Goal: Task Accomplishment & Management: Use online tool/utility

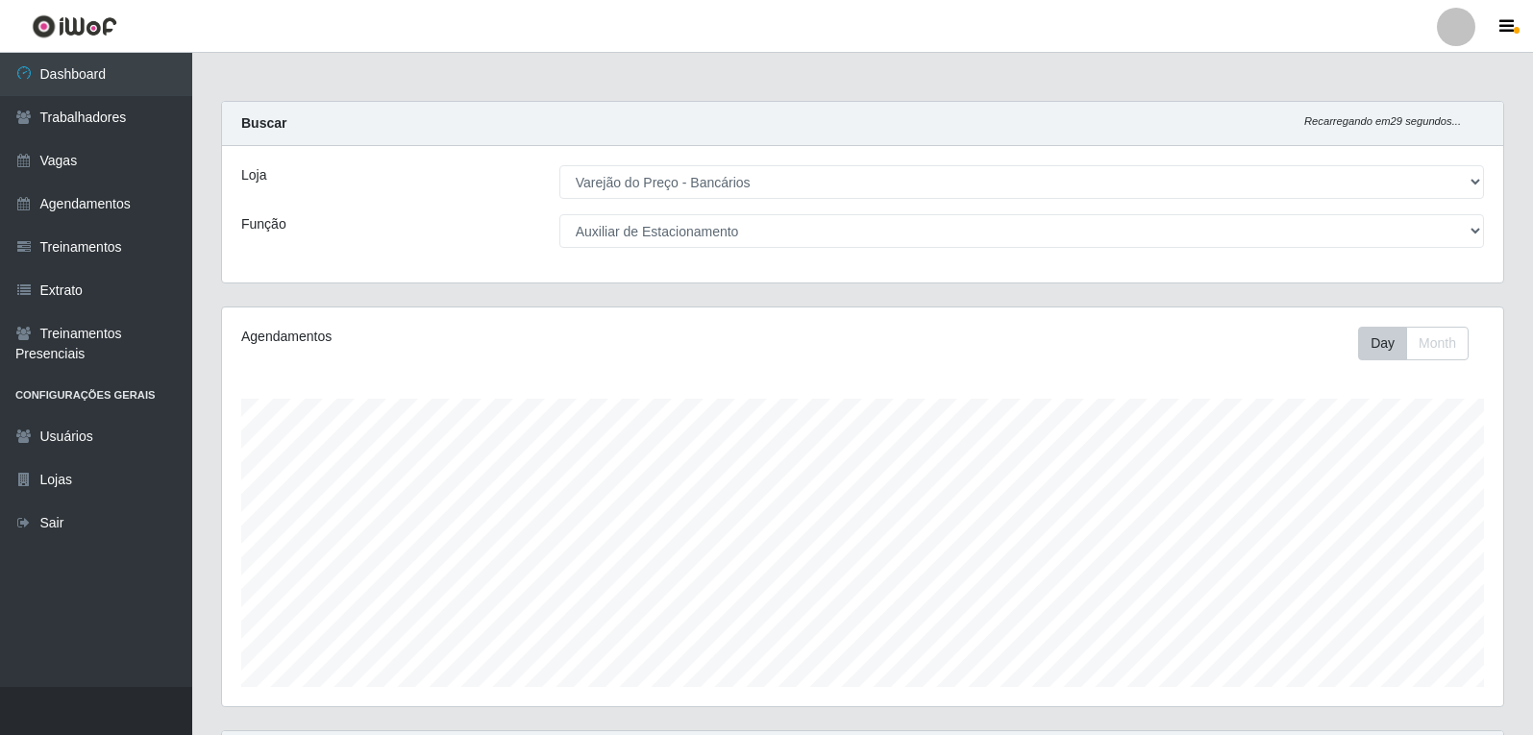
select select "157"
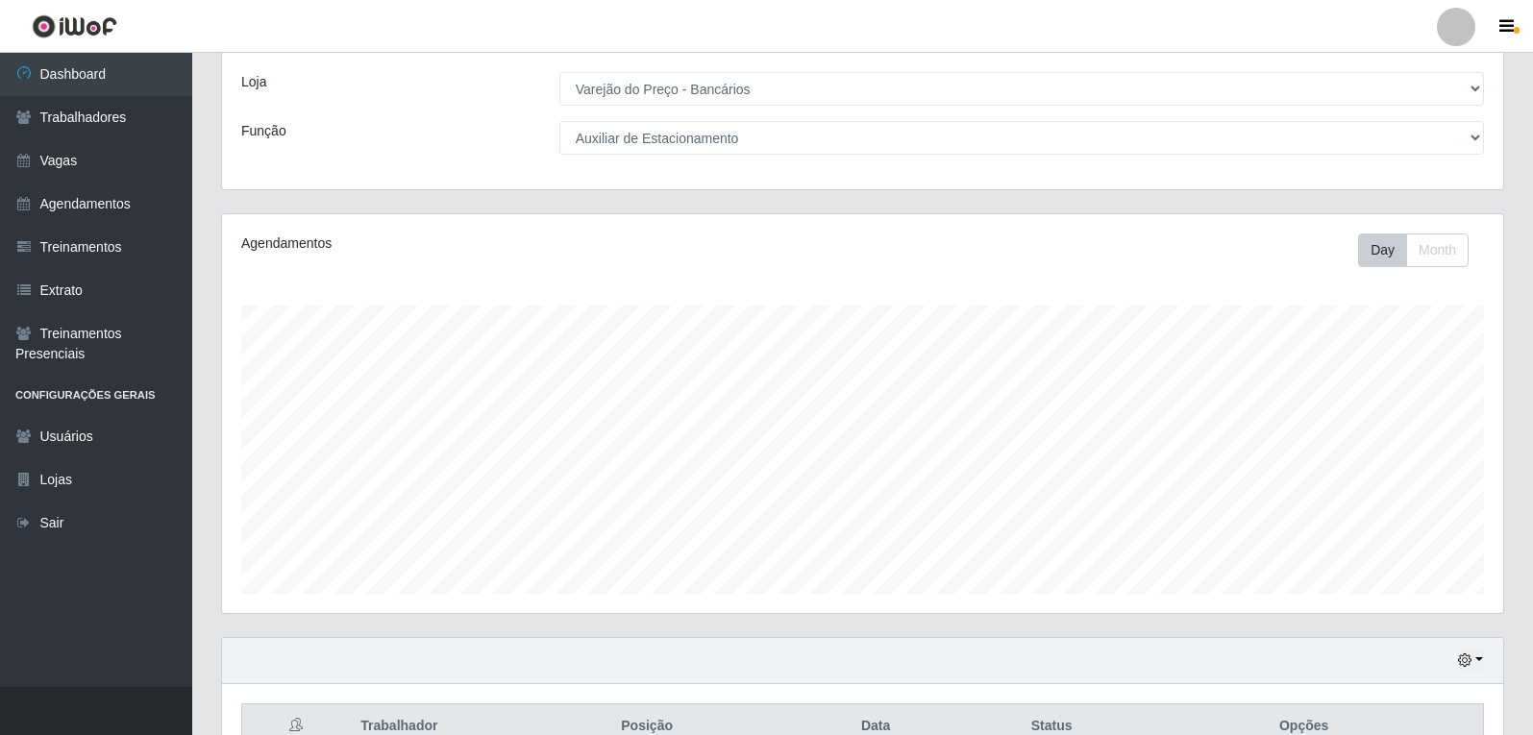
scroll to position [82, 0]
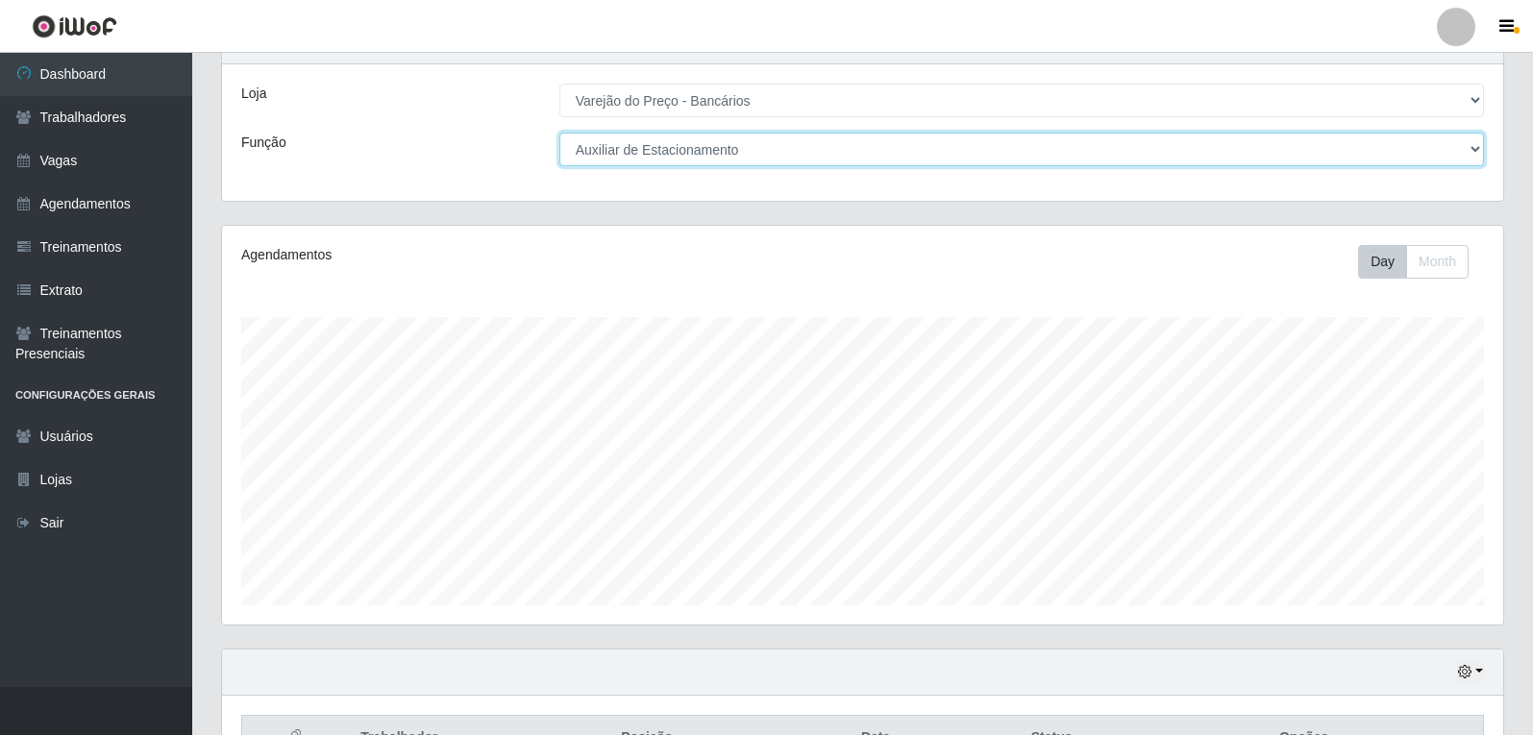
click at [760, 156] on select "[Selecione...] Auxiliar de Estacionamento Auxiliar de Estacionamento + Auxiliar…" at bounding box center [1021, 150] width 924 height 34
select select "1"
click at [559, 133] on select "[Selecione...] Auxiliar de Estacionamento Auxiliar de Estacionamento + Auxiliar…" at bounding box center [1021, 150] width 924 height 34
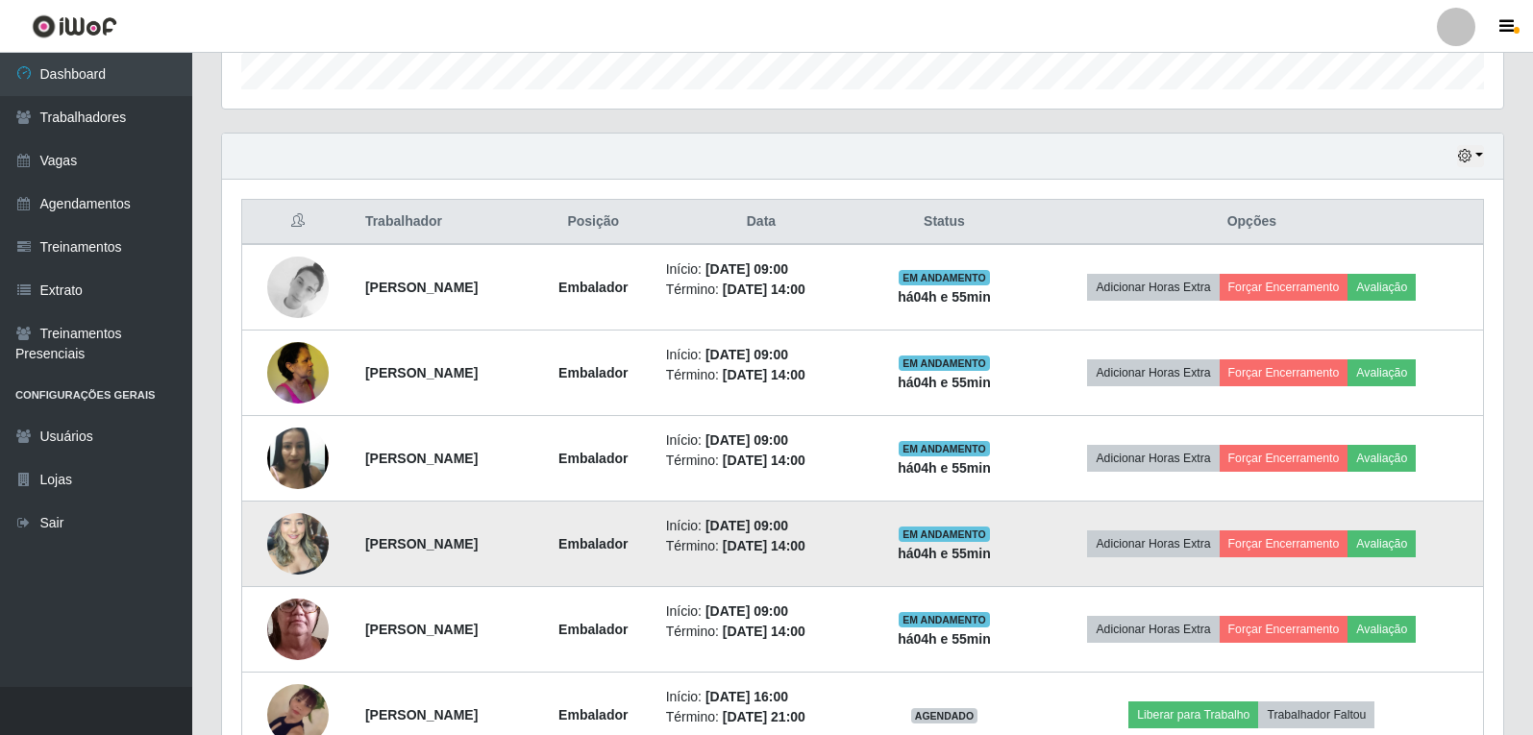
scroll to position [658, 0]
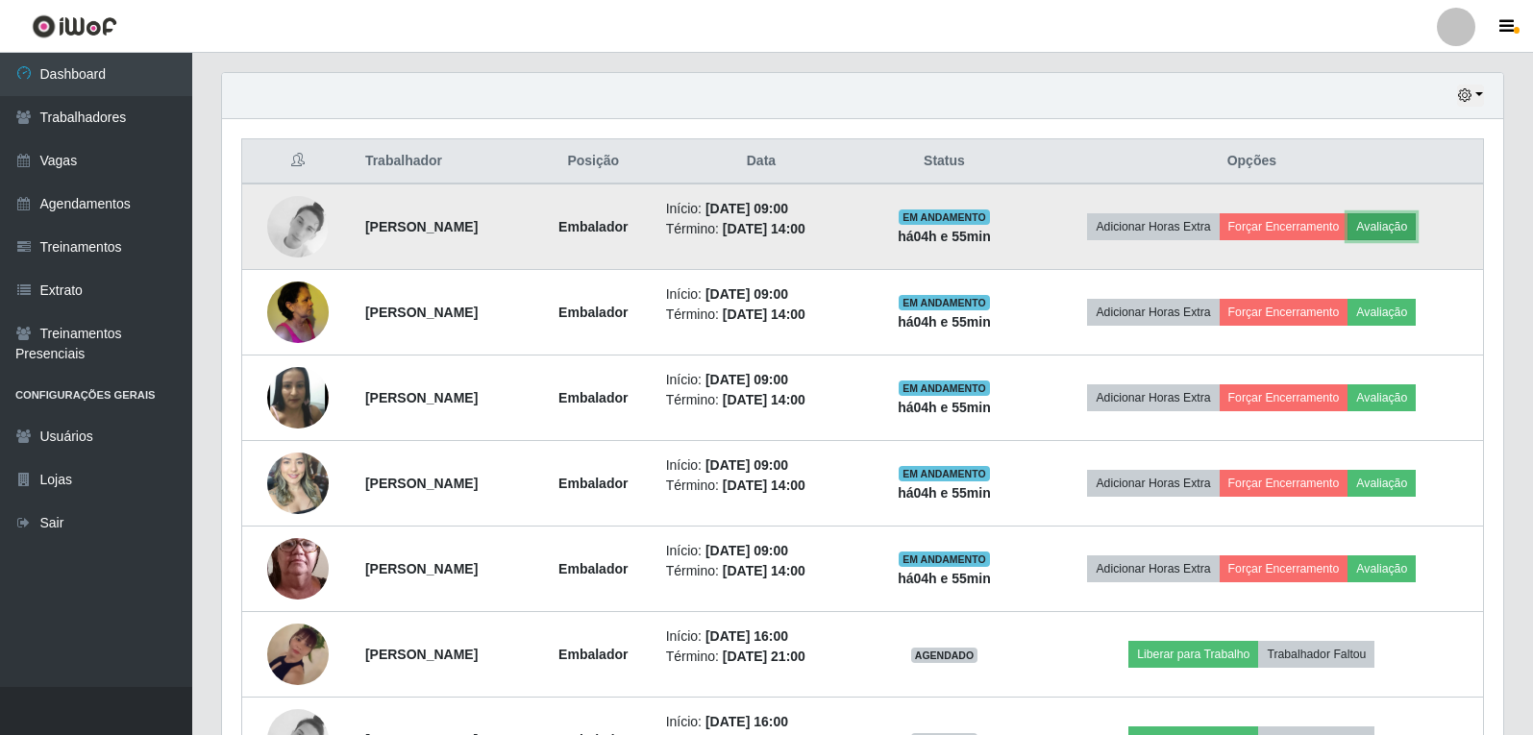
click at [1412, 234] on button "Avaliação" at bounding box center [1381, 226] width 68 height 27
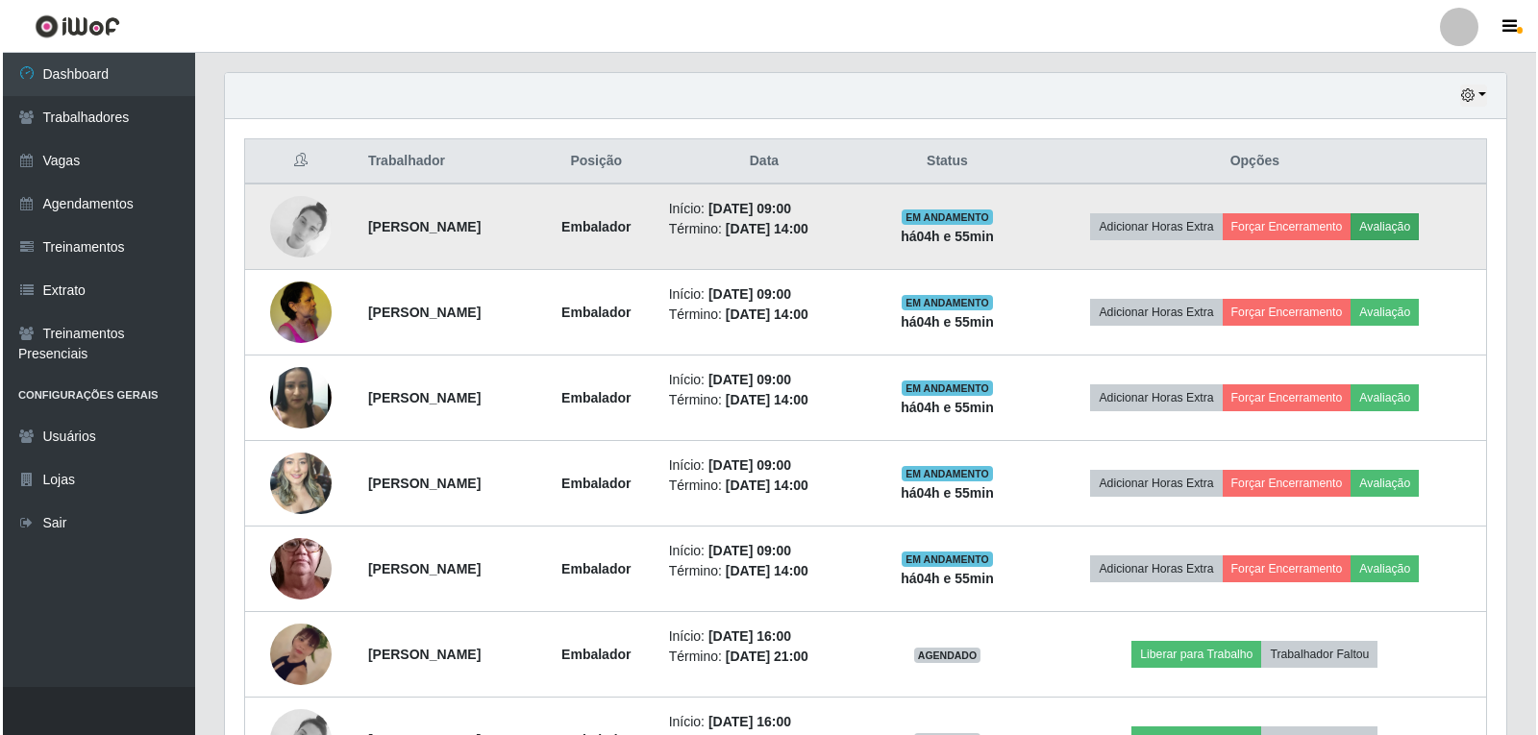
scroll to position [399, 1271]
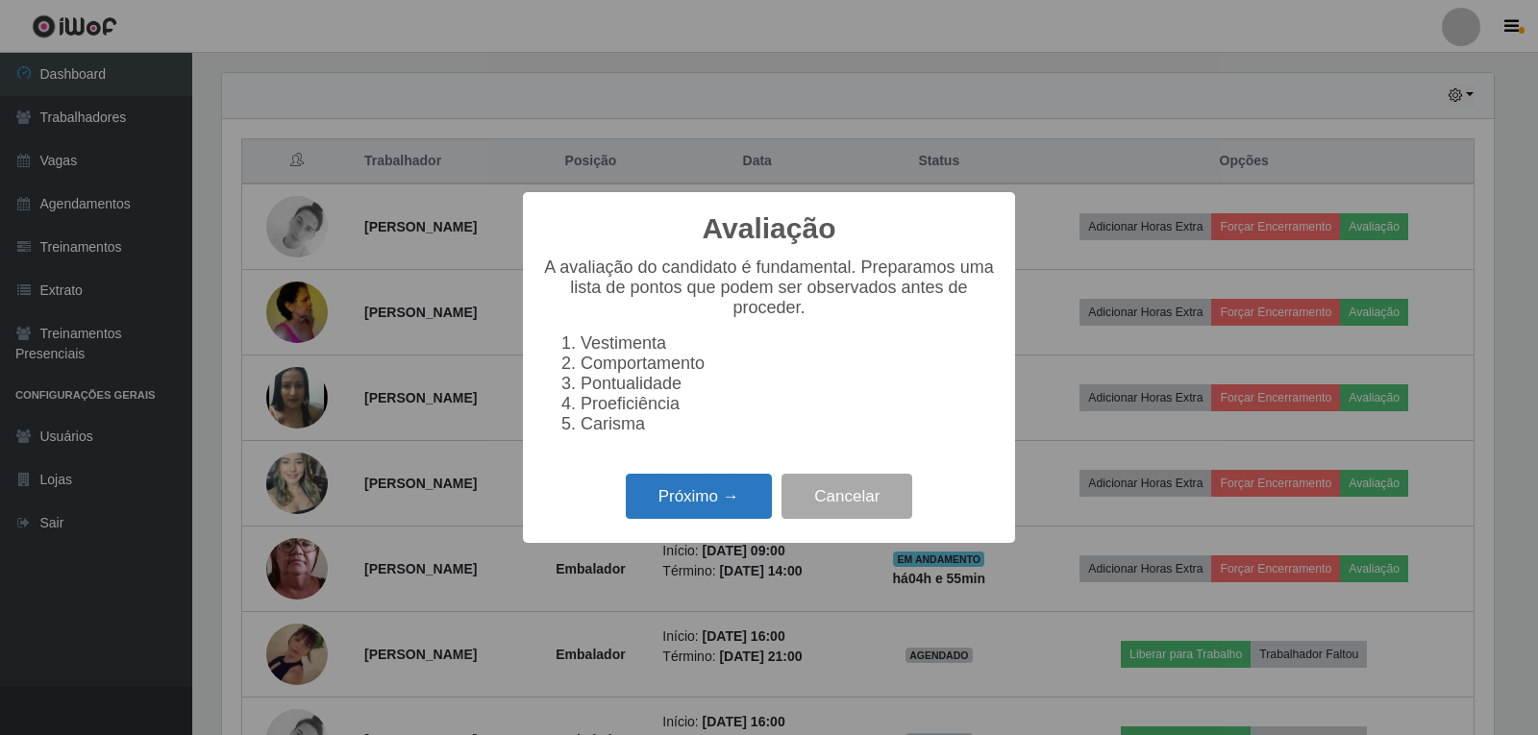
click at [748, 502] on button "Próximo →" at bounding box center [699, 496] width 146 height 45
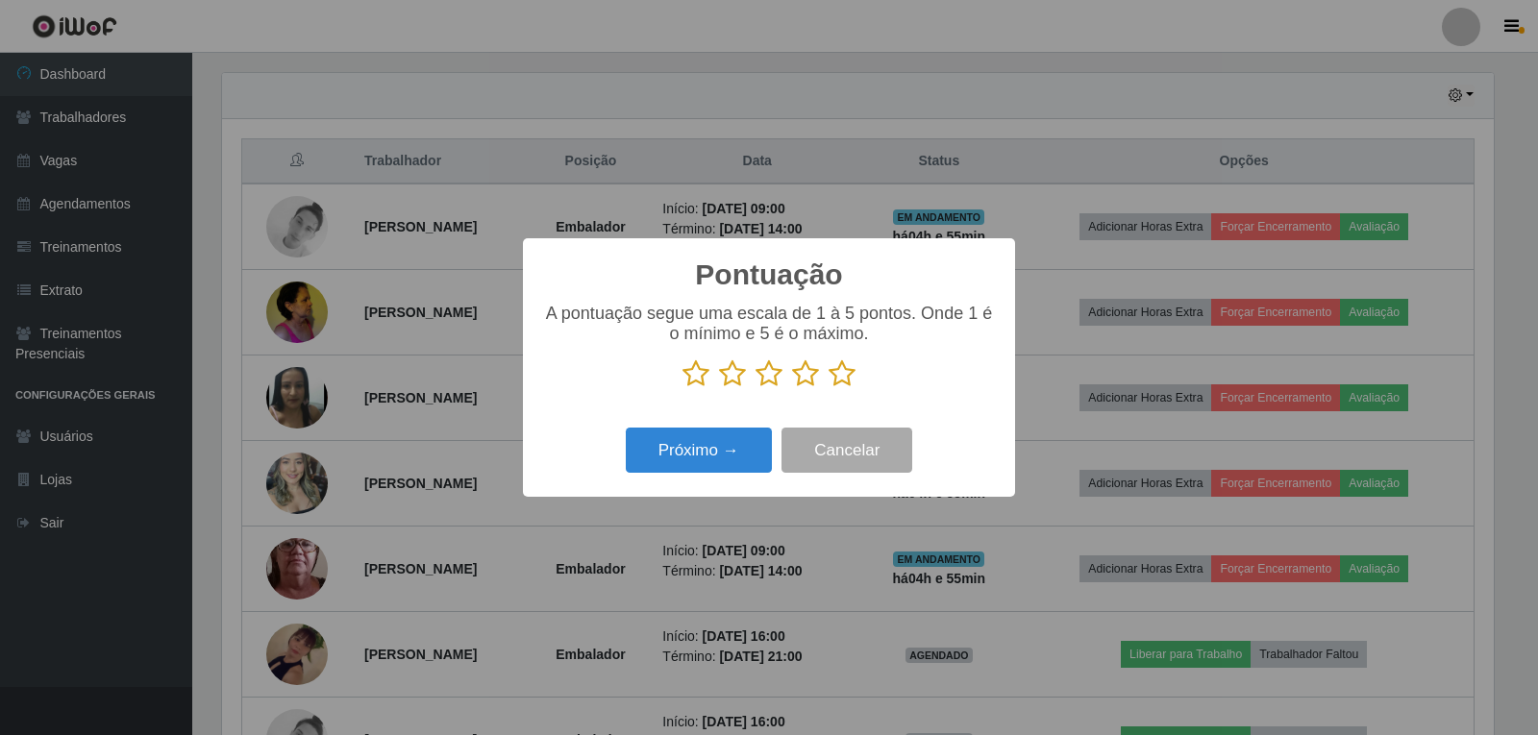
click at [842, 373] on icon at bounding box center [841, 373] width 27 height 29
click at [828, 388] on input "radio" at bounding box center [828, 388] width 0 height 0
click at [726, 463] on button "Próximo →" at bounding box center [699, 450] width 146 height 45
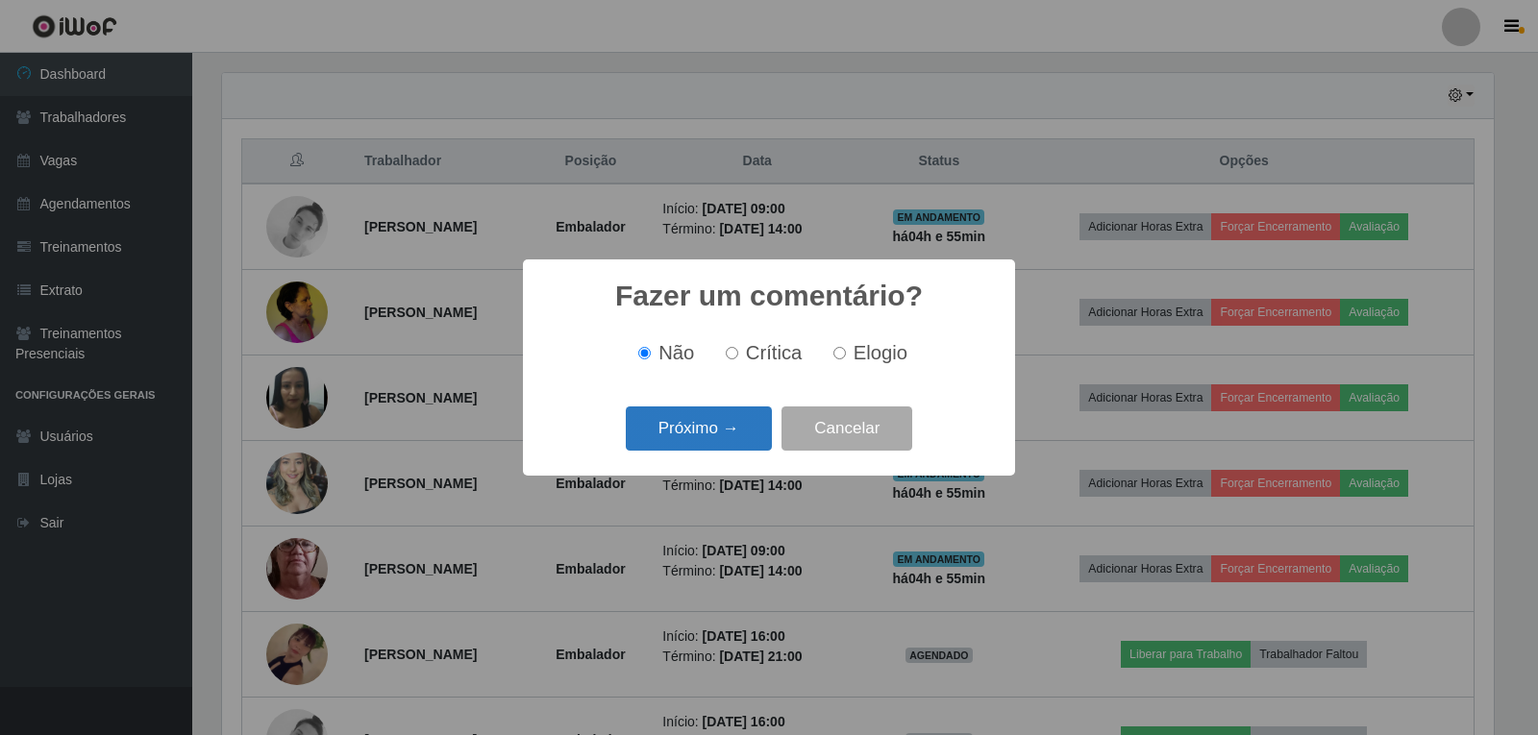
click at [720, 452] on button "Próximo →" at bounding box center [699, 428] width 146 height 45
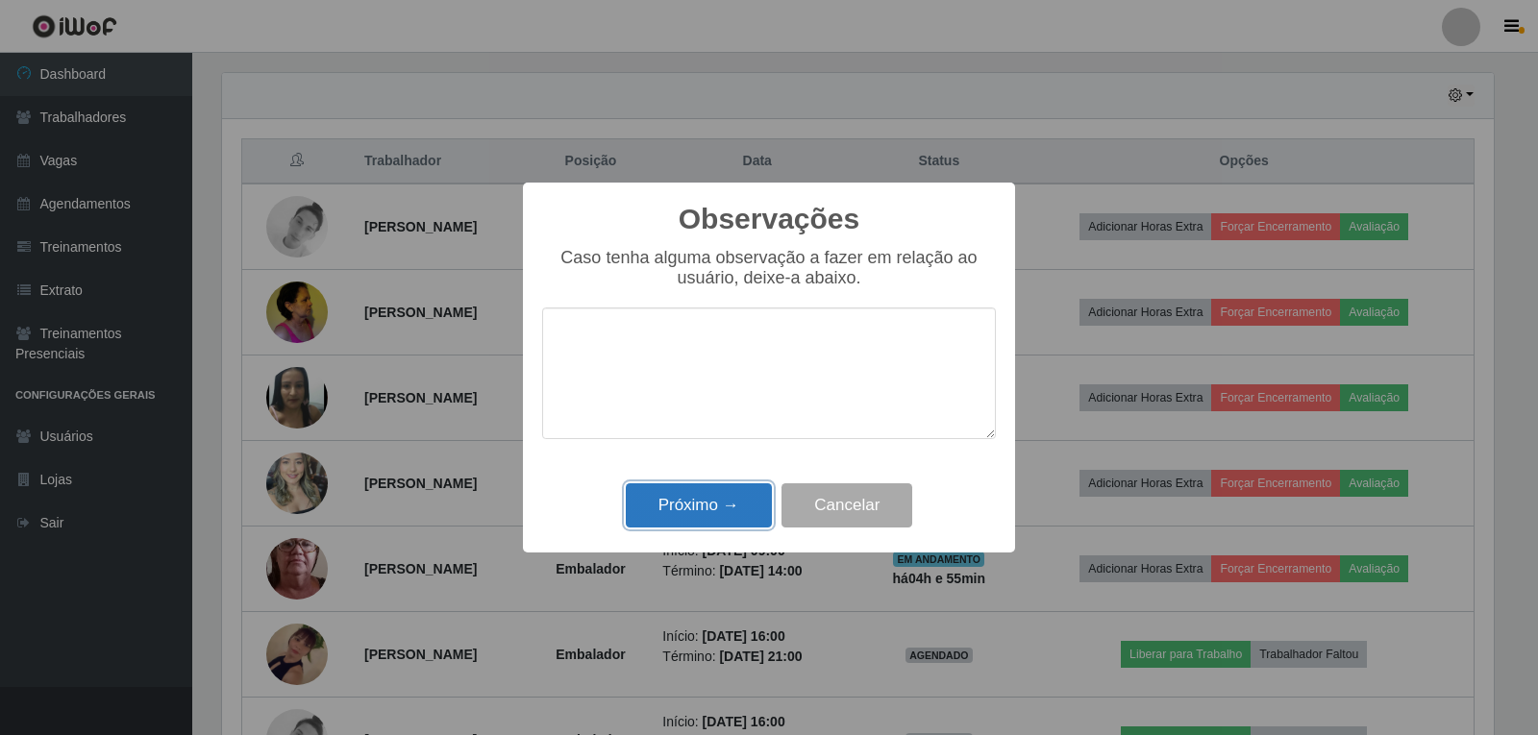
click at [643, 505] on button "Próximo →" at bounding box center [699, 505] width 146 height 45
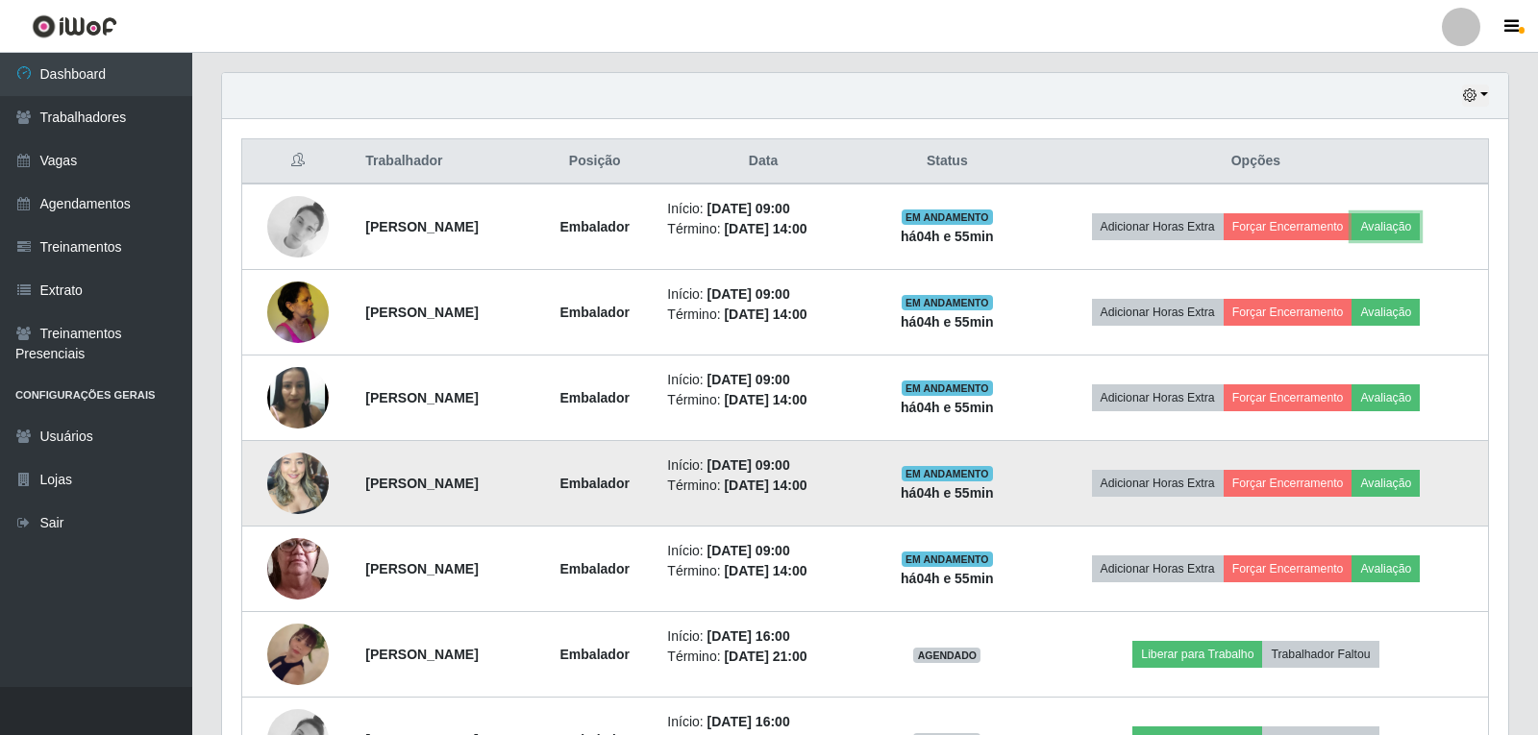
scroll to position [399, 1281]
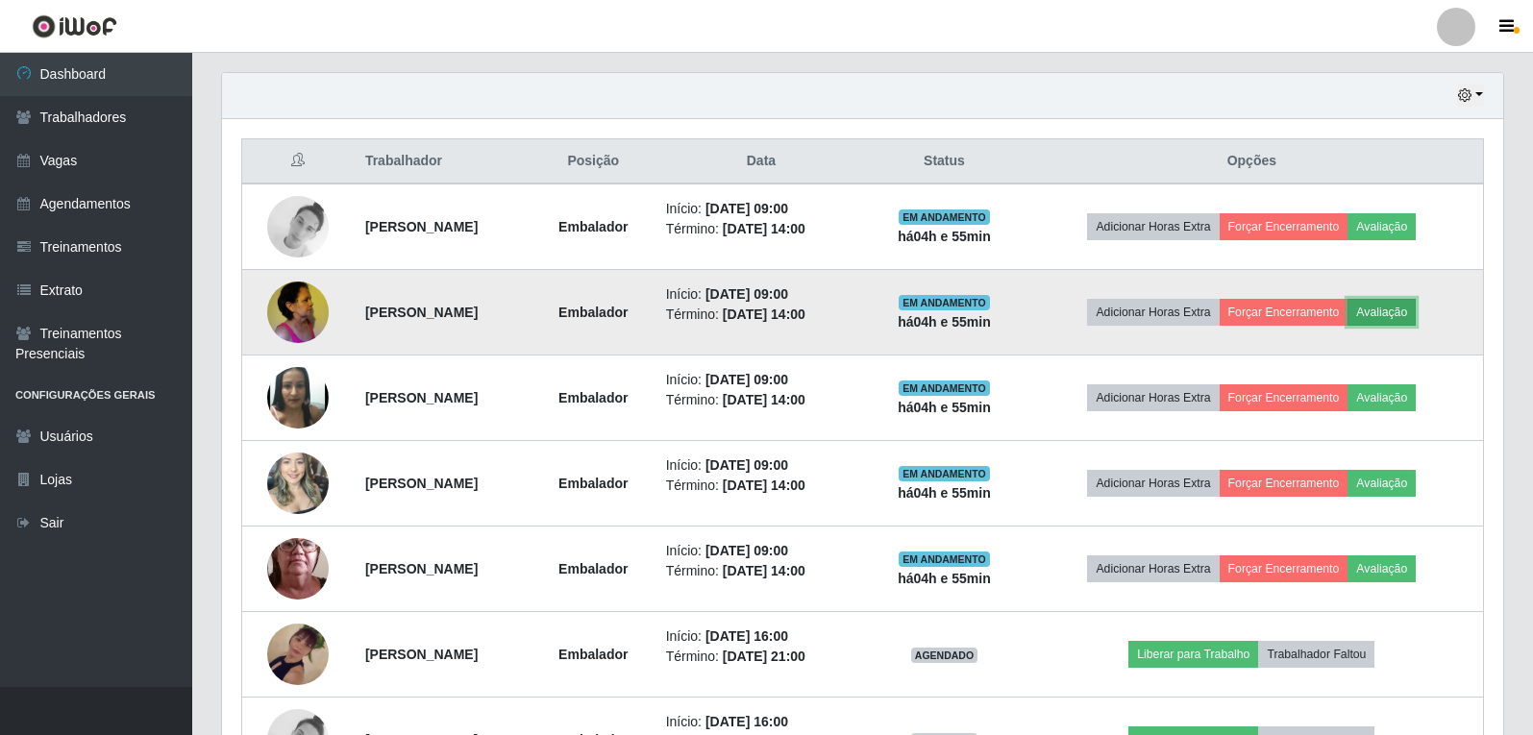
click at [1400, 307] on button "Avaliação" at bounding box center [1381, 312] width 68 height 27
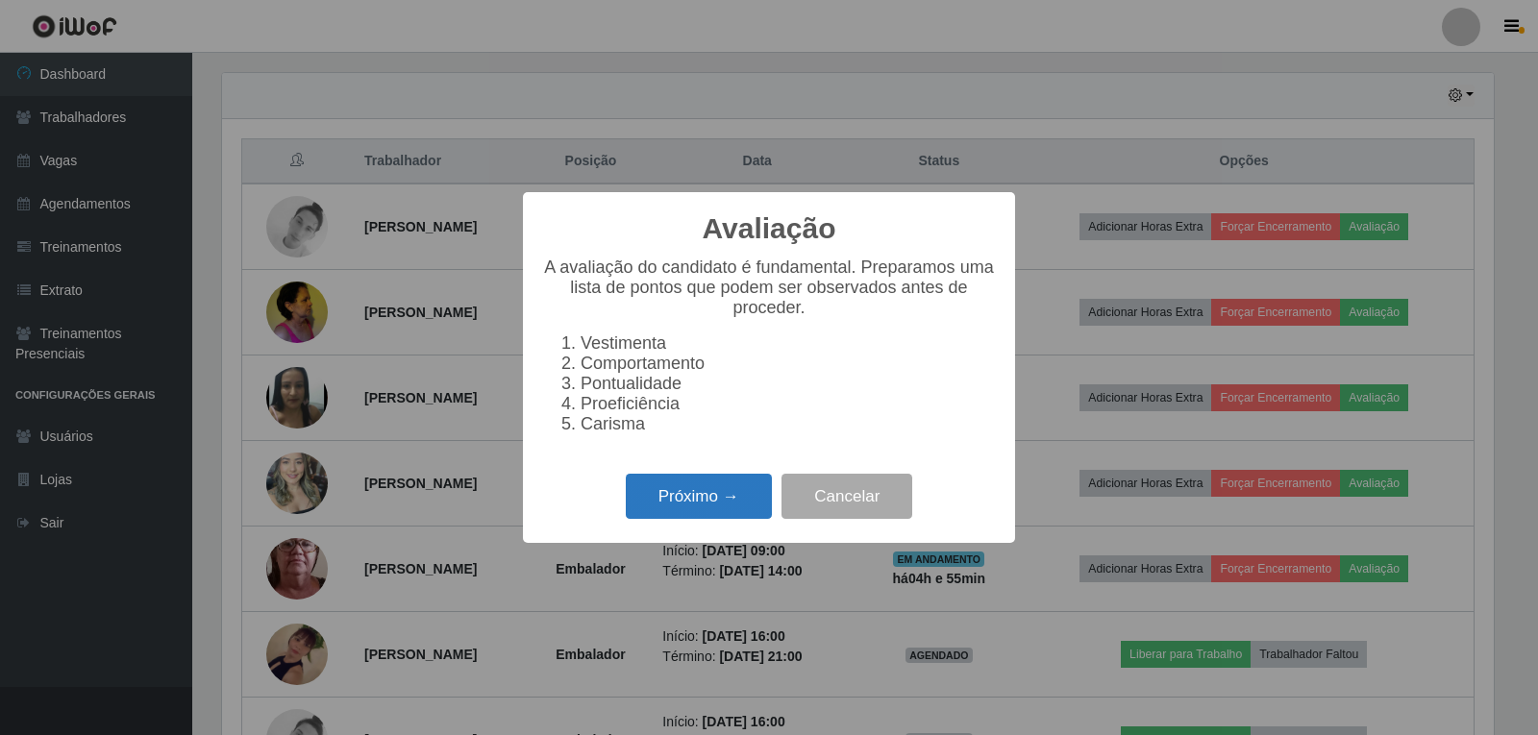
click at [732, 515] on button "Próximo →" at bounding box center [699, 496] width 146 height 45
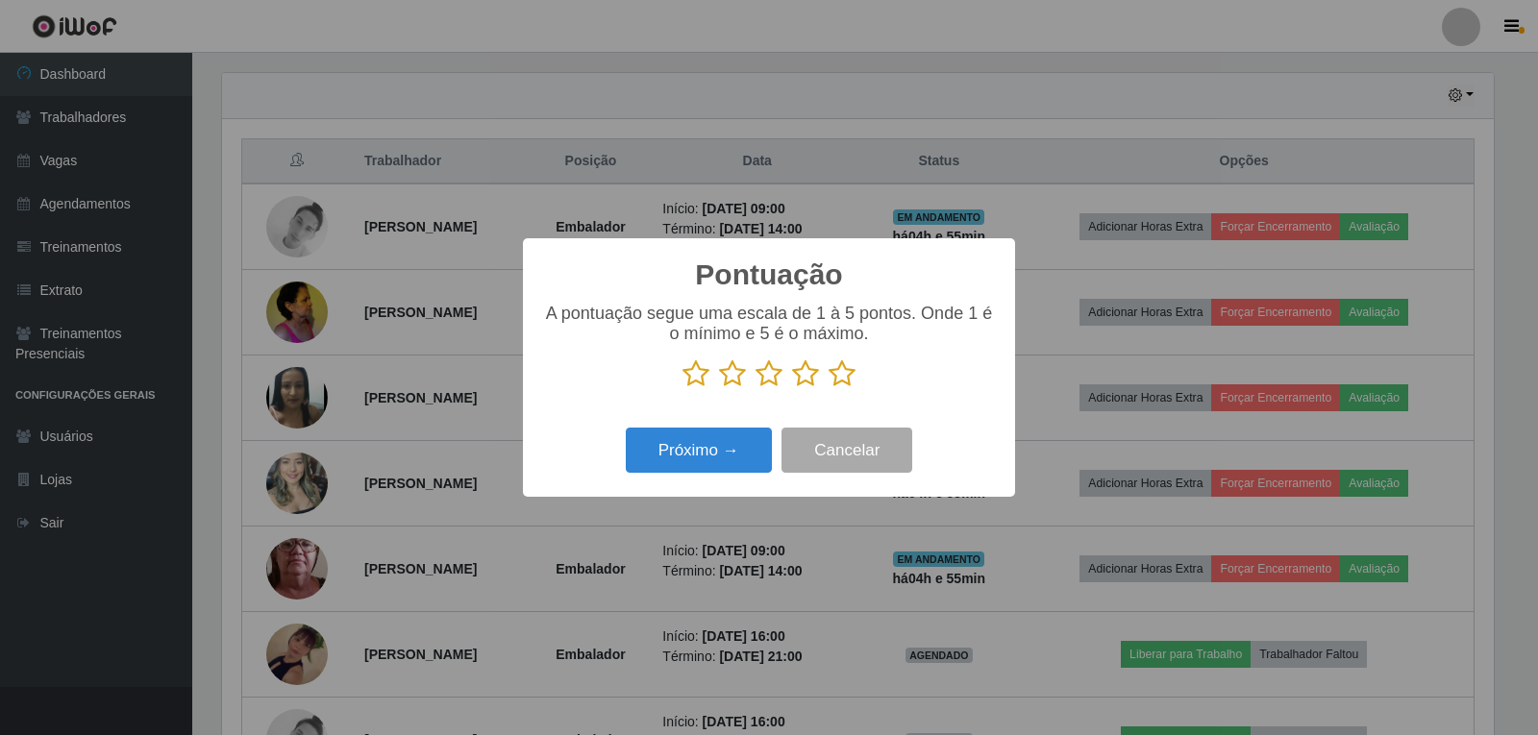
click at [848, 369] on icon at bounding box center [841, 373] width 27 height 29
click at [828, 388] on input "radio" at bounding box center [828, 388] width 0 height 0
click at [727, 453] on button "Próximo →" at bounding box center [699, 450] width 146 height 45
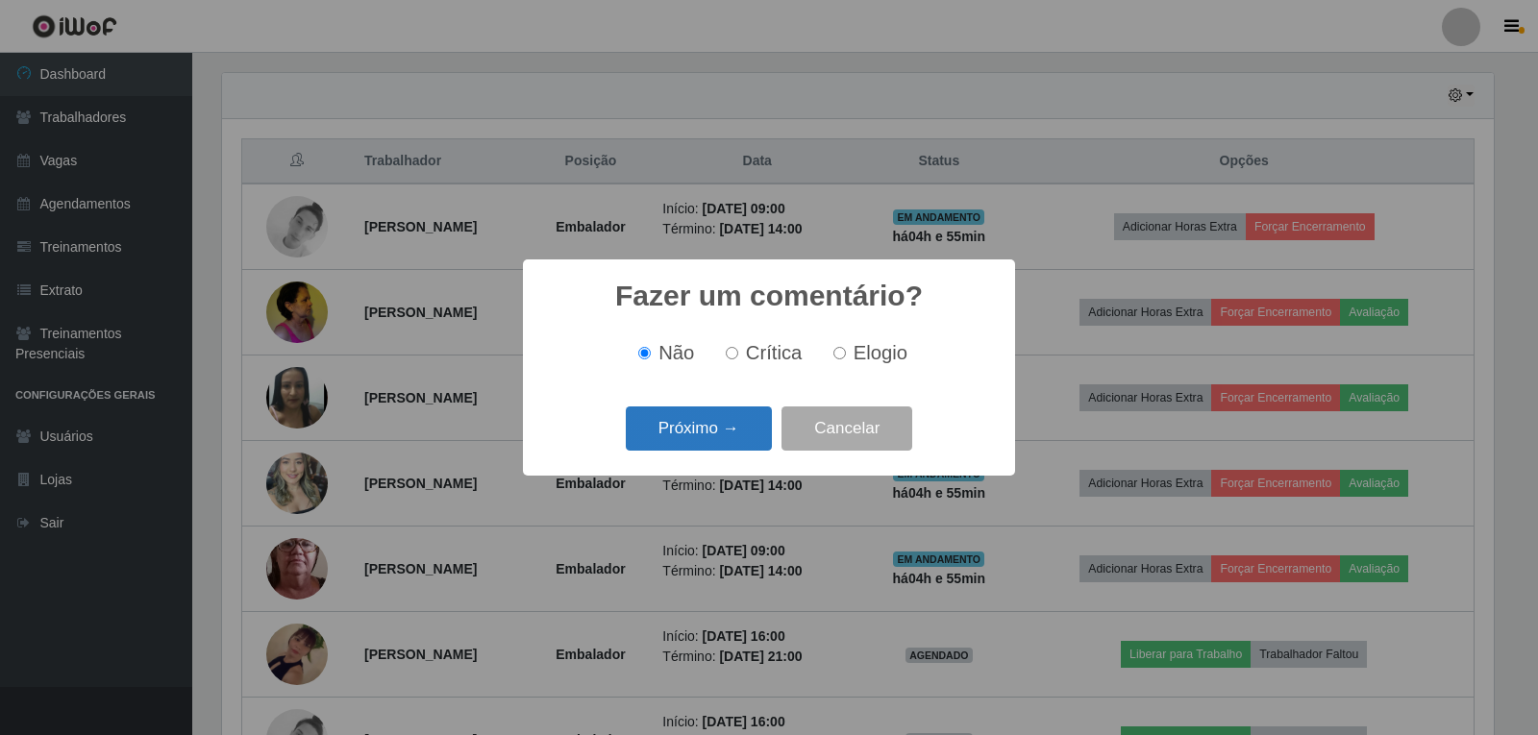
click at [698, 411] on button "Próximo →" at bounding box center [699, 428] width 146 height 45
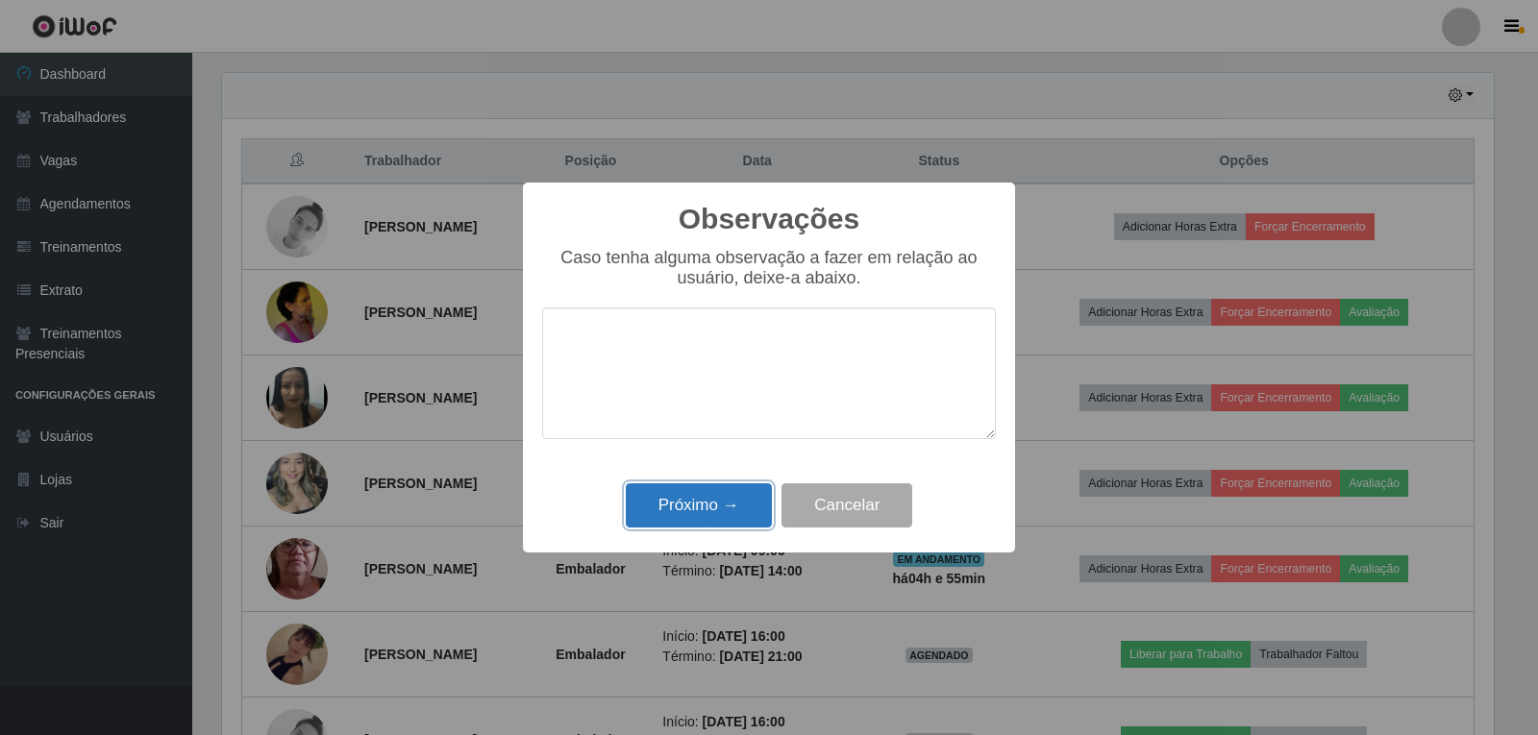
click at [704, 505] on button "Próximo →" at bounding box center [699, 505] width 146 height 45
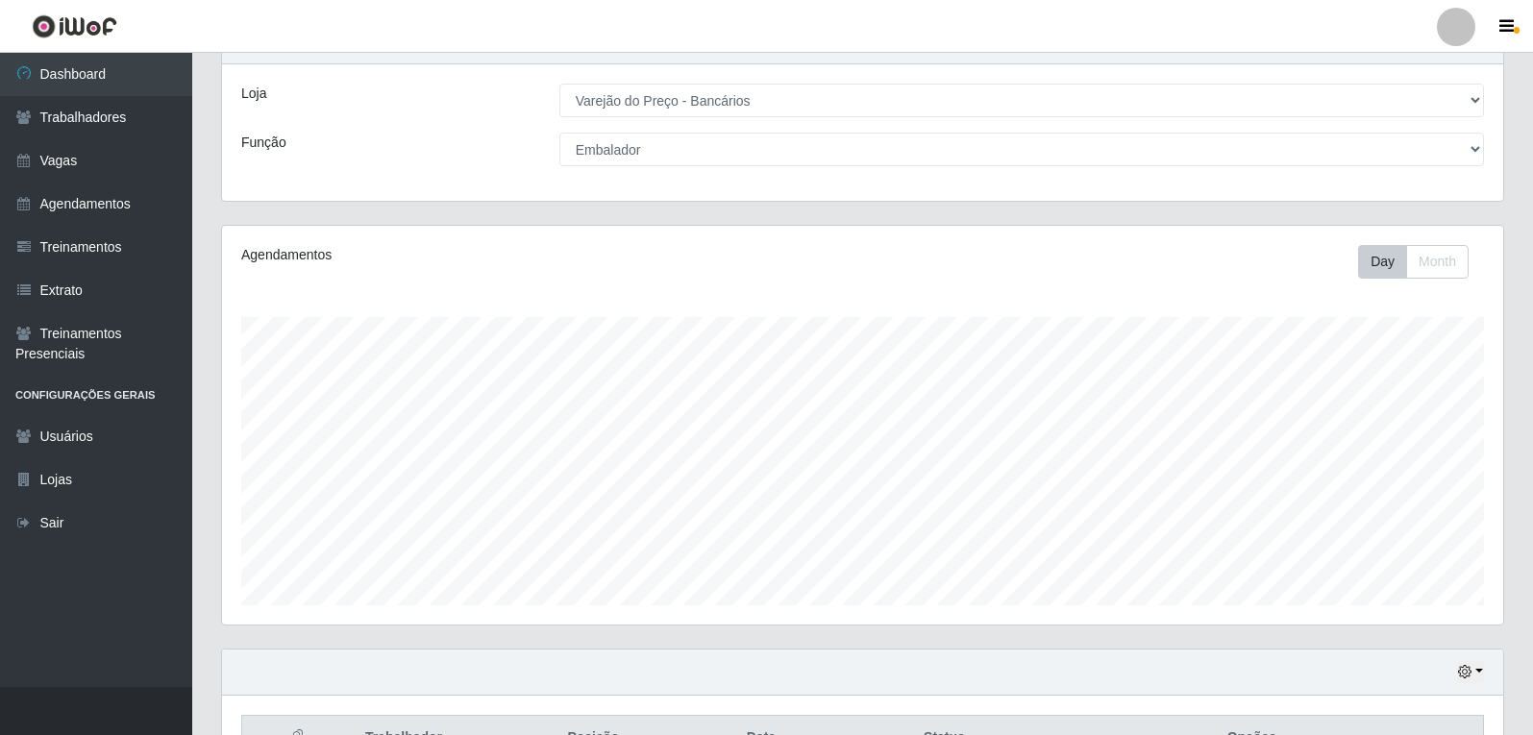
scroll to position [0, 0]
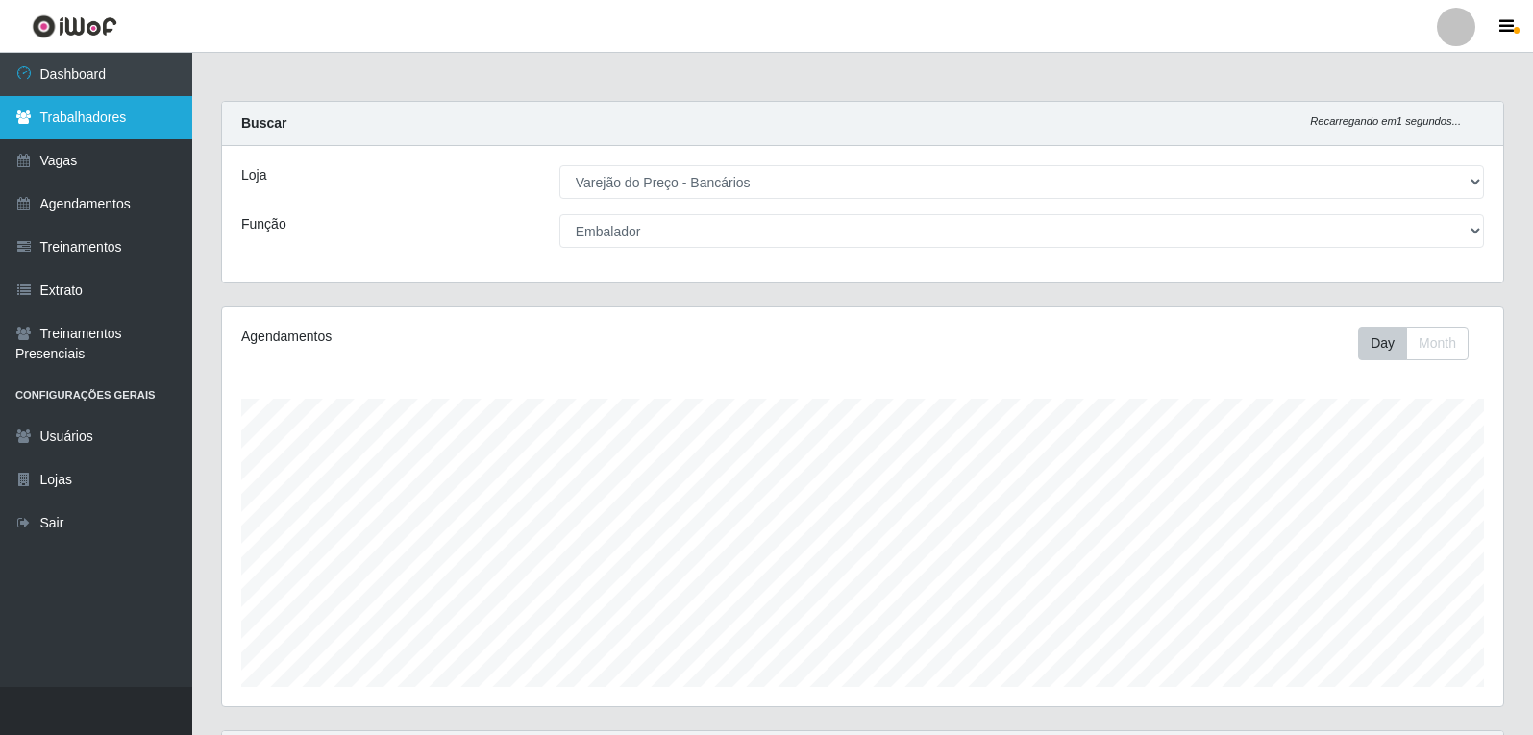
click at [73, 137] on link "Trabalhadores" at bounding box center [96, 117] width 192 height 43
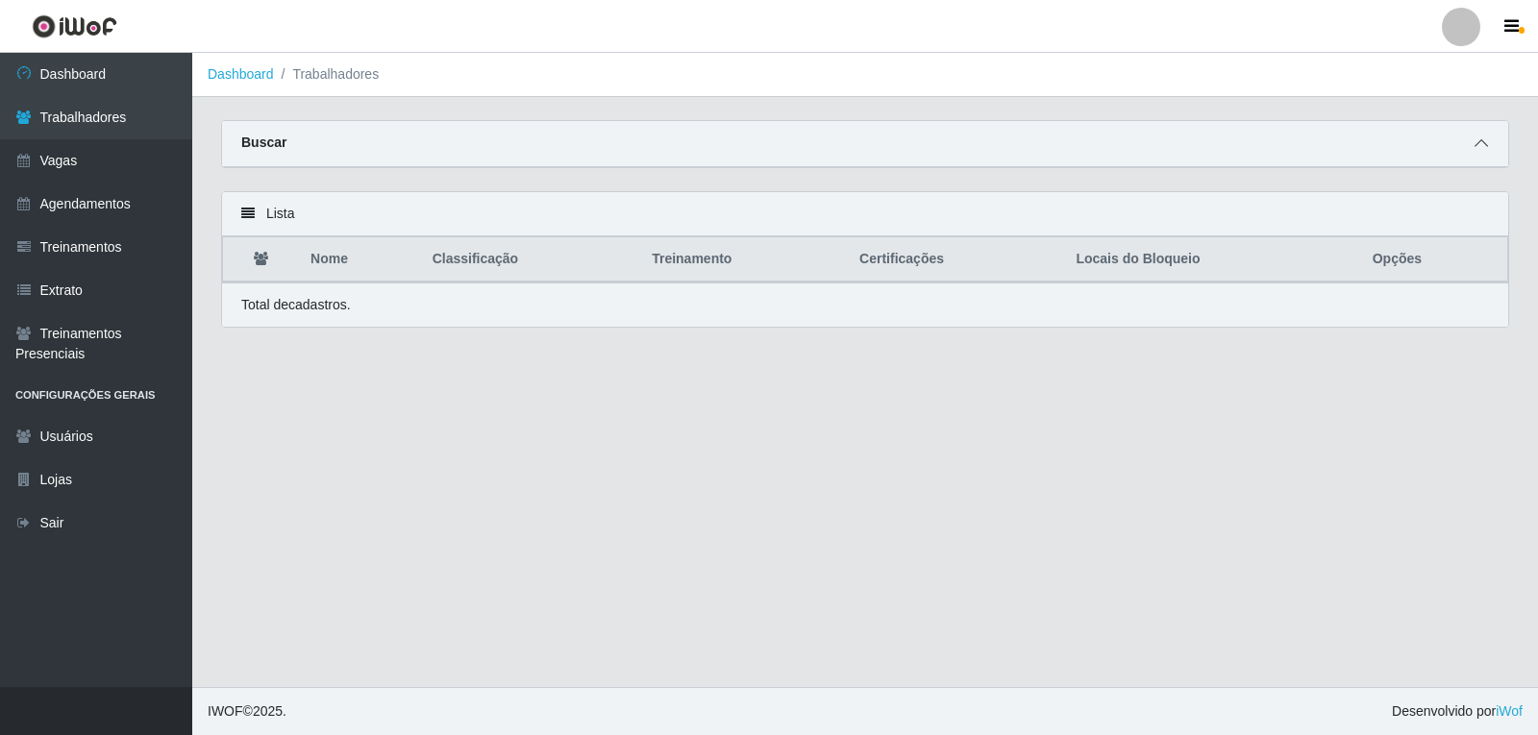
click at [1478, 147] on icon at bounding box center [1480, 142] width 13 height 13
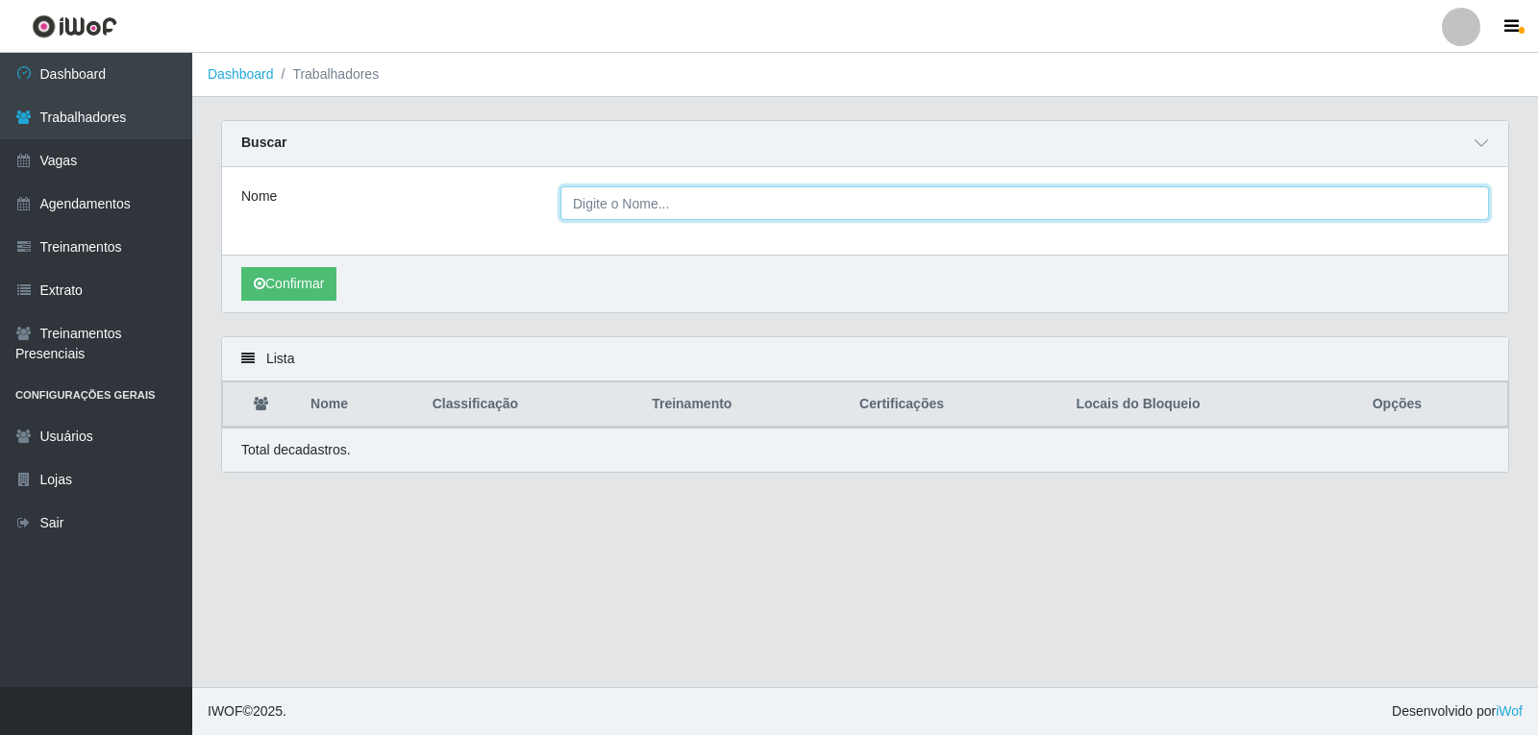
click at [678, 211] on input "Nome" at bounding box center [1024, 203] width 928 height 34
type input "JOSAFA"
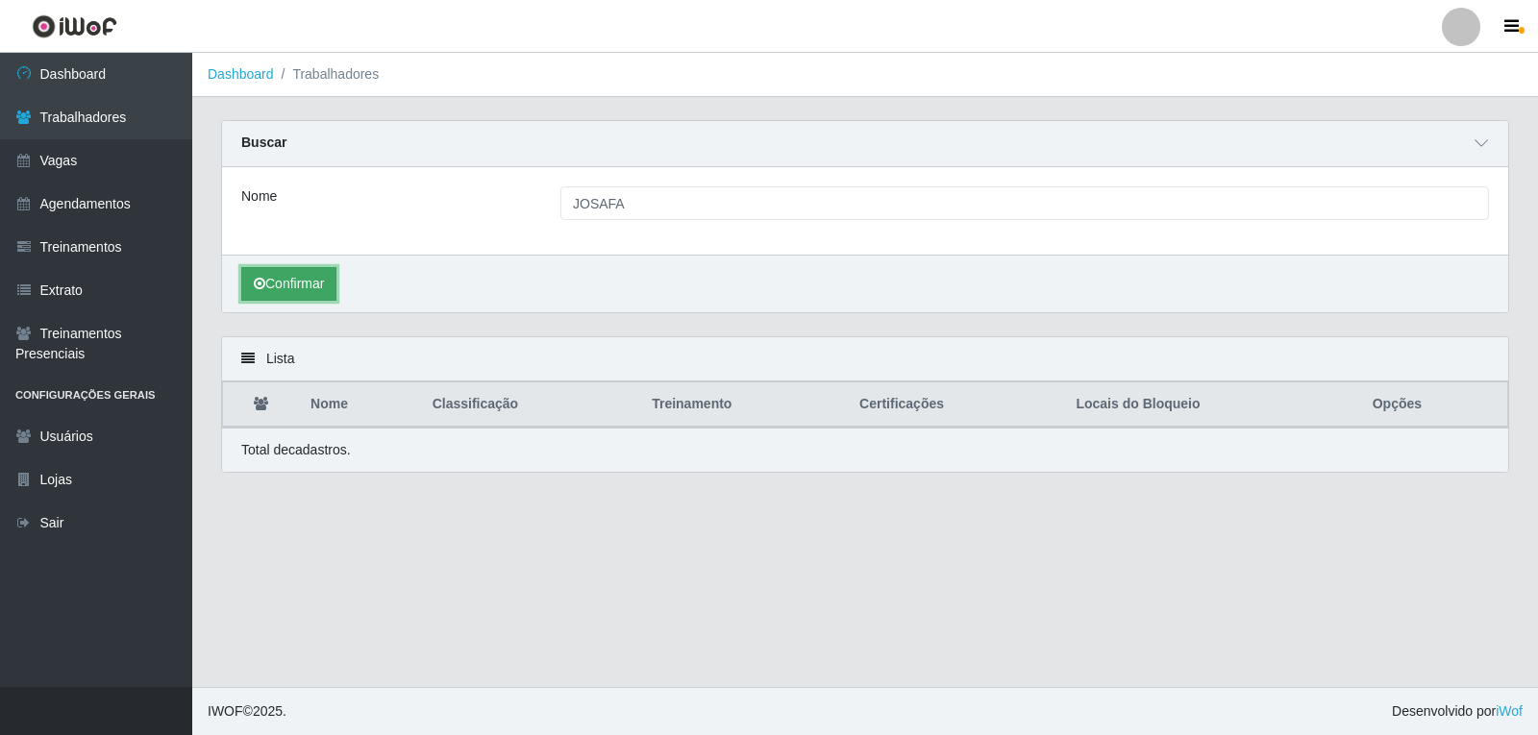
click at [263, 282] on icon "submit" at bounding box center [260, 283] width 12 height 13
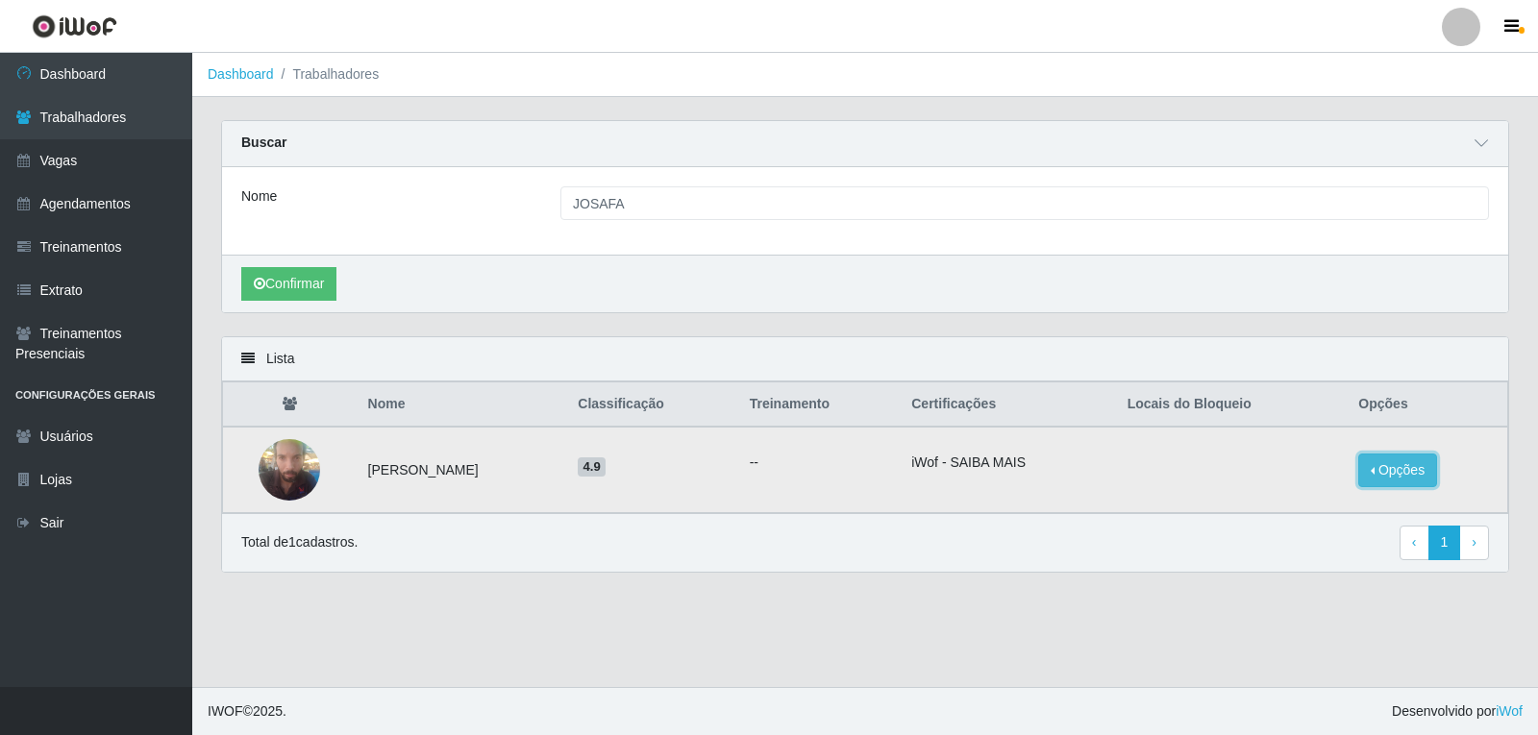
click at [1405, 480] on button "Opções" at bounding box center [1397, 471] width 79 height 34
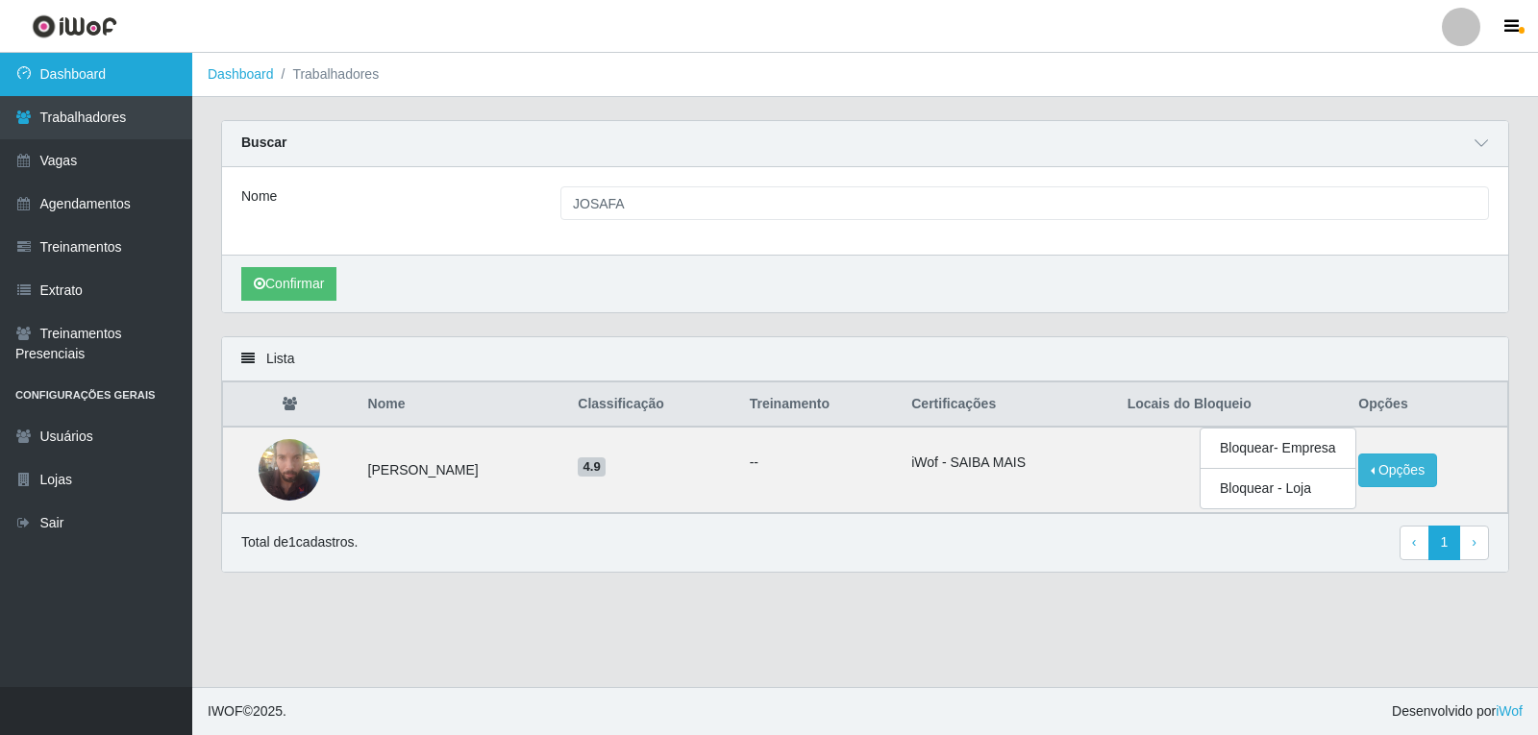
click at [129, 92] on link "Dashboard" at bounding box center [96, 74] width 192 height 43
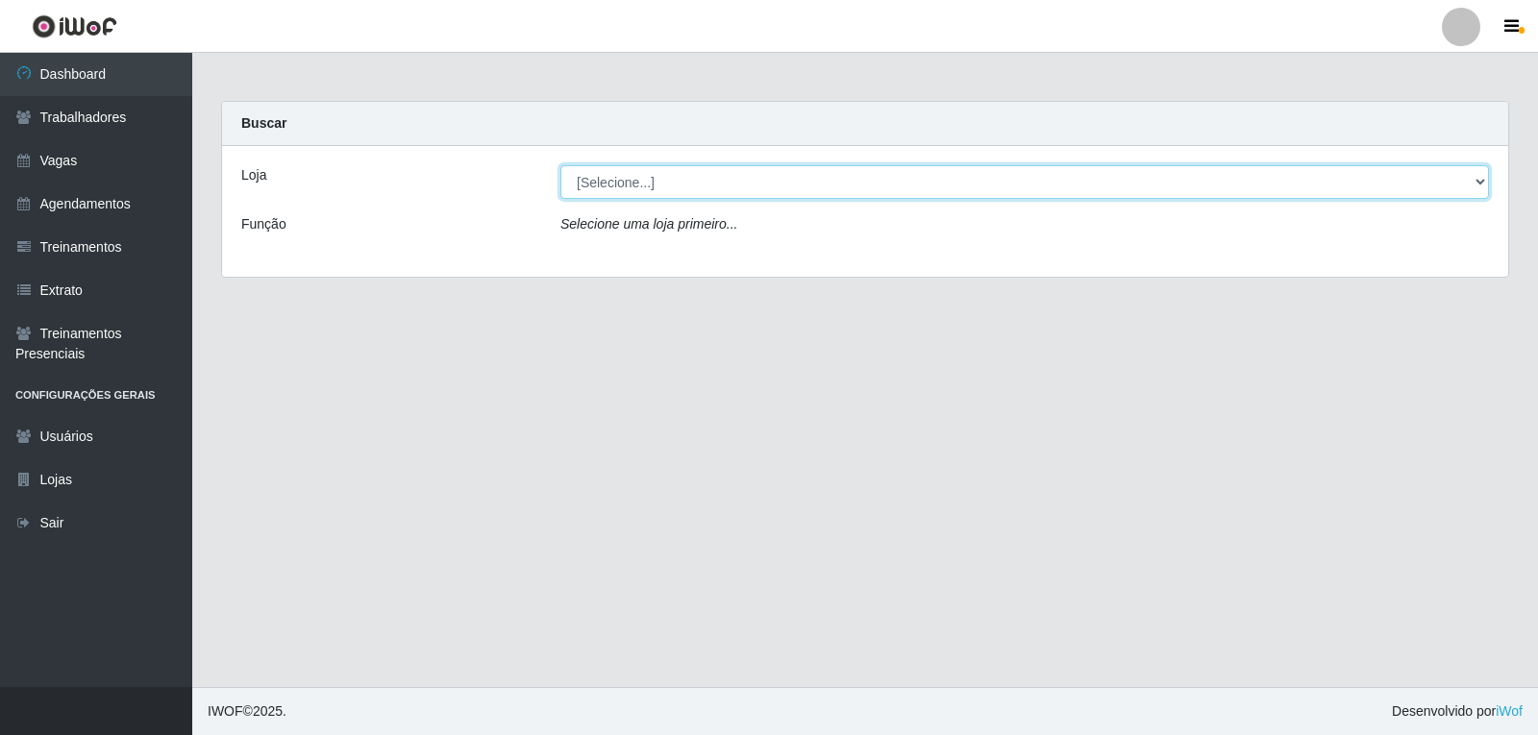
click at [609, 185] on select "[Selecione...] Varejão do Preço - Bancários" at bounding box center [1024, 182] width 928 height 34
select select "157"
click at [560, 165] on select "[Selecione...] Varejão do Preço - Bancários" at bounding box center [1024, 182] width 928 height 34
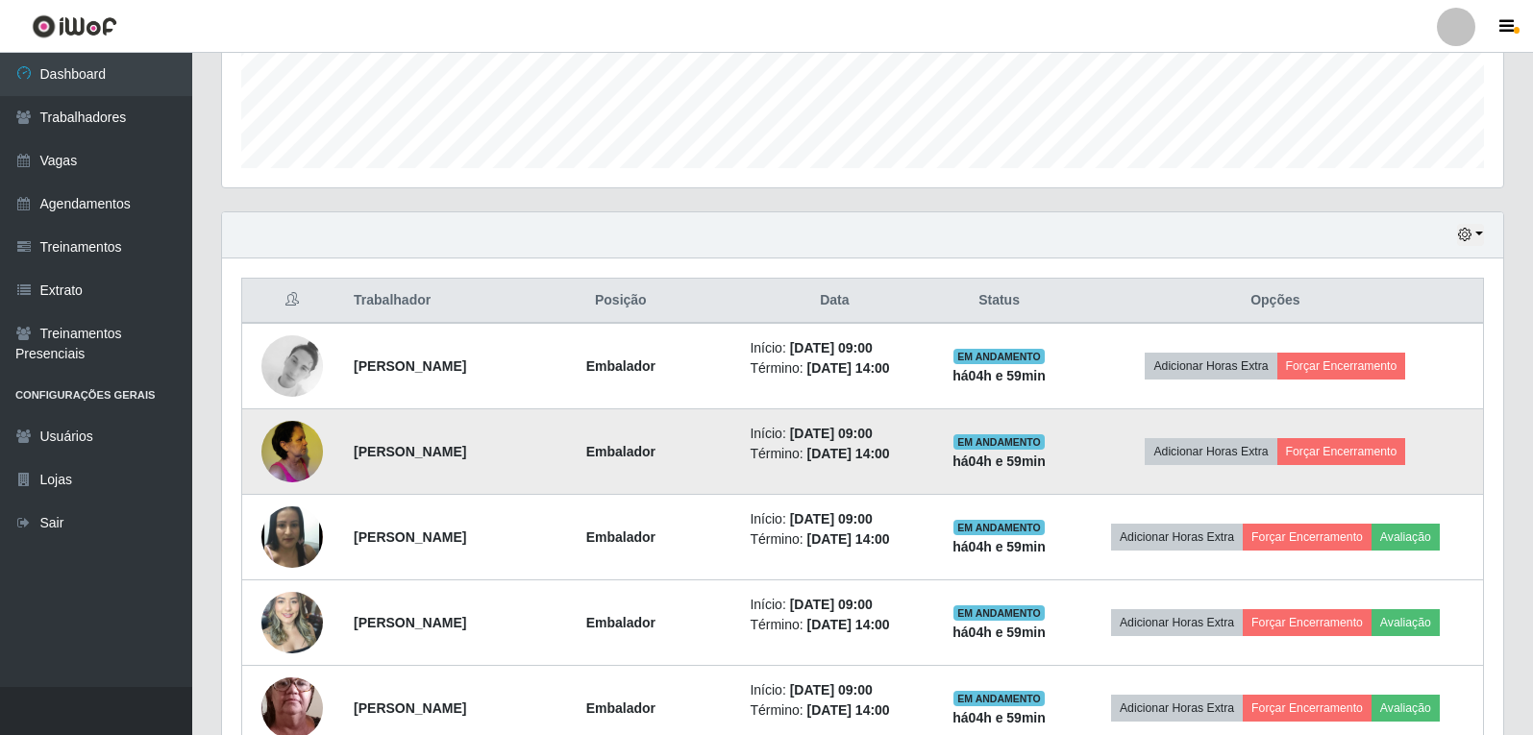
scroll to position [577, 0]
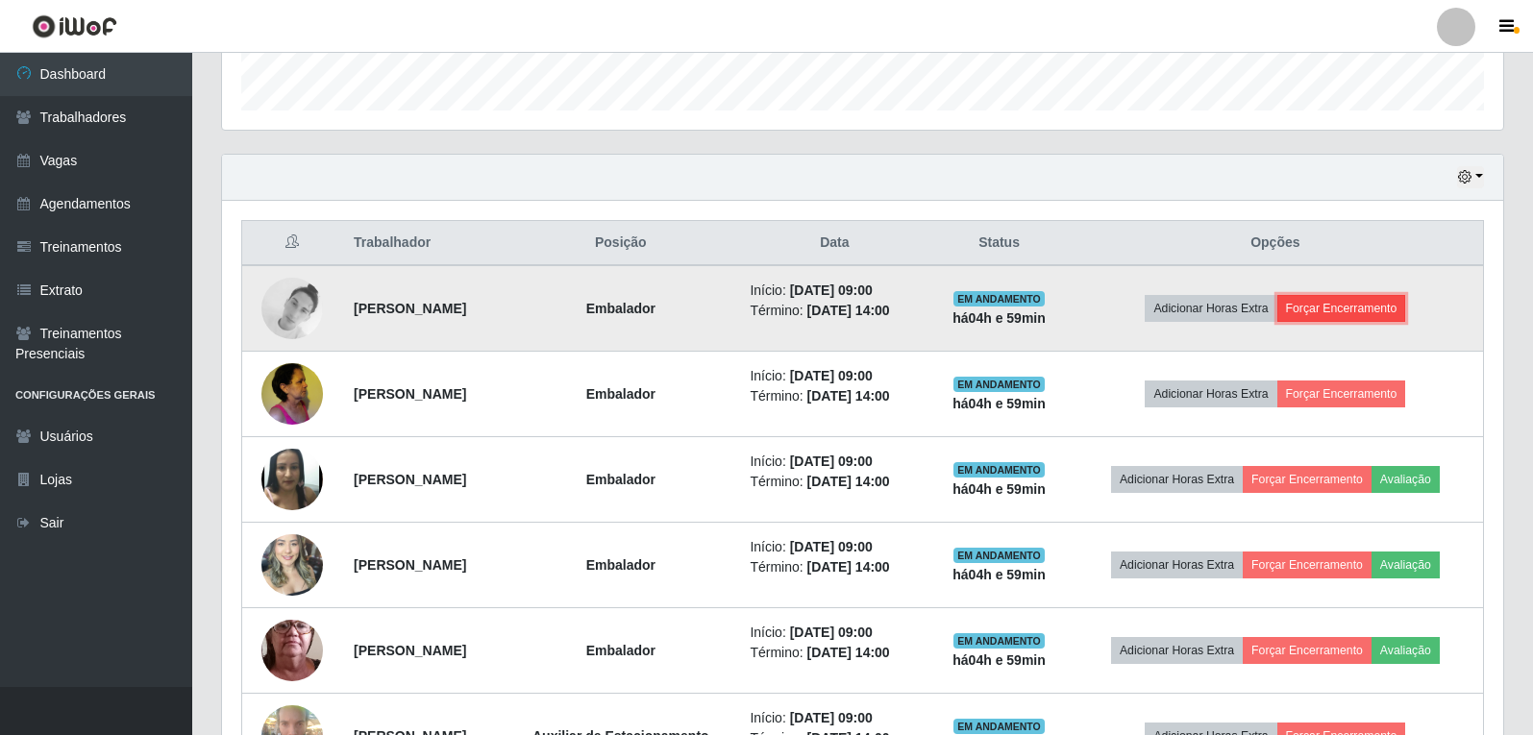
click at [1319, 300] on button "Forçar Encerramento" at bounding box center [1341, 308] width 129 height 27
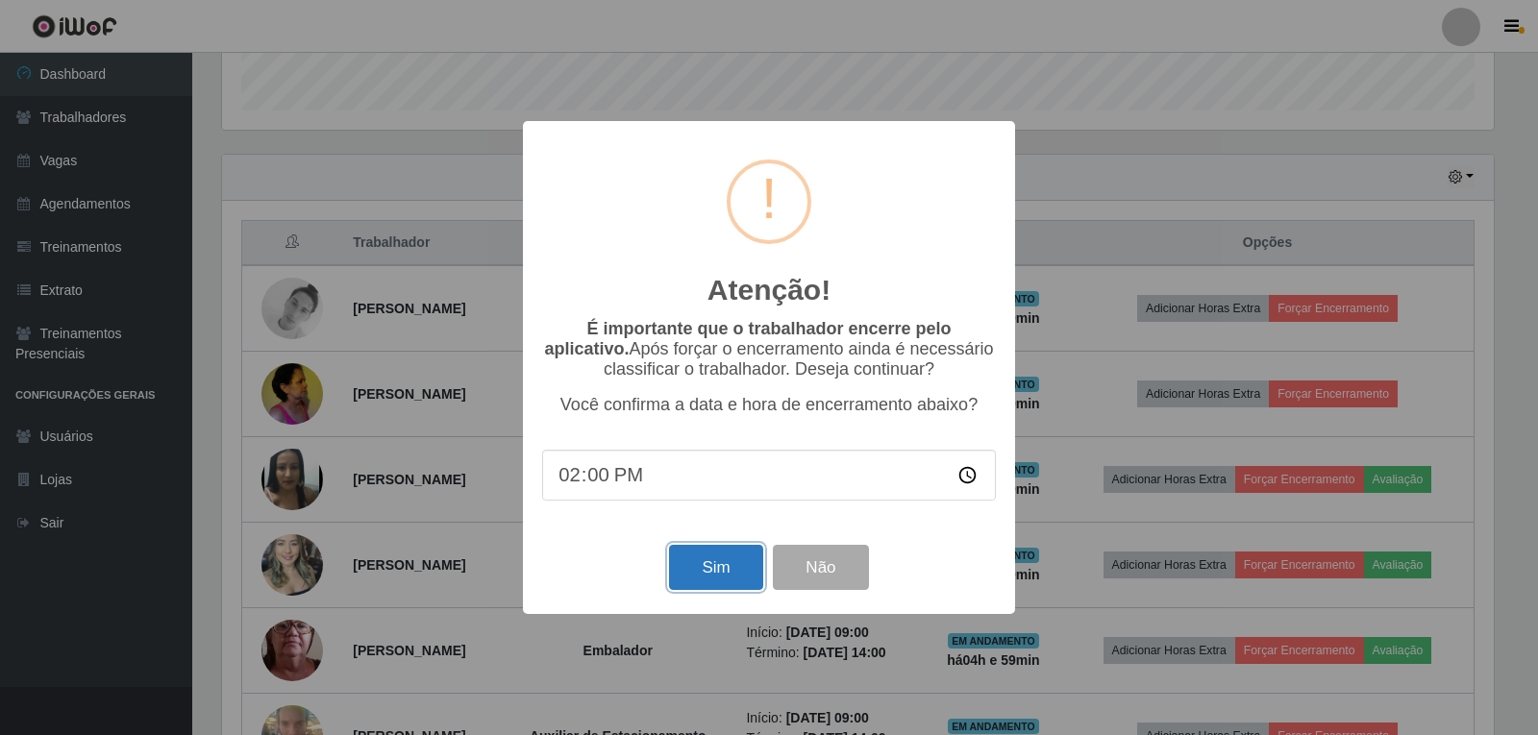
click at [729, 574] on button "Sim" at bounding box center [715, 567] width 93 height 45
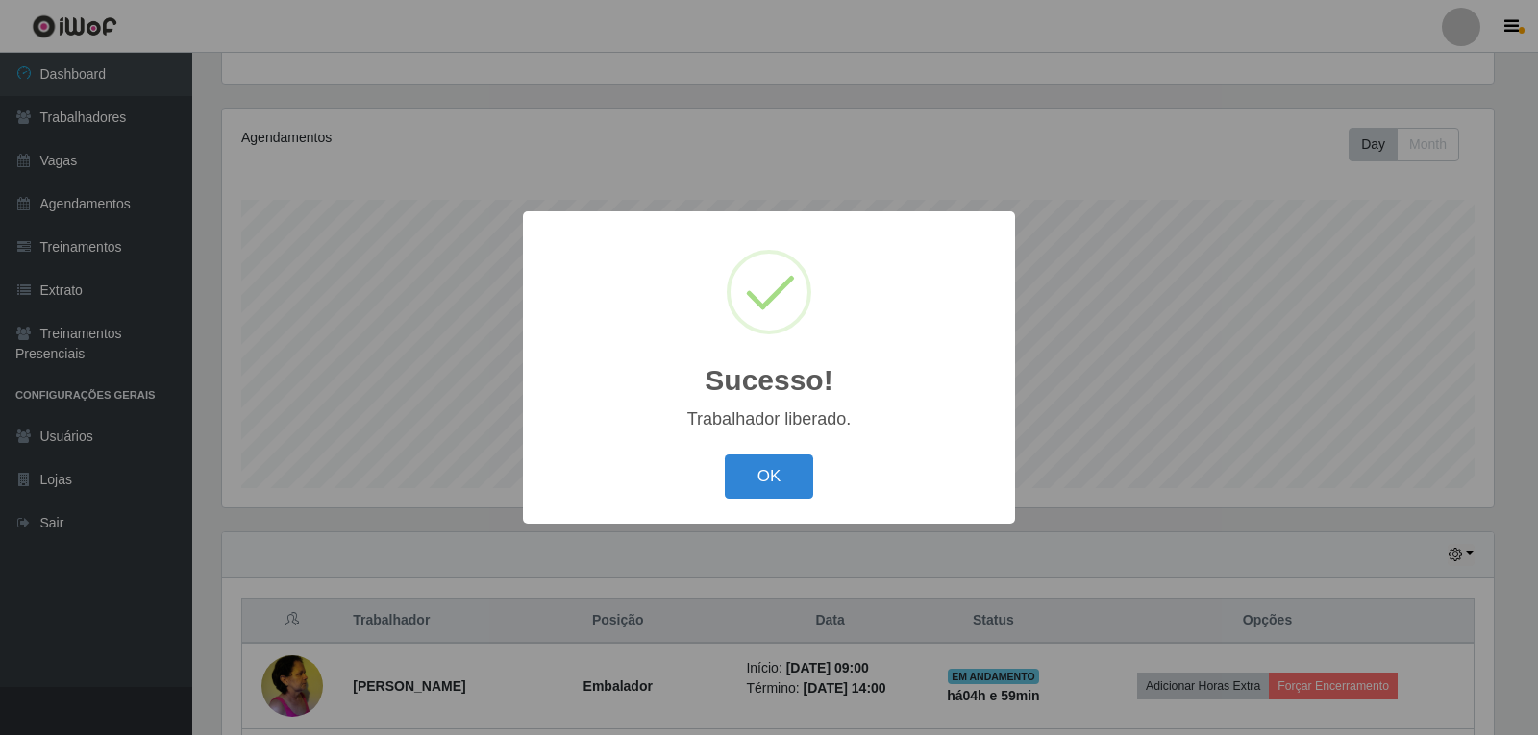
drag, startPoint x: 765, startPoint y: 434, endPoint x: 772, endPoint y: 460, distance: 26.8
click at [765, 435] on div "Sucesso! × Trabalhador liberado. OK Cancel" at bounding box center [769, 366] width 492 height 311
click at [783, 477] on button "OK" at bounding box center [769, 477] width 89 height 45
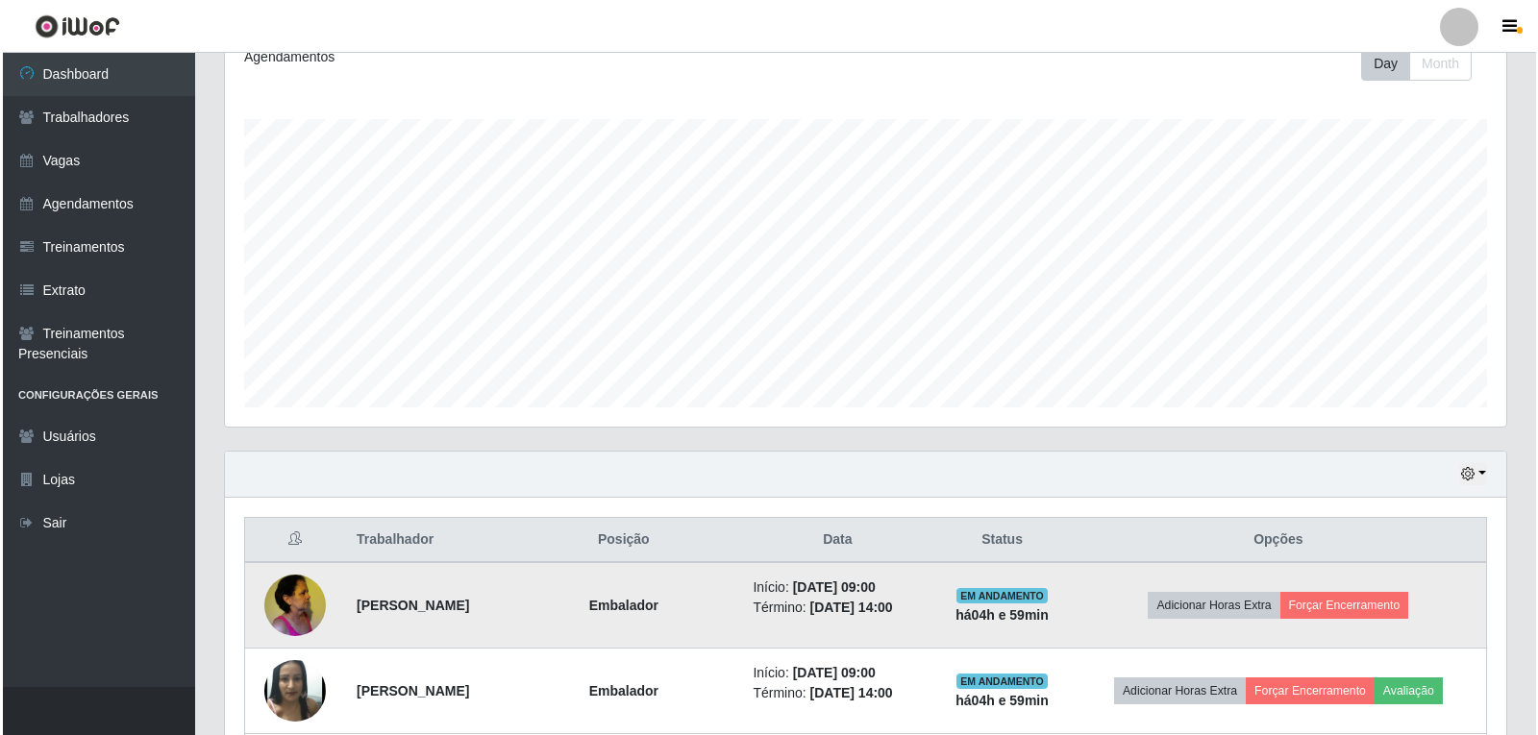
scroll to position [487, 0]
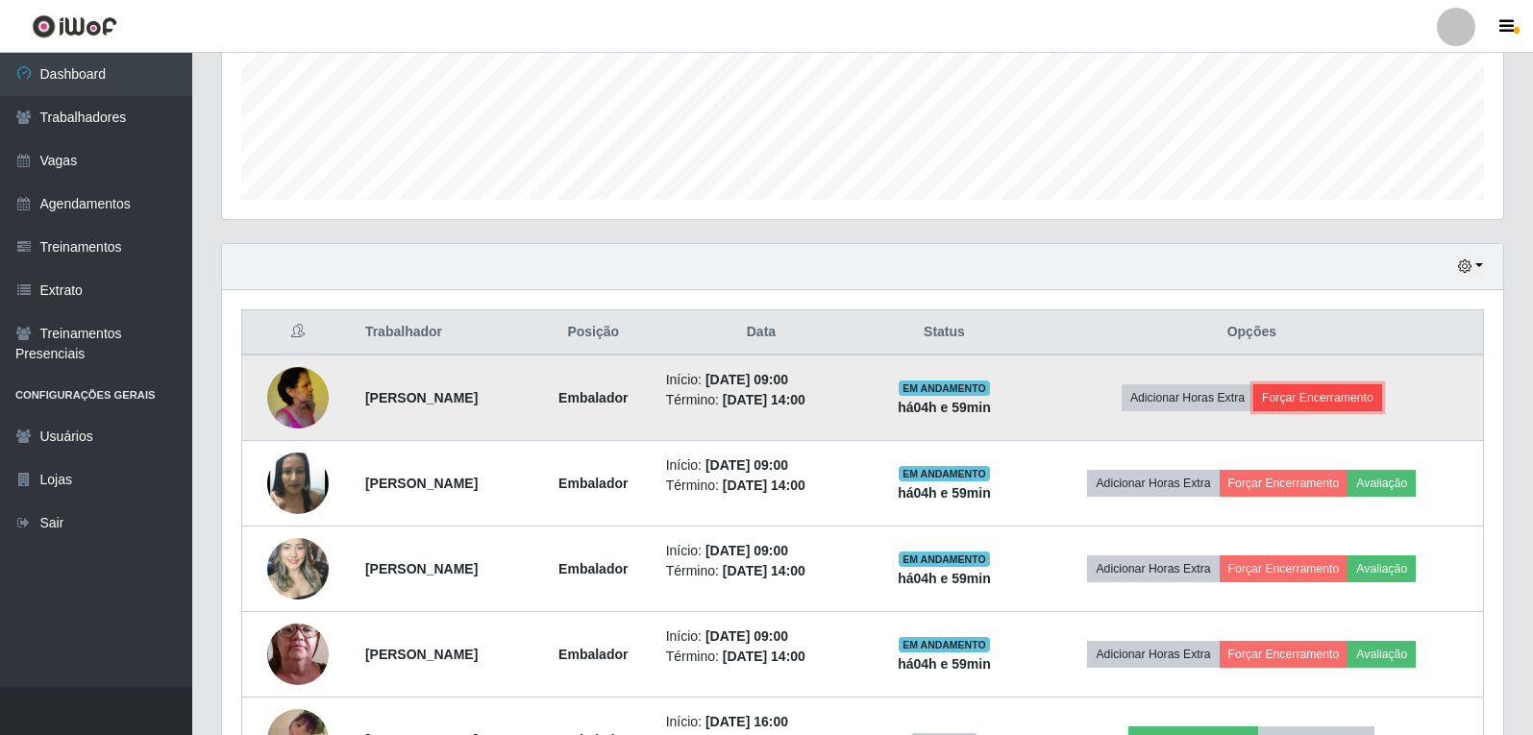
click at [1366, 401] on button "Forçar Encerramento" at bounding box center [1317, 397] width 129 height 27
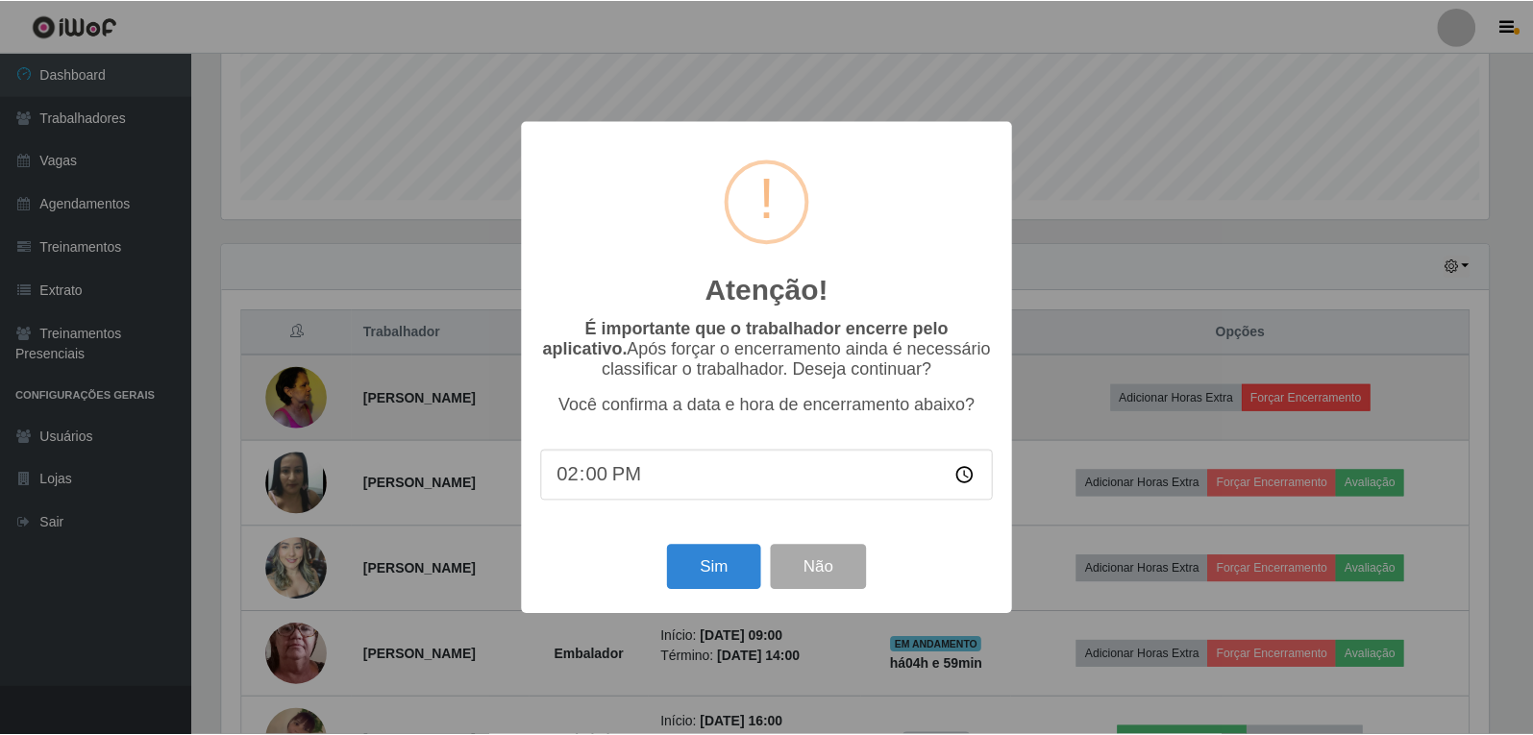
scroll to position [399, 1271]
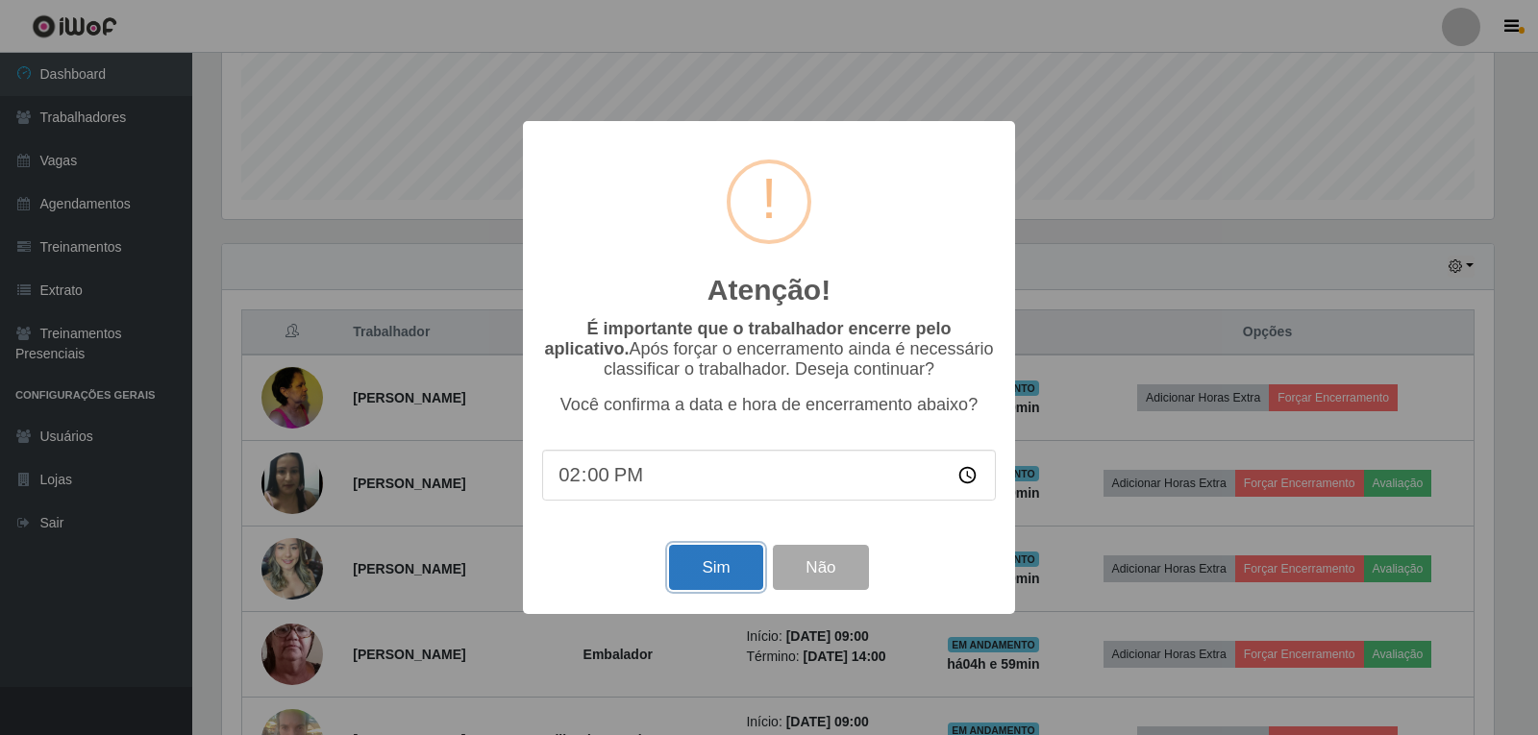
click at [684, 577] on button "Sim" at bounding box center [715, 567] width 93 height 45
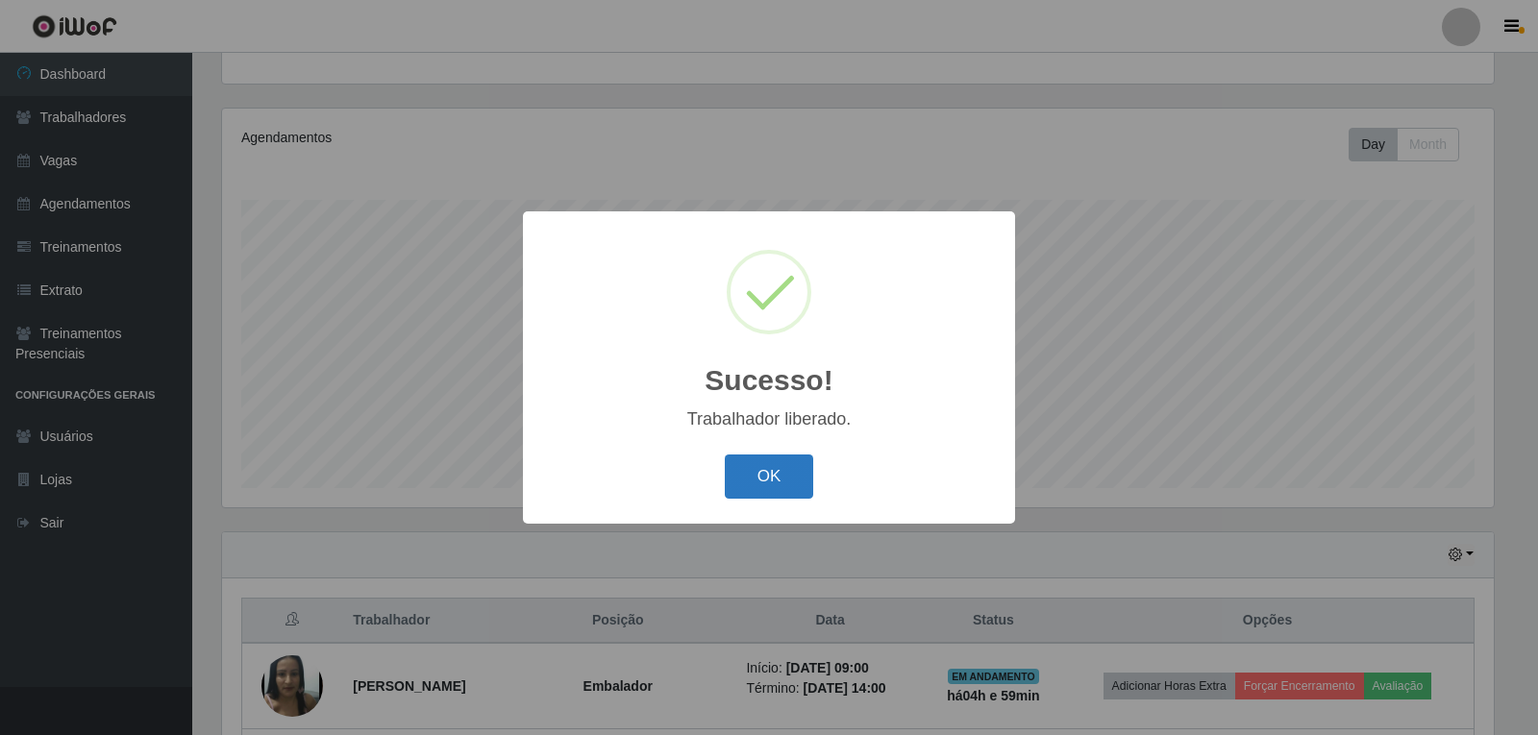
click at [736, 483] on button "OK" at bounding box center [769, 477] width 89 height 45
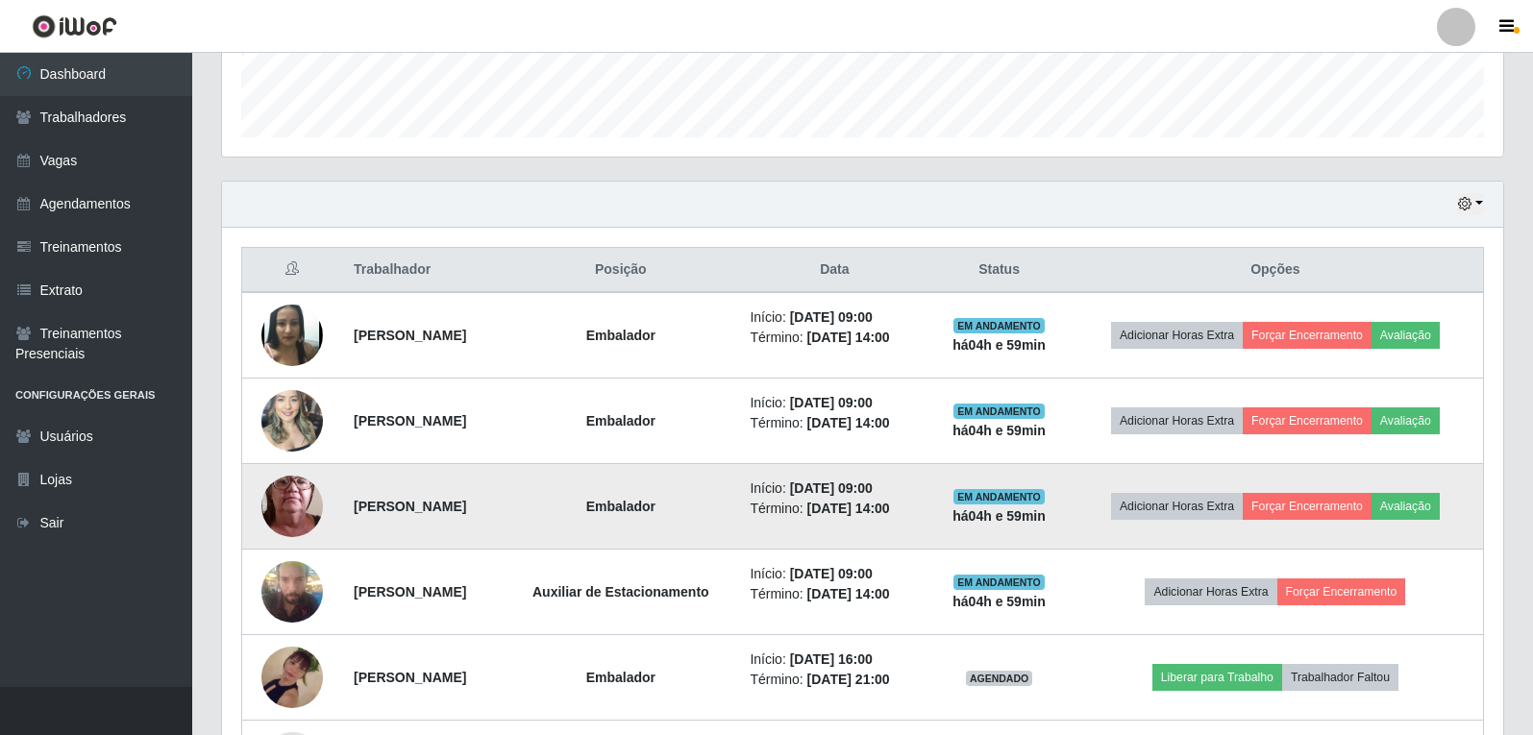
scroll to position [583, 0]
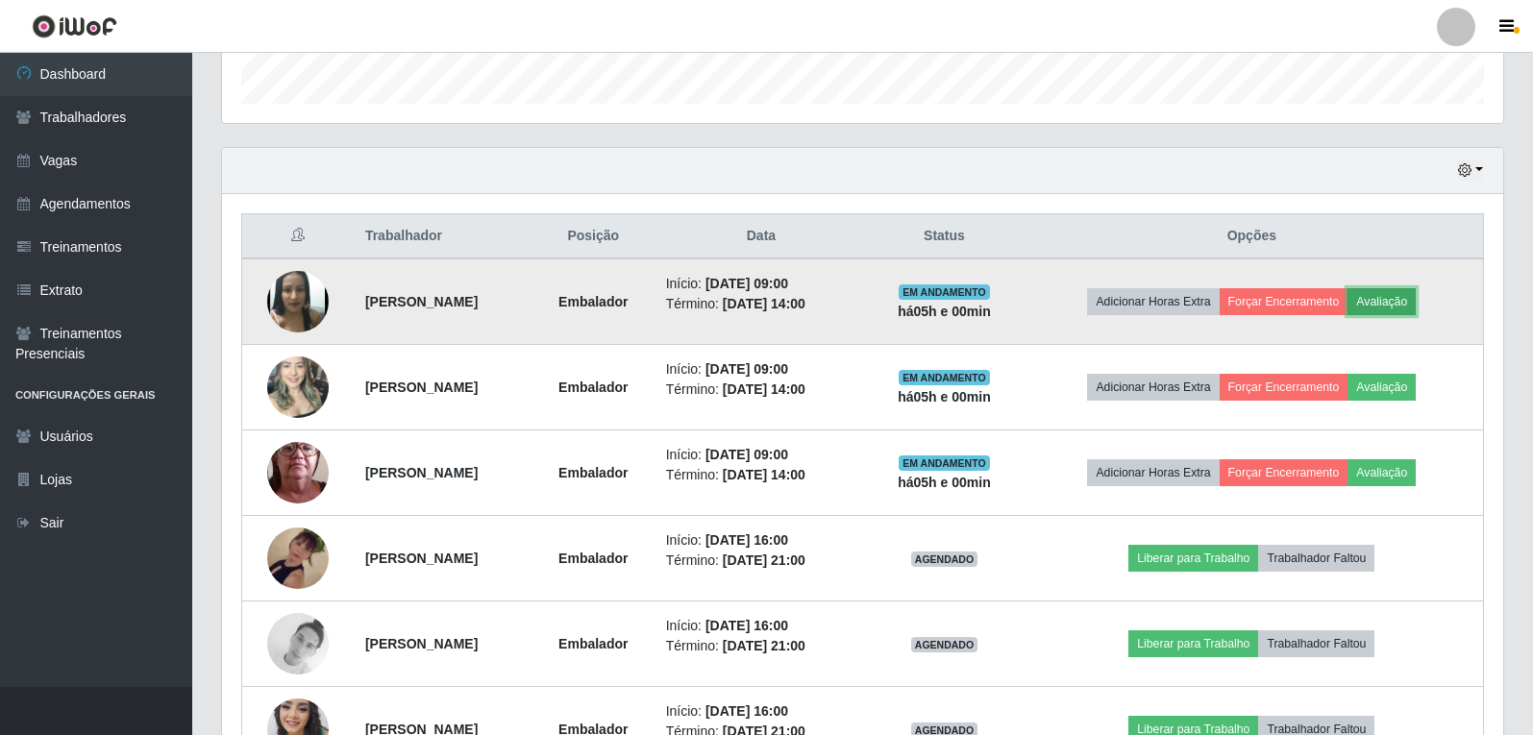
click at [1402, 306] on button "Avaliação" at bounding box center [1381, 301] width 68 height 27
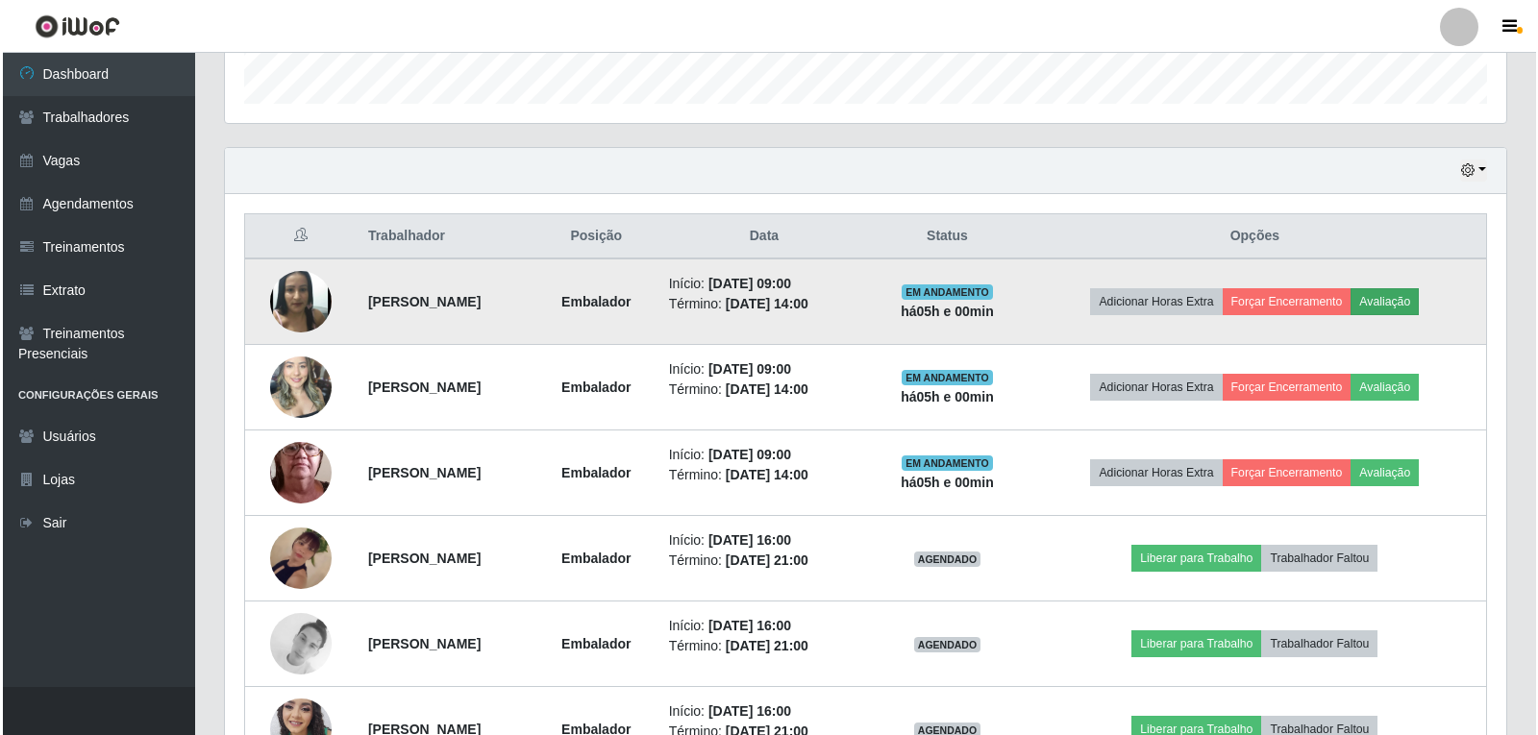
scroll to position [399, 1271]
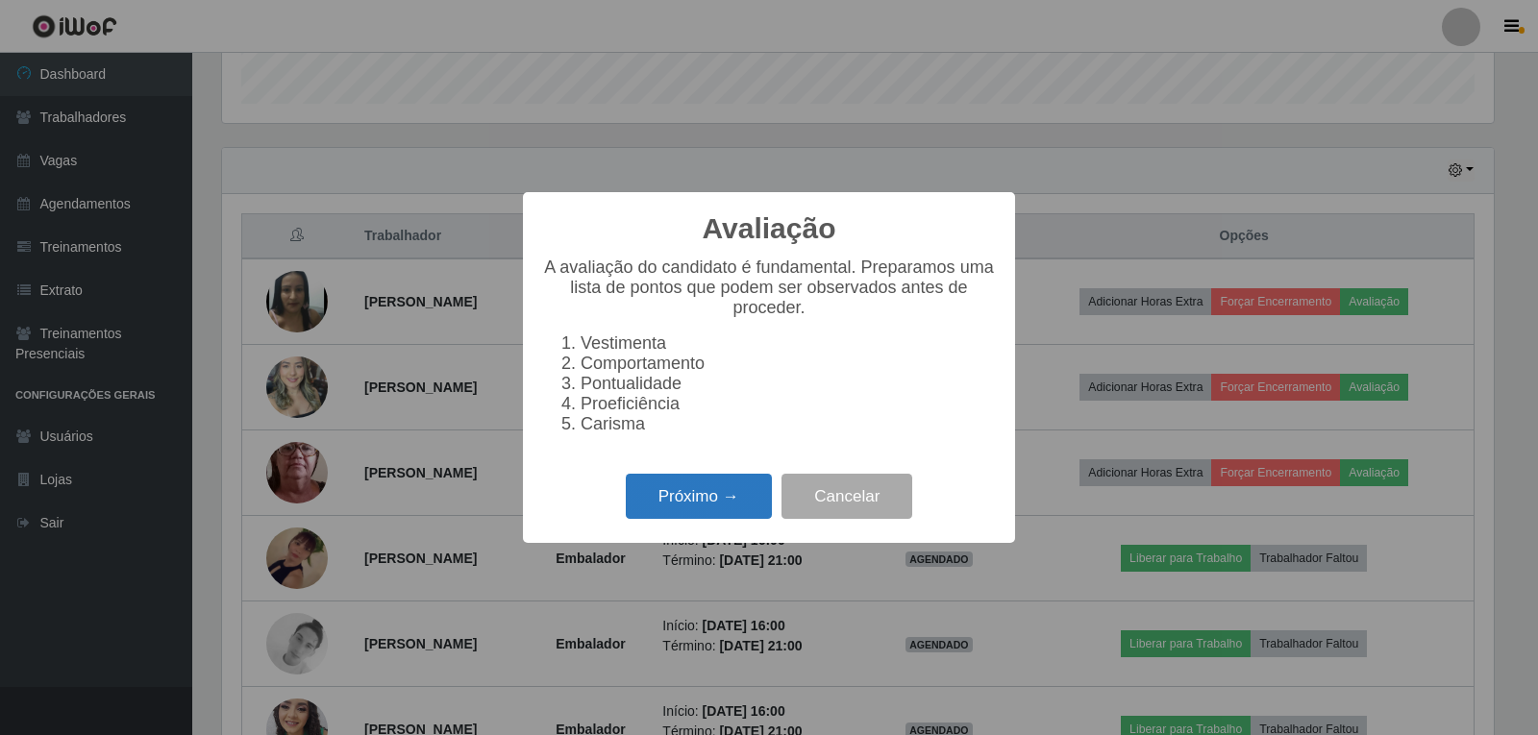
click at [718, 504] on button "Próximo →" at bounding box center [699, 496] width 146 height 45
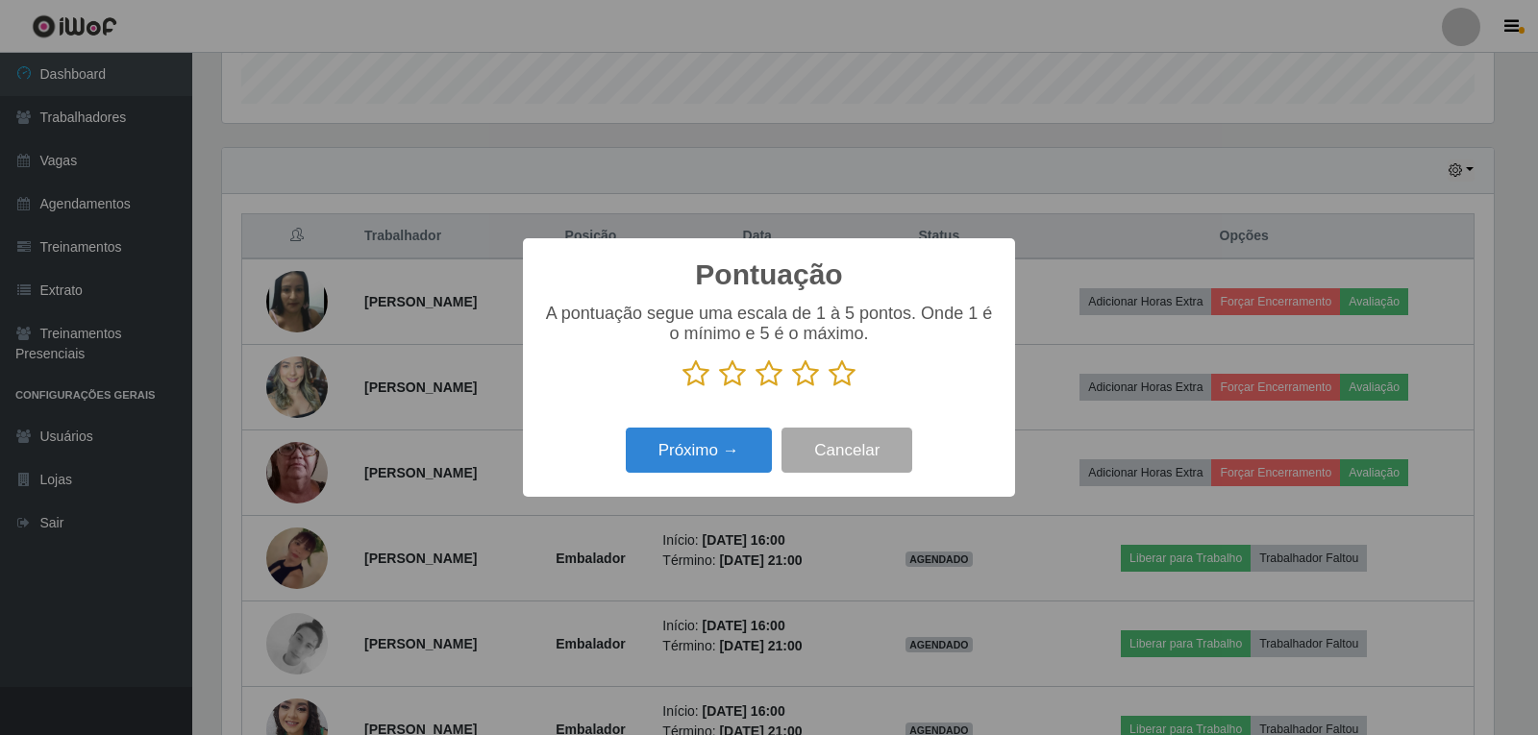
scroll to position [960549, 959676]
click at [844, 379] on icon at bounding box center [841, 373] width 27 height 29
click at [828, 388] on input "radio" at bounding box center [828, 388] width 0 height 0
click at [709, 470] on button "Próximo →" at bounding box center [699, 450] width 146 height 45
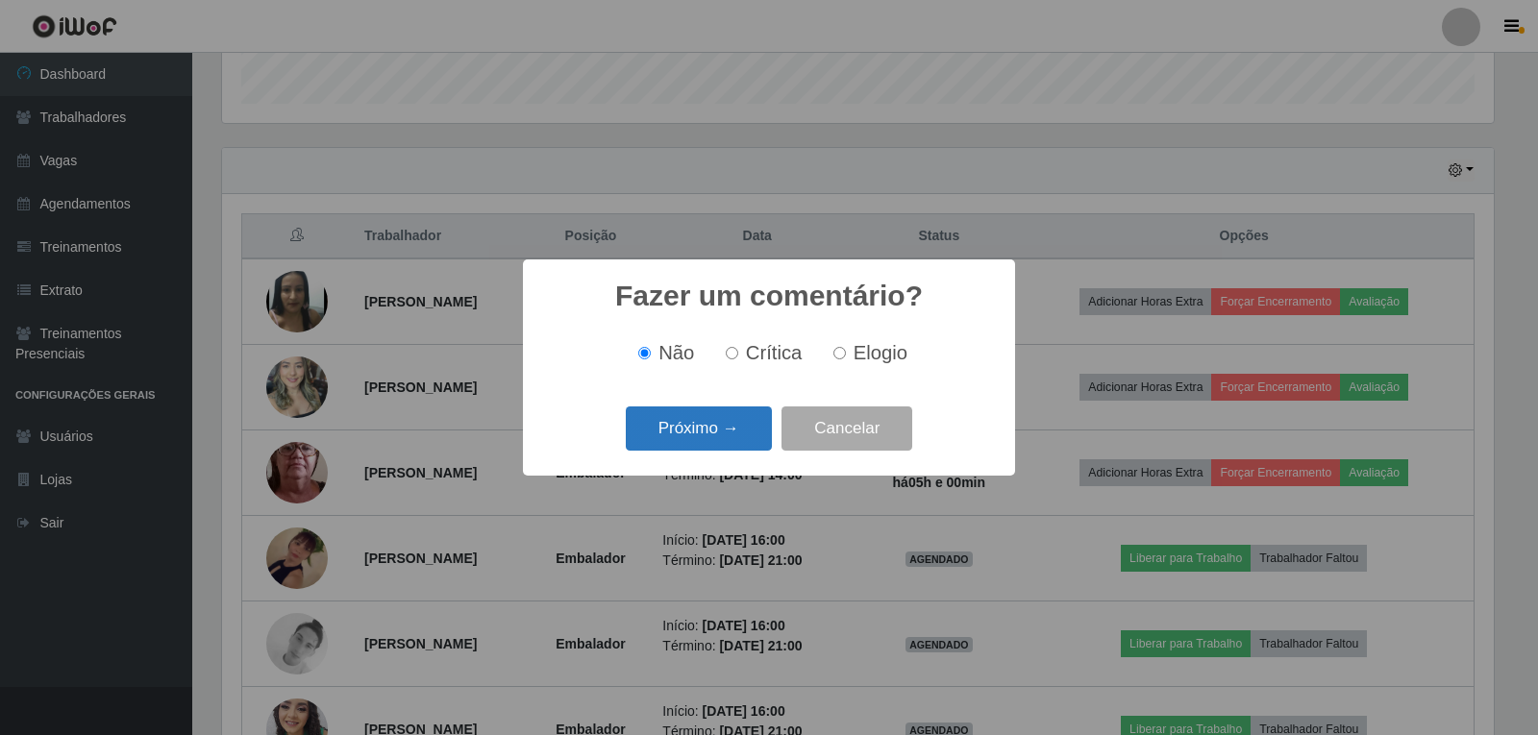
click at [726, 437] on button "Próximo →" at bounding box center [699, 428] width 146 height 45
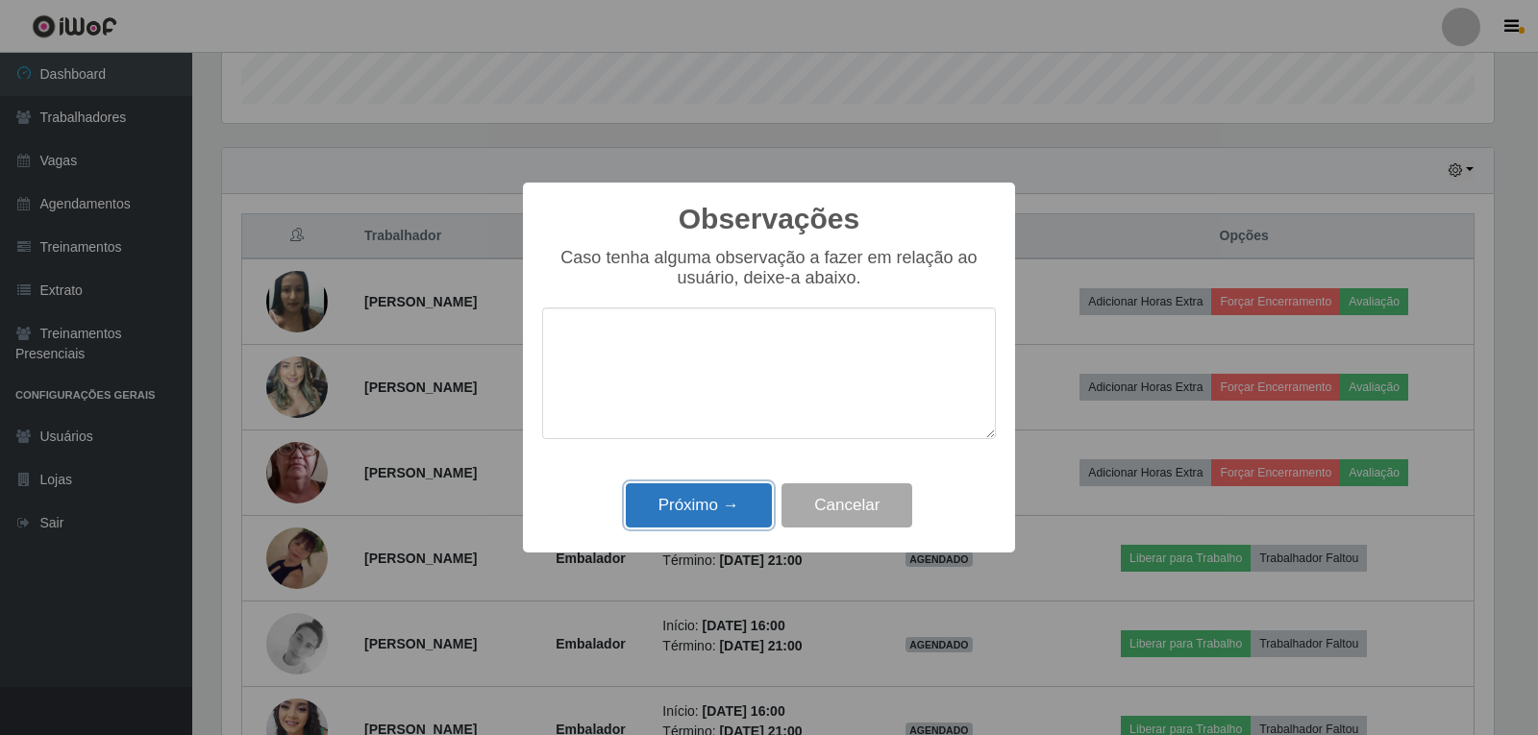
click at [726, 490] on button "Próximo →" at bounding box center [699, 505] width 146 height 45
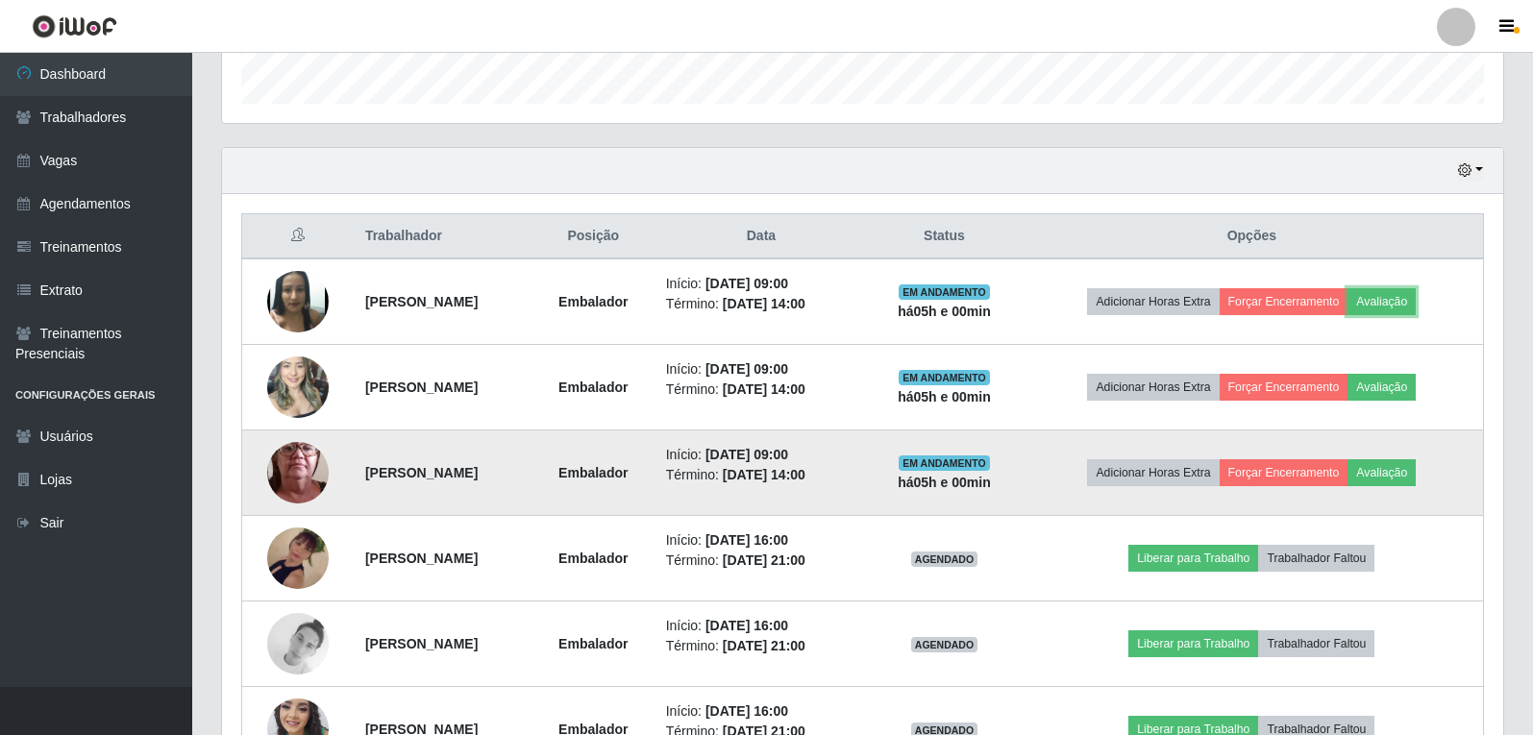
scroll to position [399, 1281]
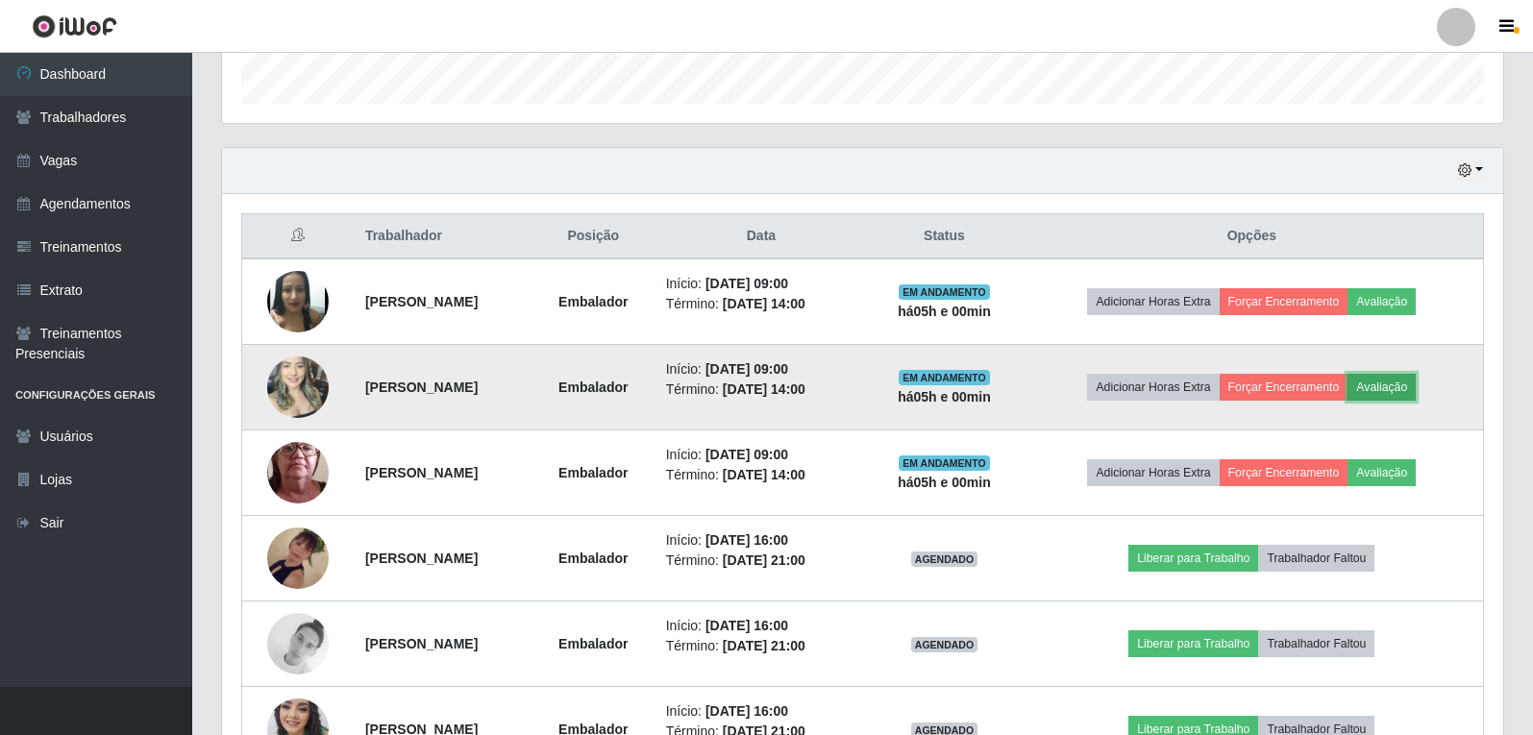
click at [1398, 389] on button "Avaliação" at bounding box center [1381, 387] width 68 height 27
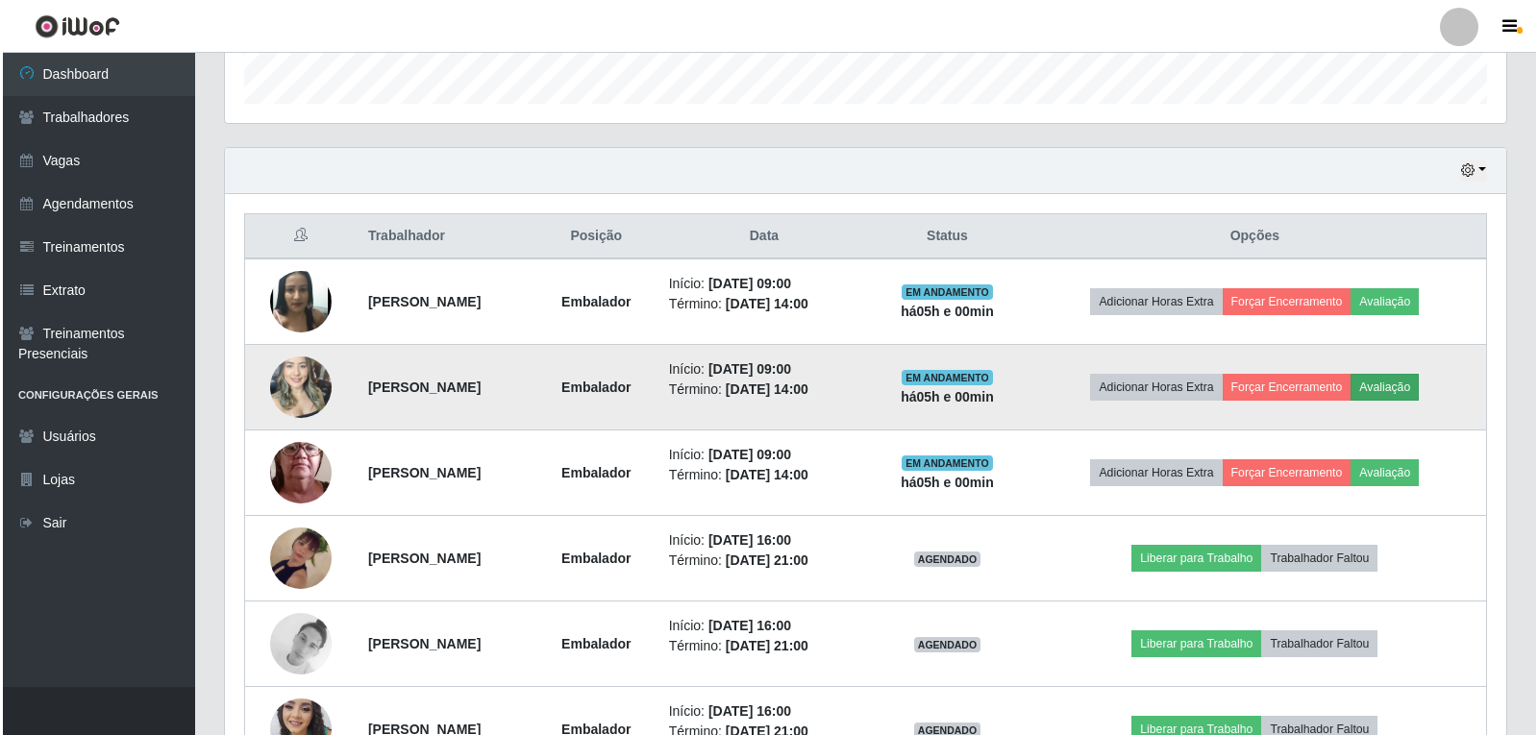
scroll to position [399, 1271]
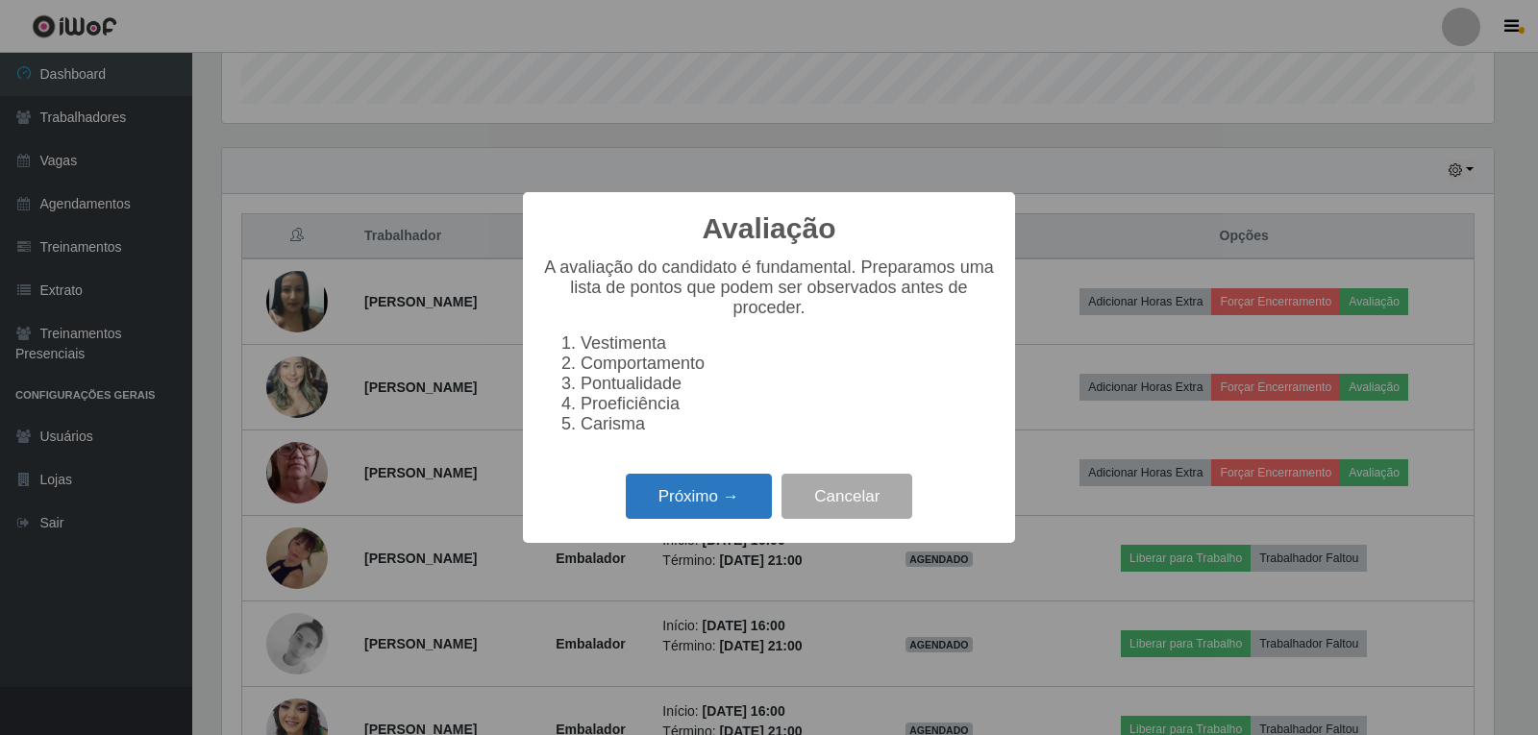
click at [712, 499] on button "Próximo →" at bounding box center [699, 496] width 146 height 45
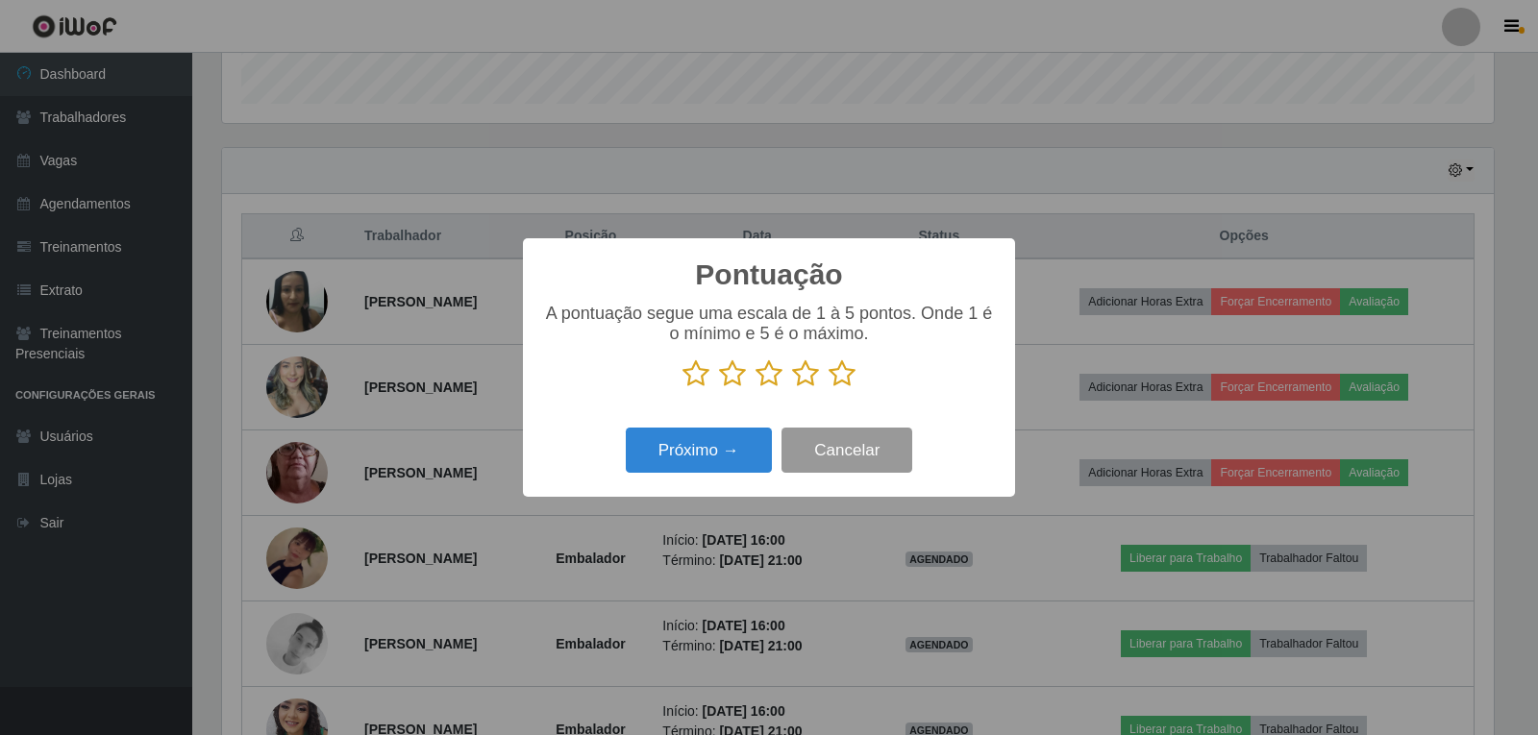
scroll to position [960549, 959676]
click at [839, 365] on icon at bounding box center [841, 373] width 27 height 29
click at [828, 388] on input "radio" at bounding box center [828, 388] width 0 height 0
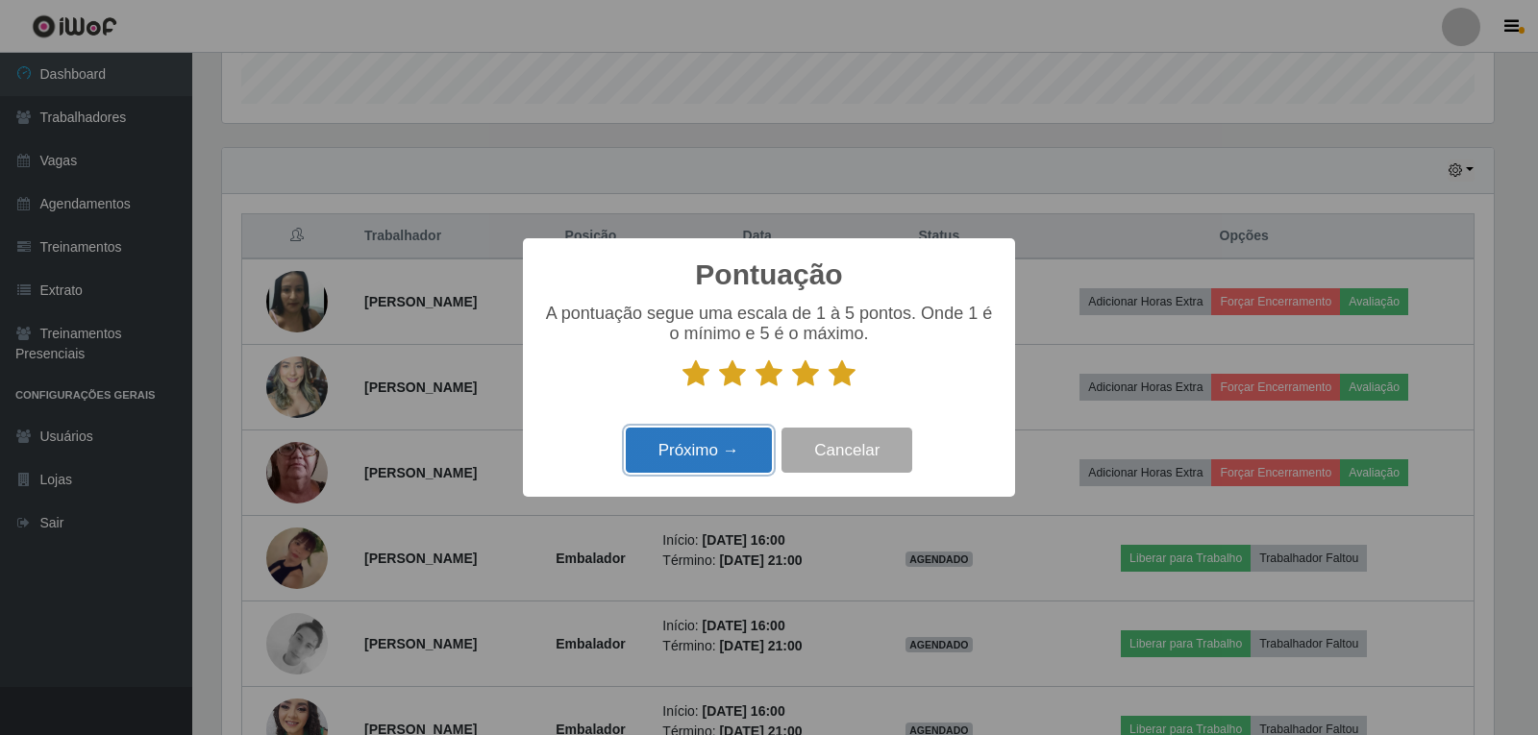
click at [750, 438] on button "Próximo →" at bounding box center [699, 450] width 146 height 45
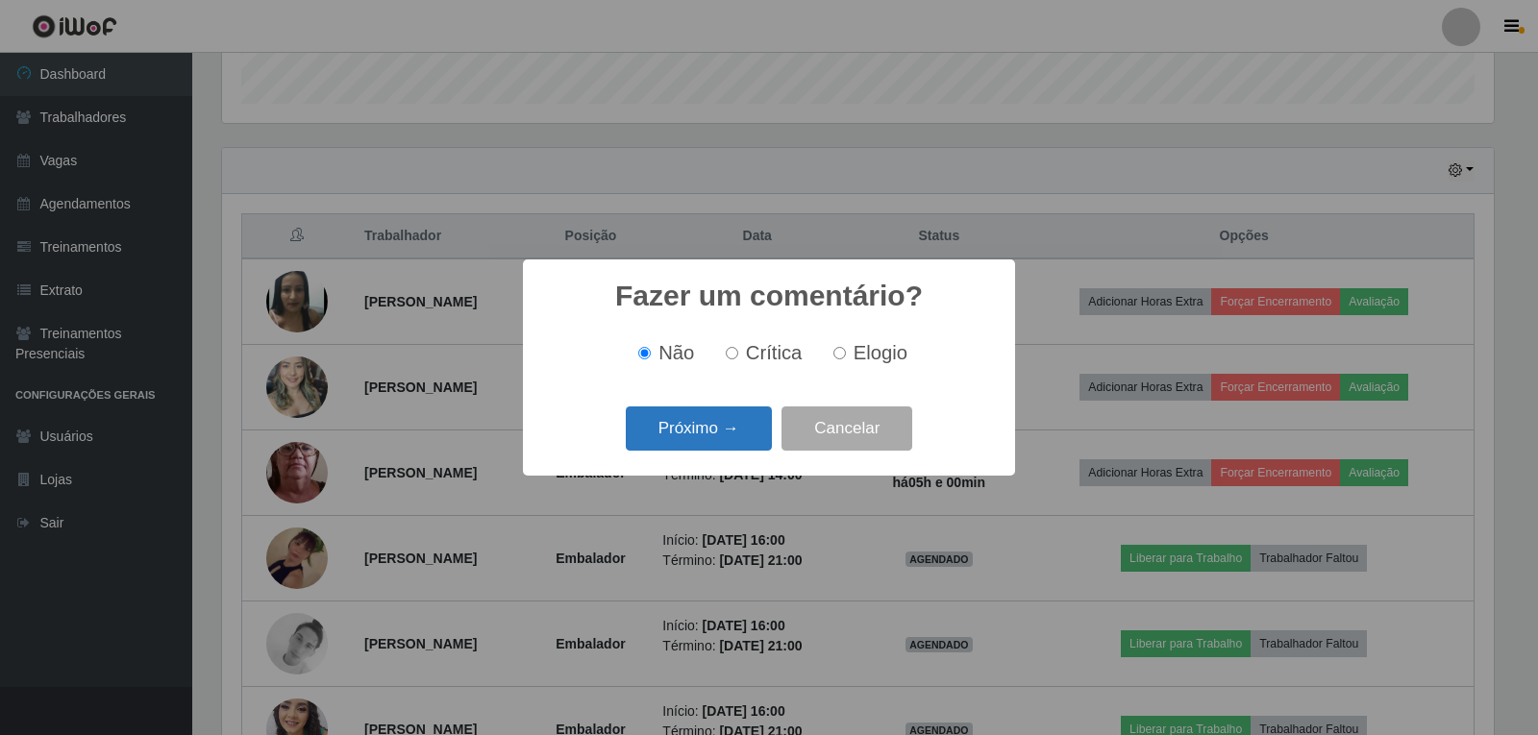
click at [748, 439] on button "Próximo →" at bounding box center [699, 428] width 146 height 45
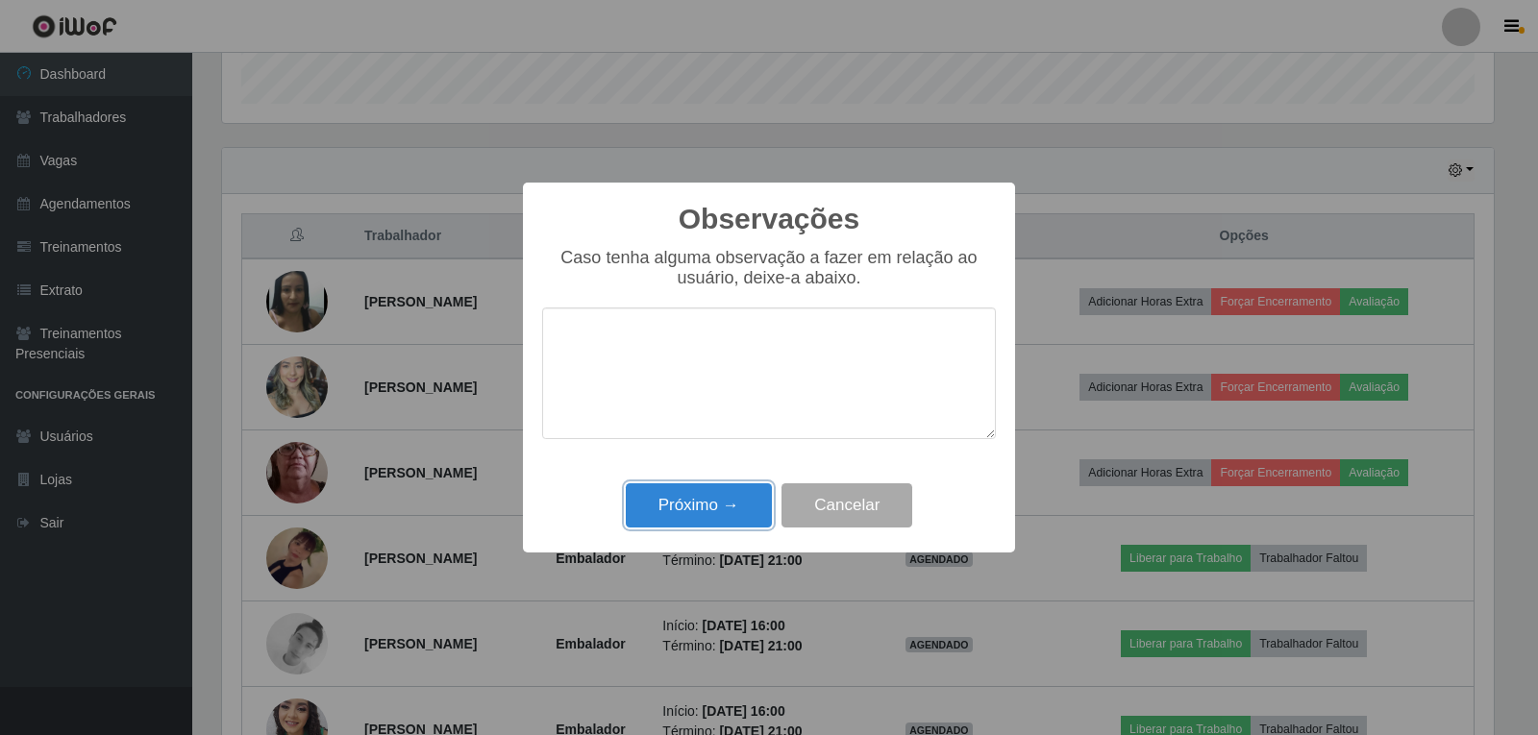
drag, startPoint x: 718, startPoint y: 504, endPoint x: 728, endPoint y: 504, distance: 10.6
click at [718, 505] on button "Próximo →" at bounding box center [699, 505] width 146 height 45
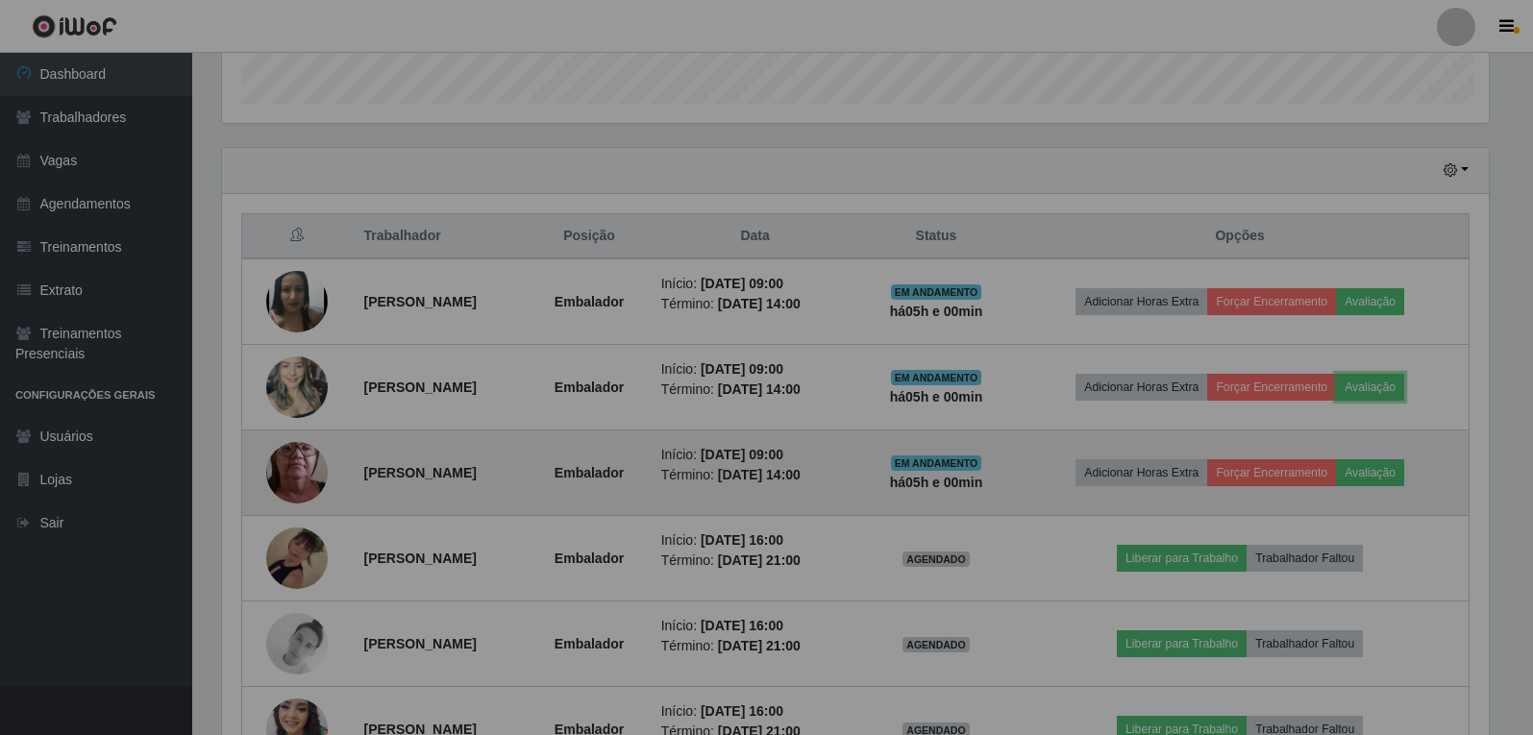
scroll to position [399, 1281]
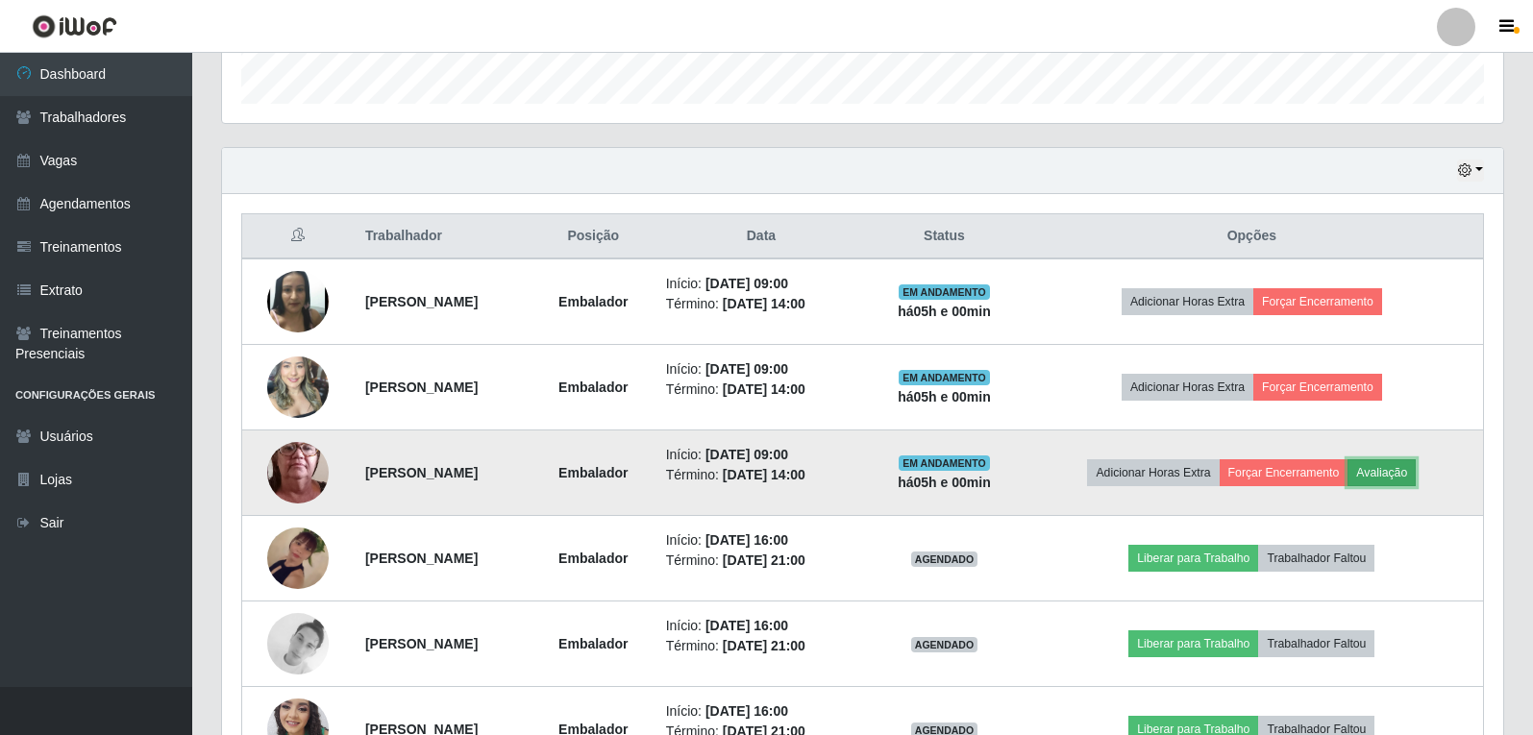
click at [1400, 476] on button "Avaliação" at bounding box center [1381, 472] width 68 height 27
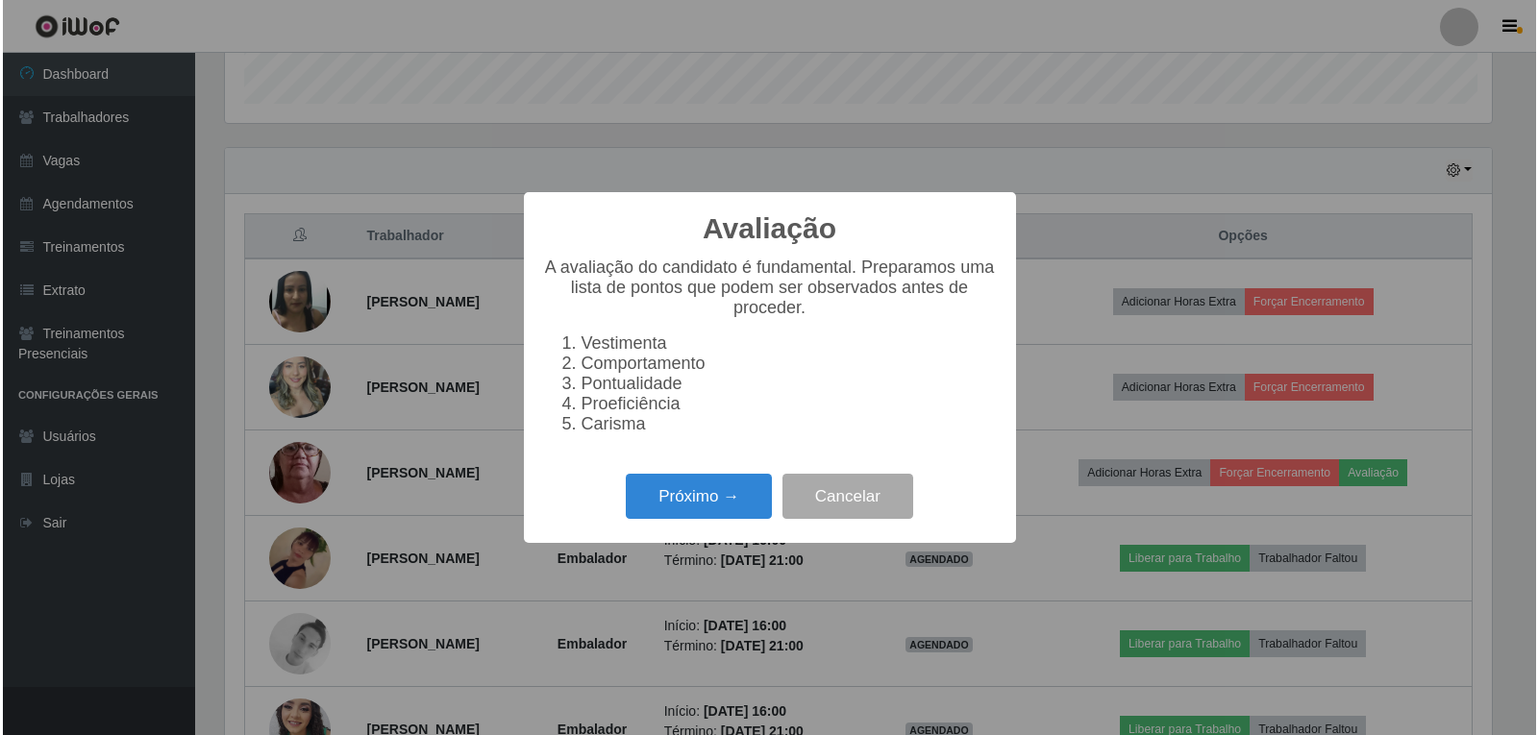
scroll to position [399, 1271]
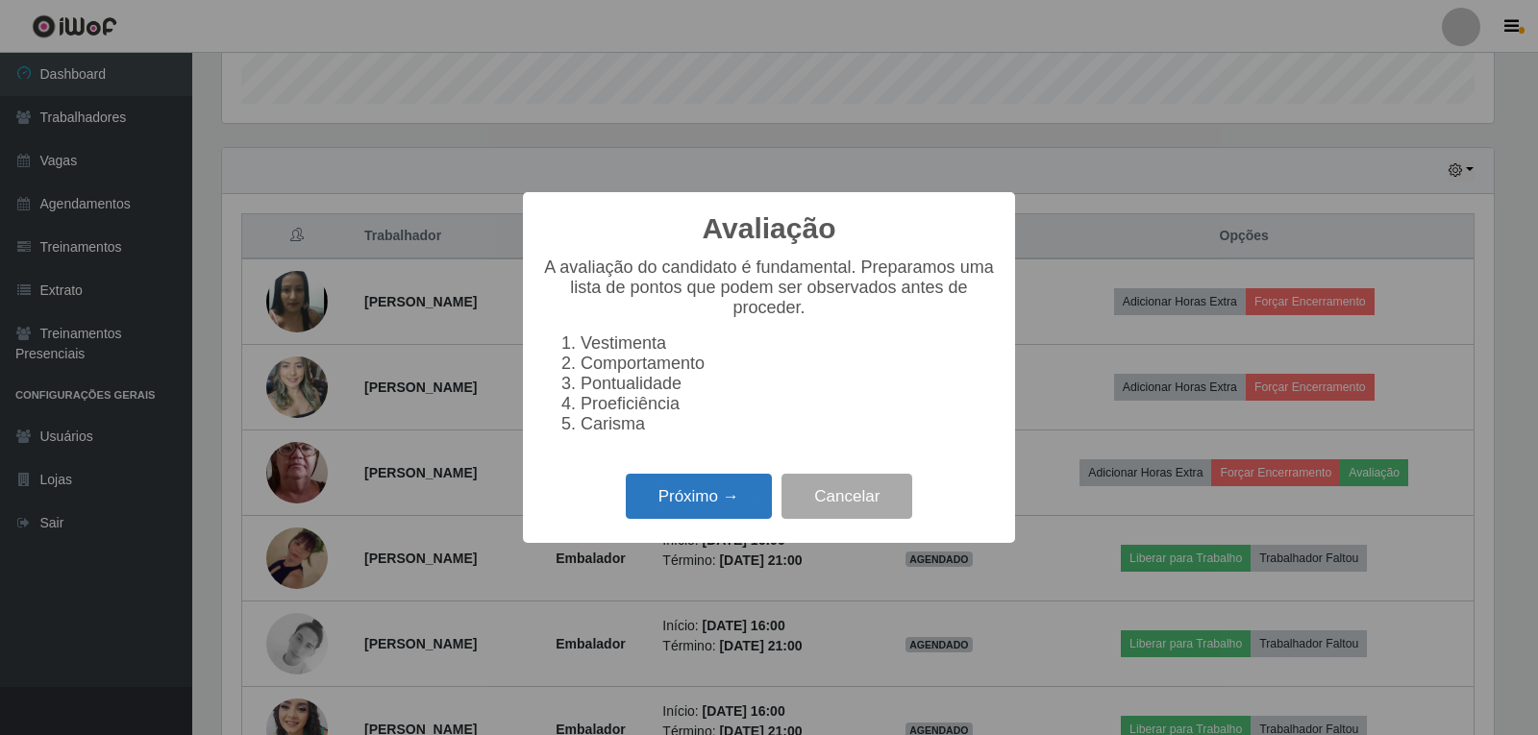
click at [678, 508] on button "Próximo →" at bounding box center [699, 496] width 146 height 45
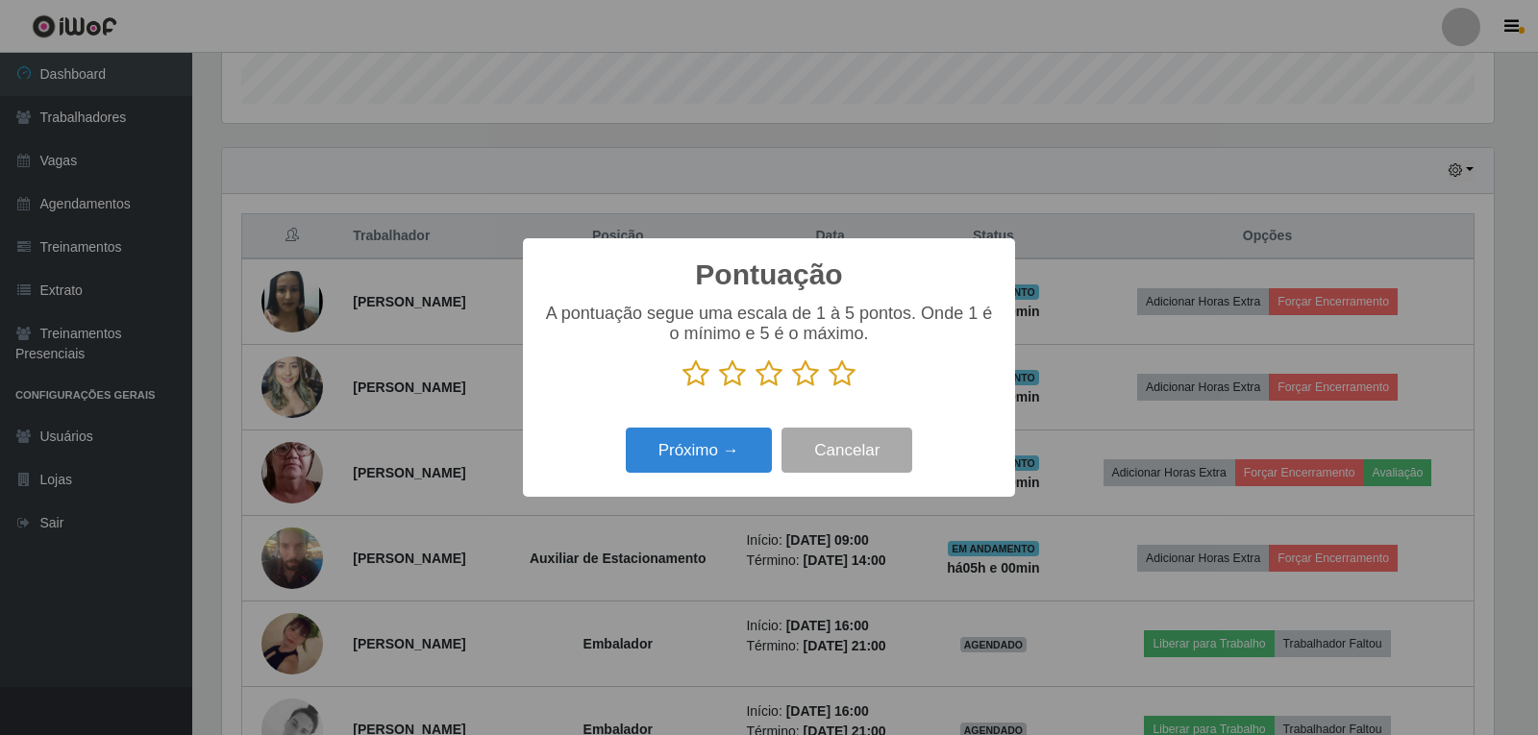
click at [836, 371] on icon at bounding box center [841, 373] width 27 height 29
click at [828, 388] on input "radio" at bounding box center [828, 388] width 0 height 0
click at [732, 446] on button "Próximo →" at bounding box center [699, 450] width 146 height 45
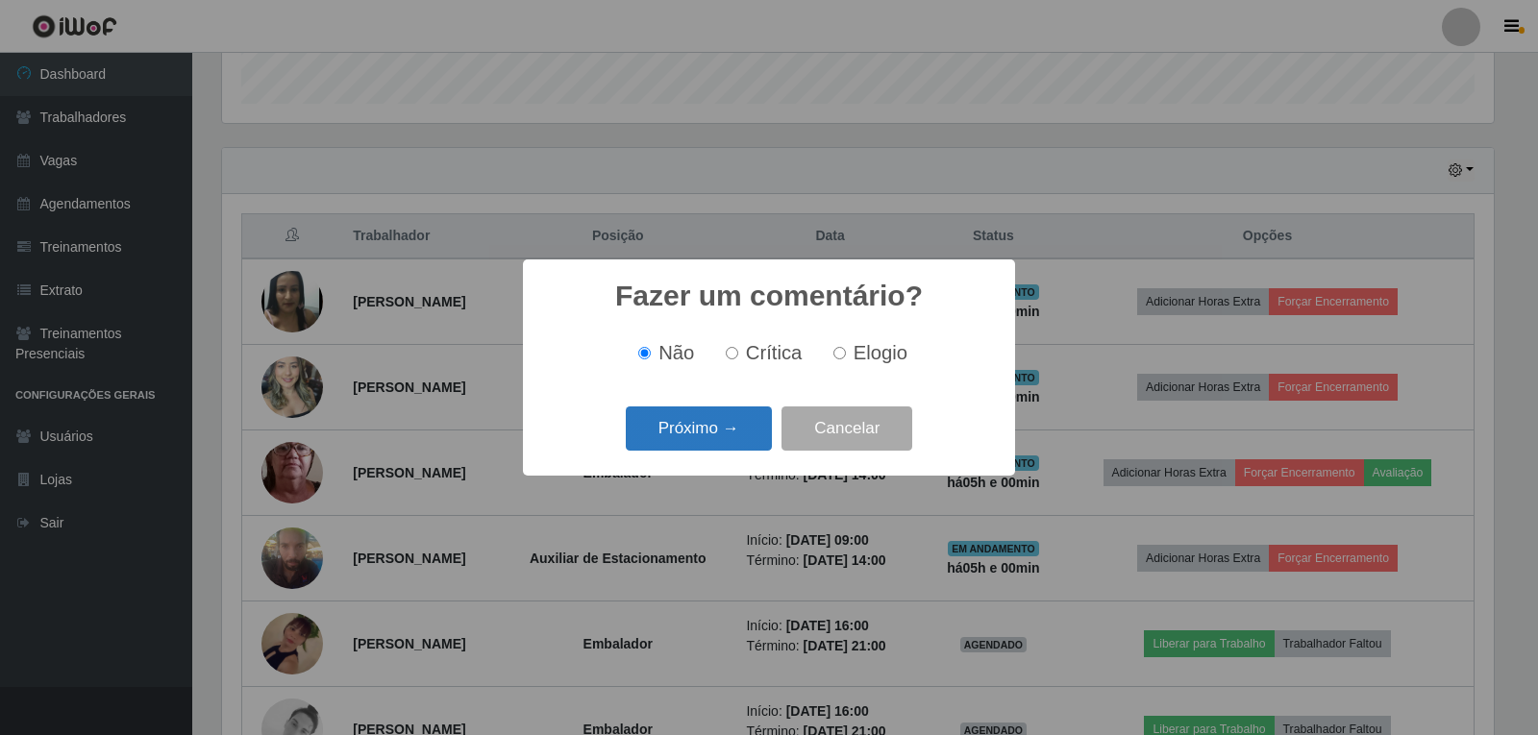
click at [733, 442] on button "Próximo →" at bounding box center [699, 428] width 146 height 45
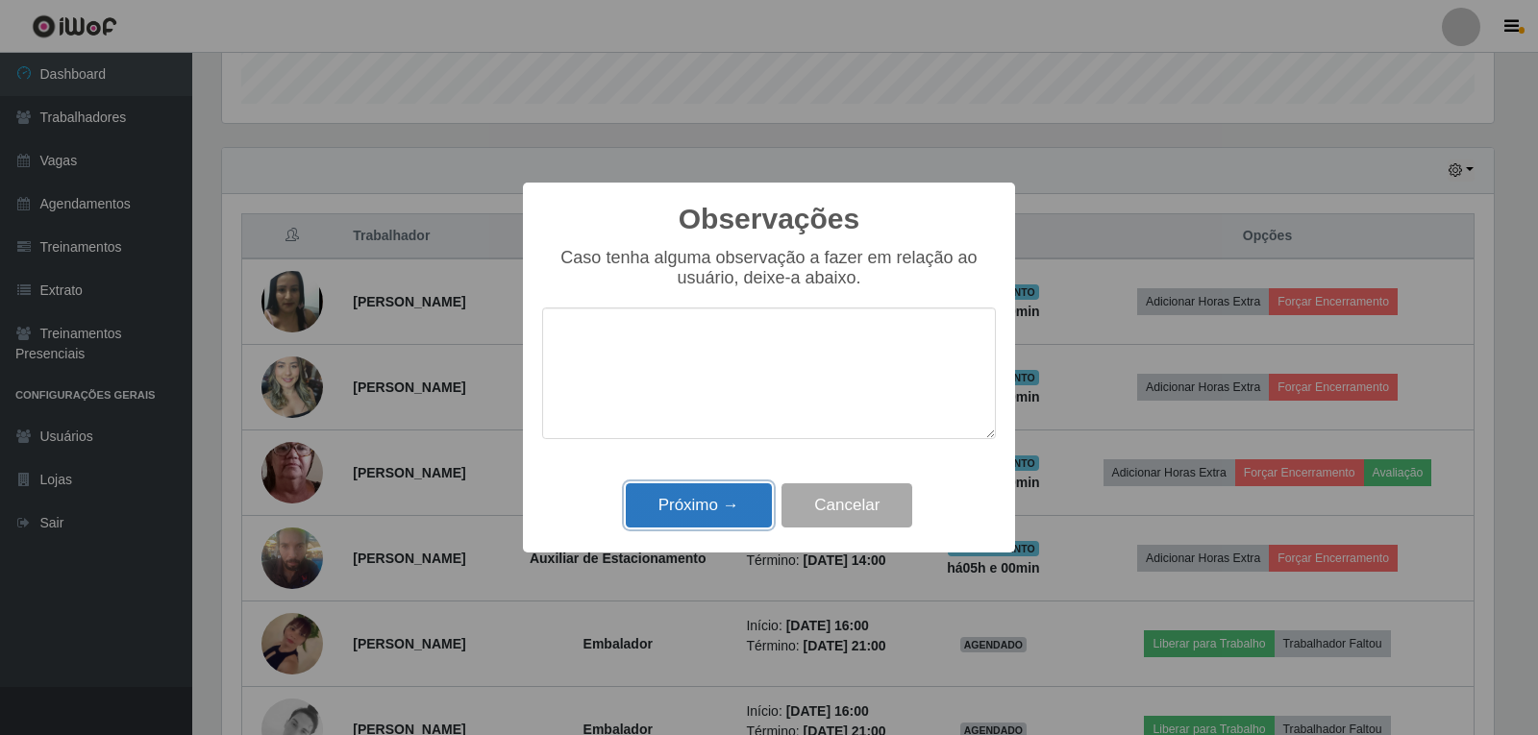
click at [709, 503] on button "Próximo →" at bounding box center [699, 505] width 146 height 45
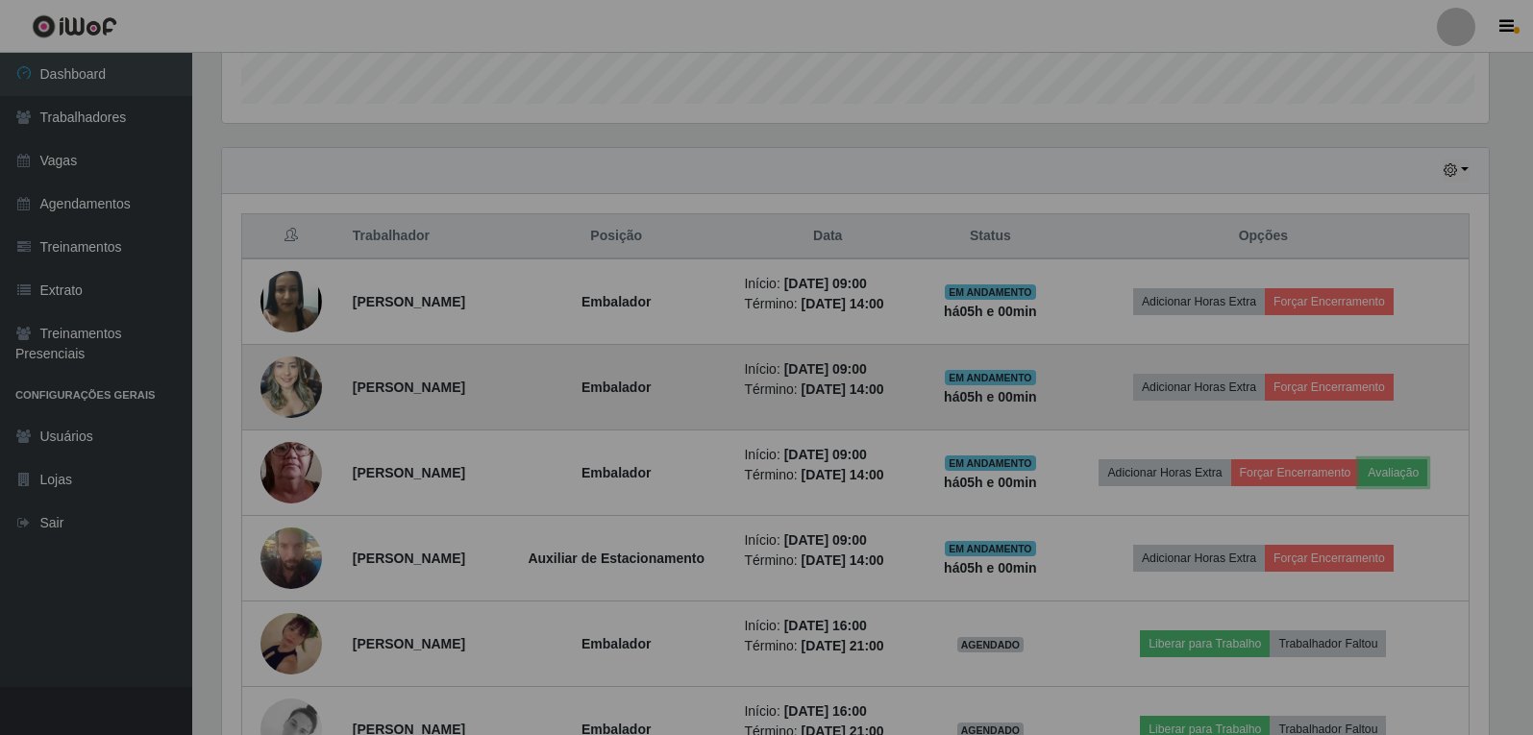
scroll to position [399, 1281]
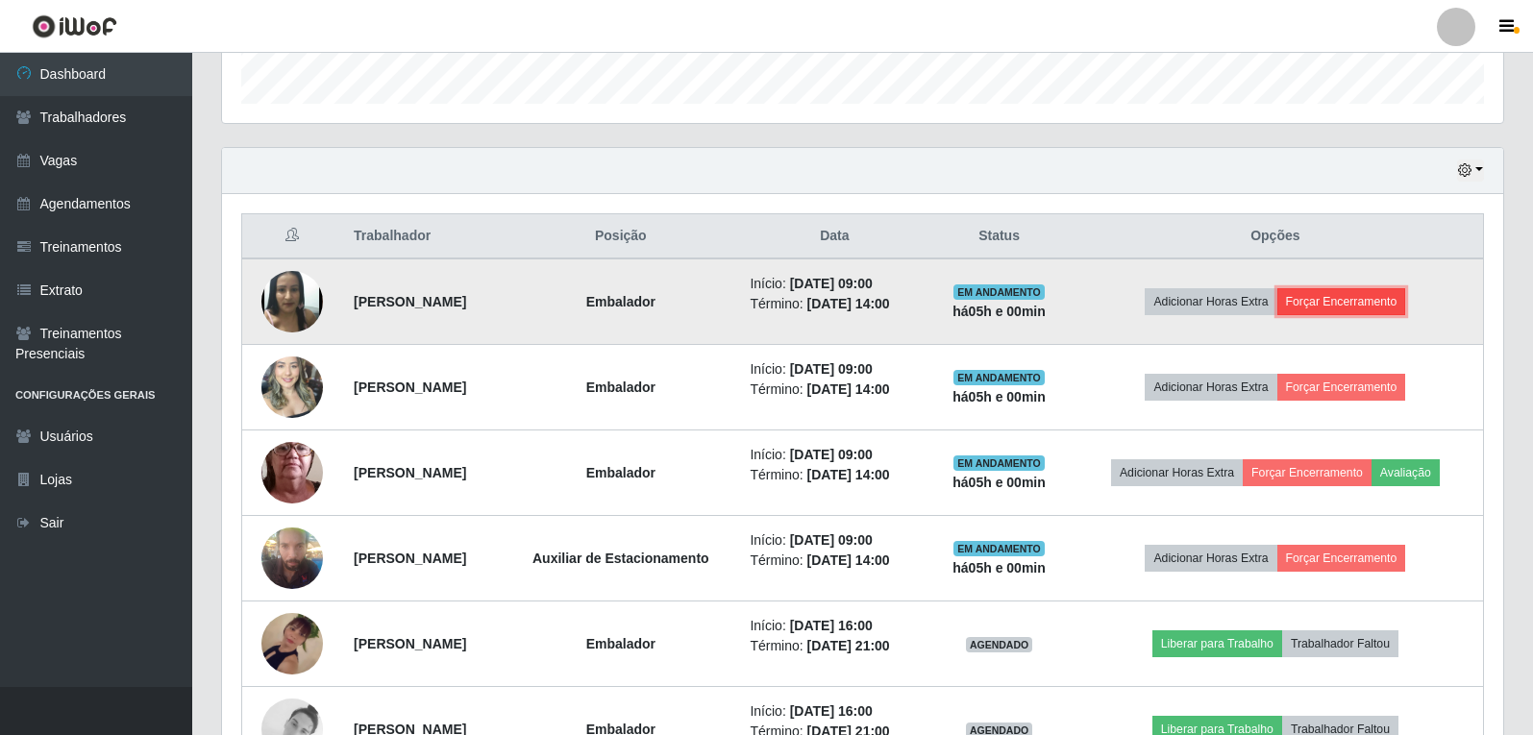
click at [1349, 304] on button "Forçar Encerramento" at bounding box center [1341, 301] width 129 height 27
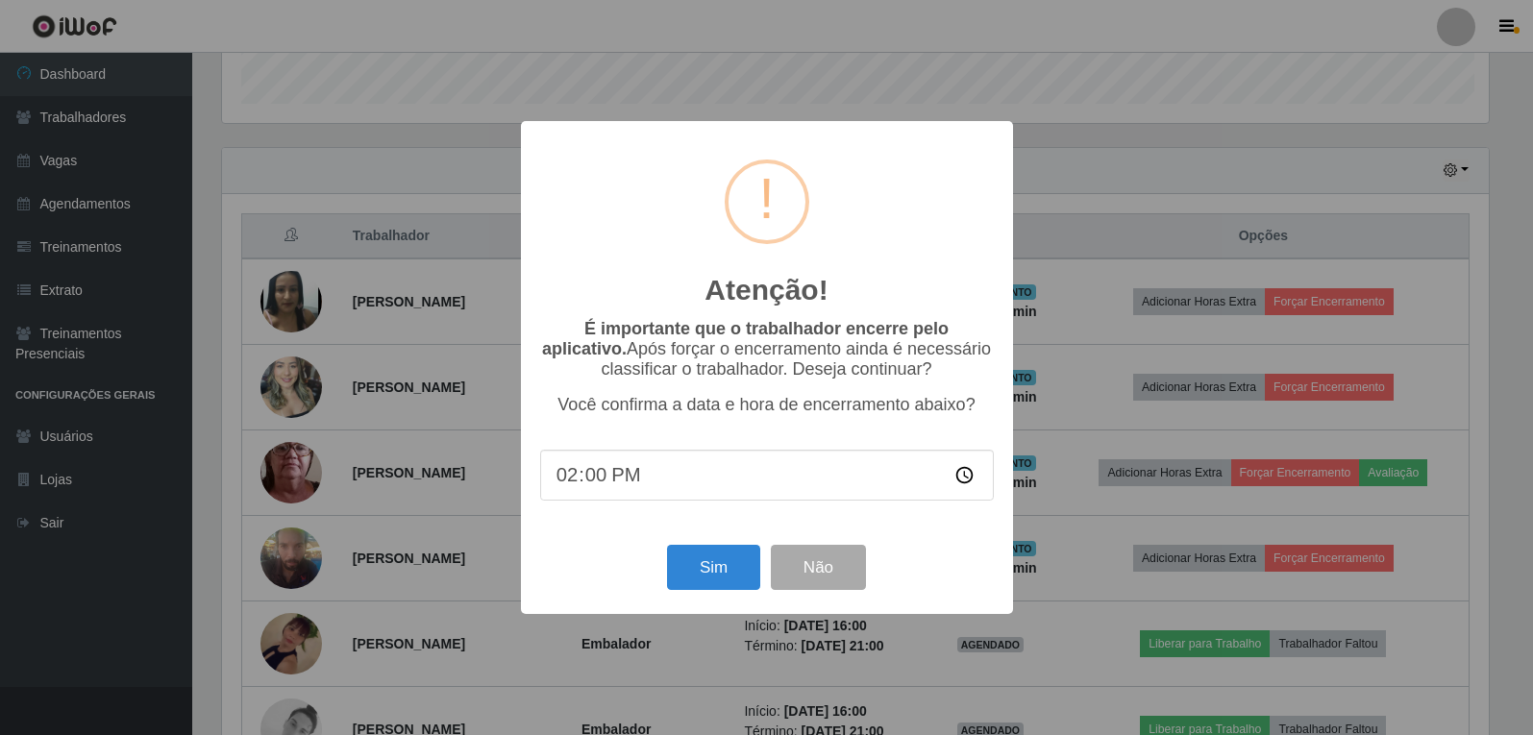
scroll to position [399, 1271]
click at [722, 570] on button "Sim" at bounding box center [715, 567] width 93 height 45
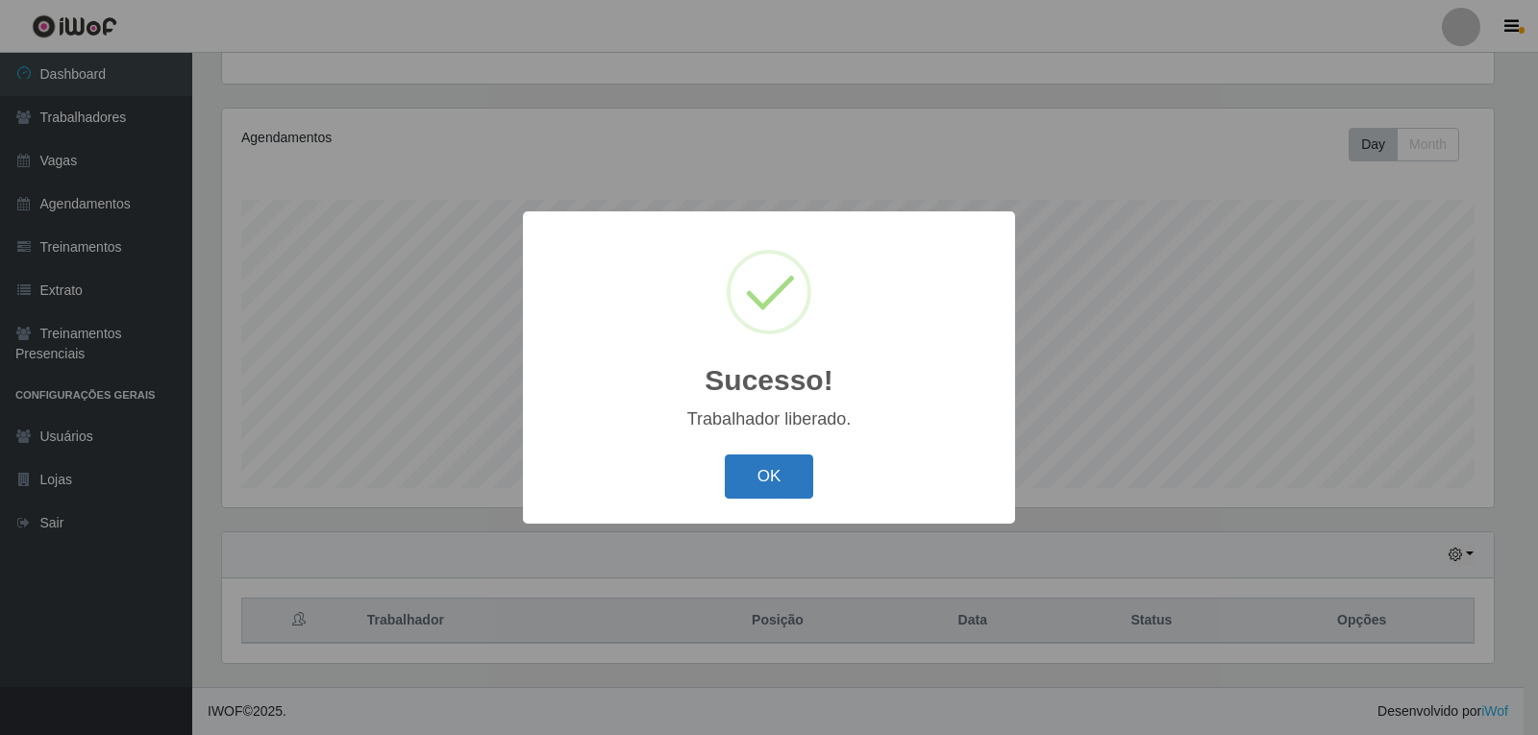
click at [793, 464] on button "OK" at bounding box center [769, 477] width 89 height 45
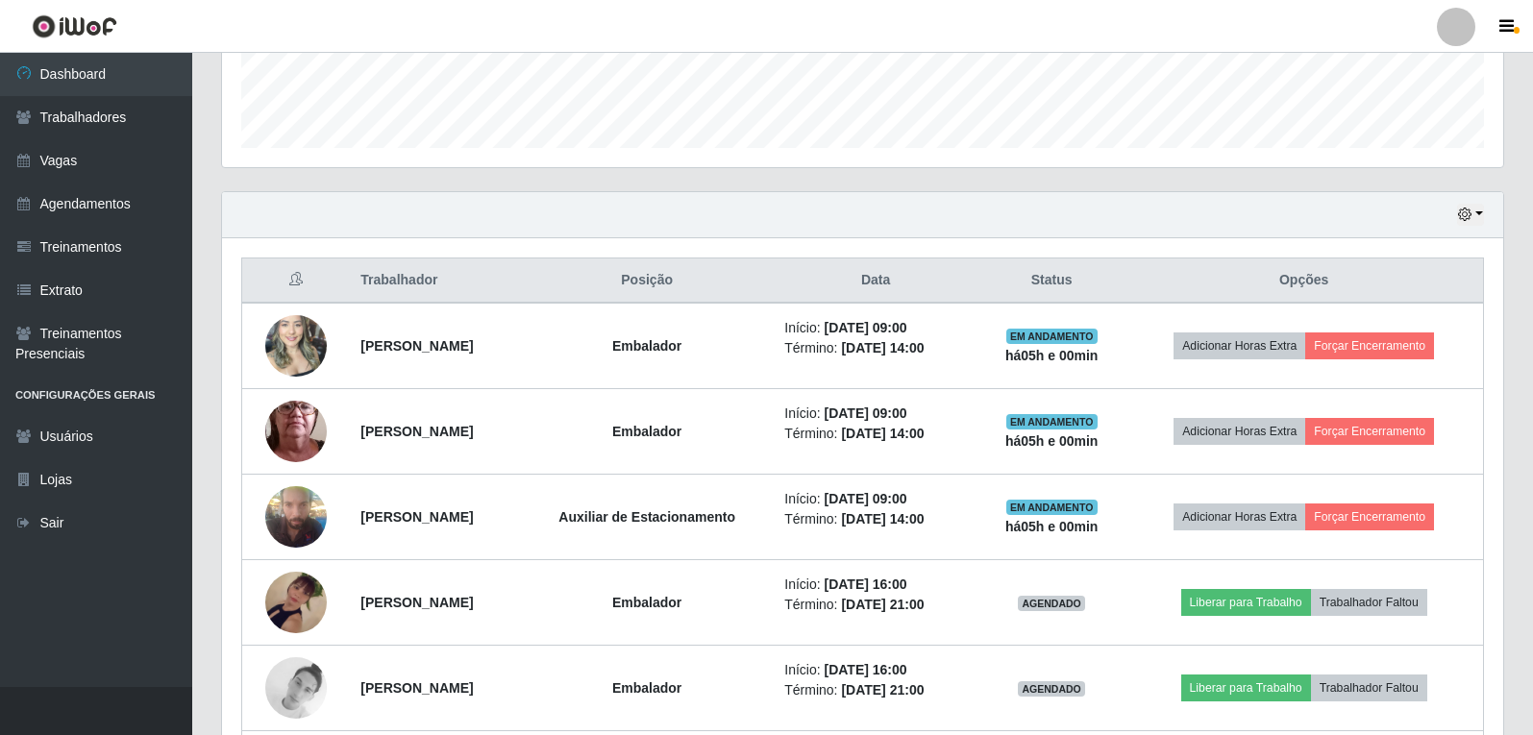
scroll to position [583, 0]
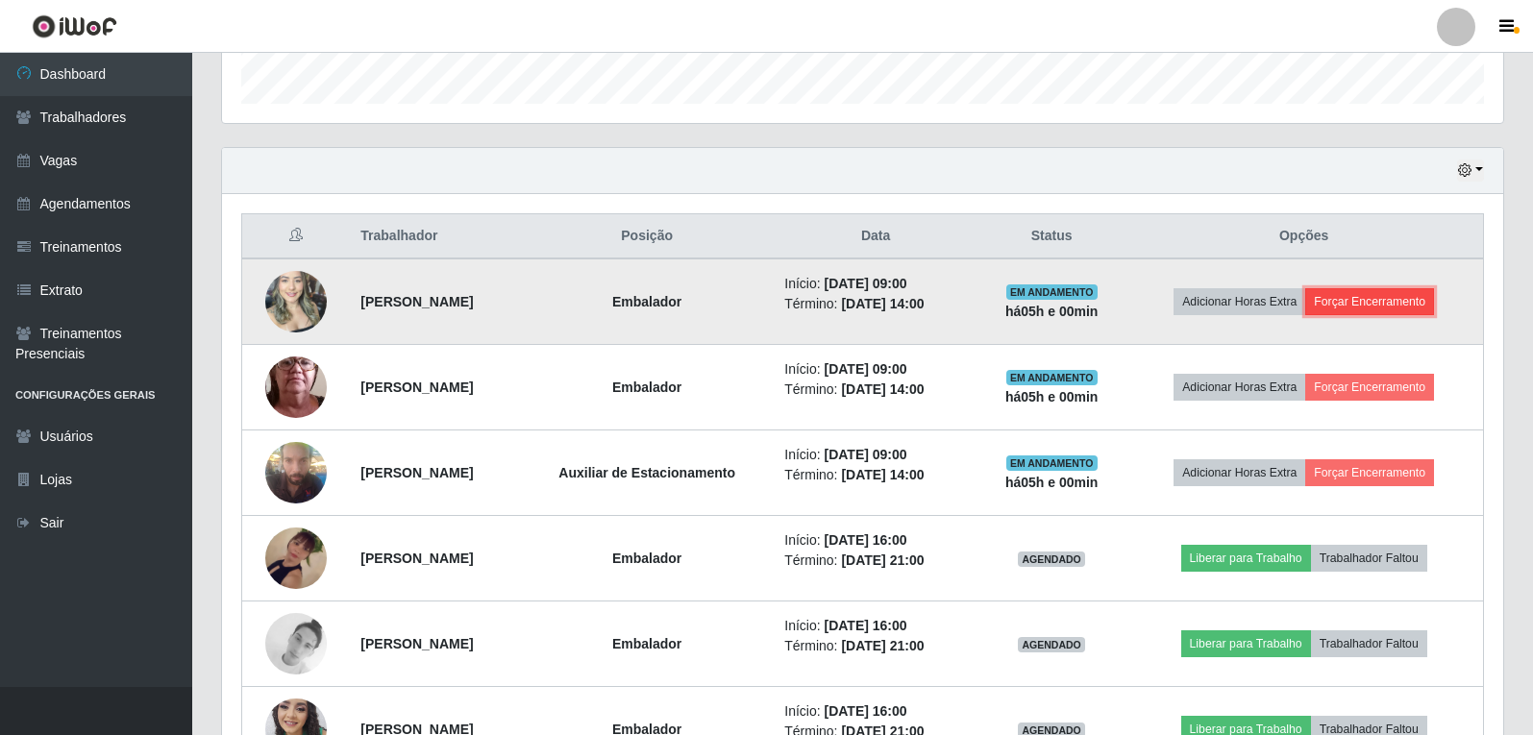
click at [1366, 308] on button "Forçar Encerramento" at bounding box center [1369, 301] width 129 height 27
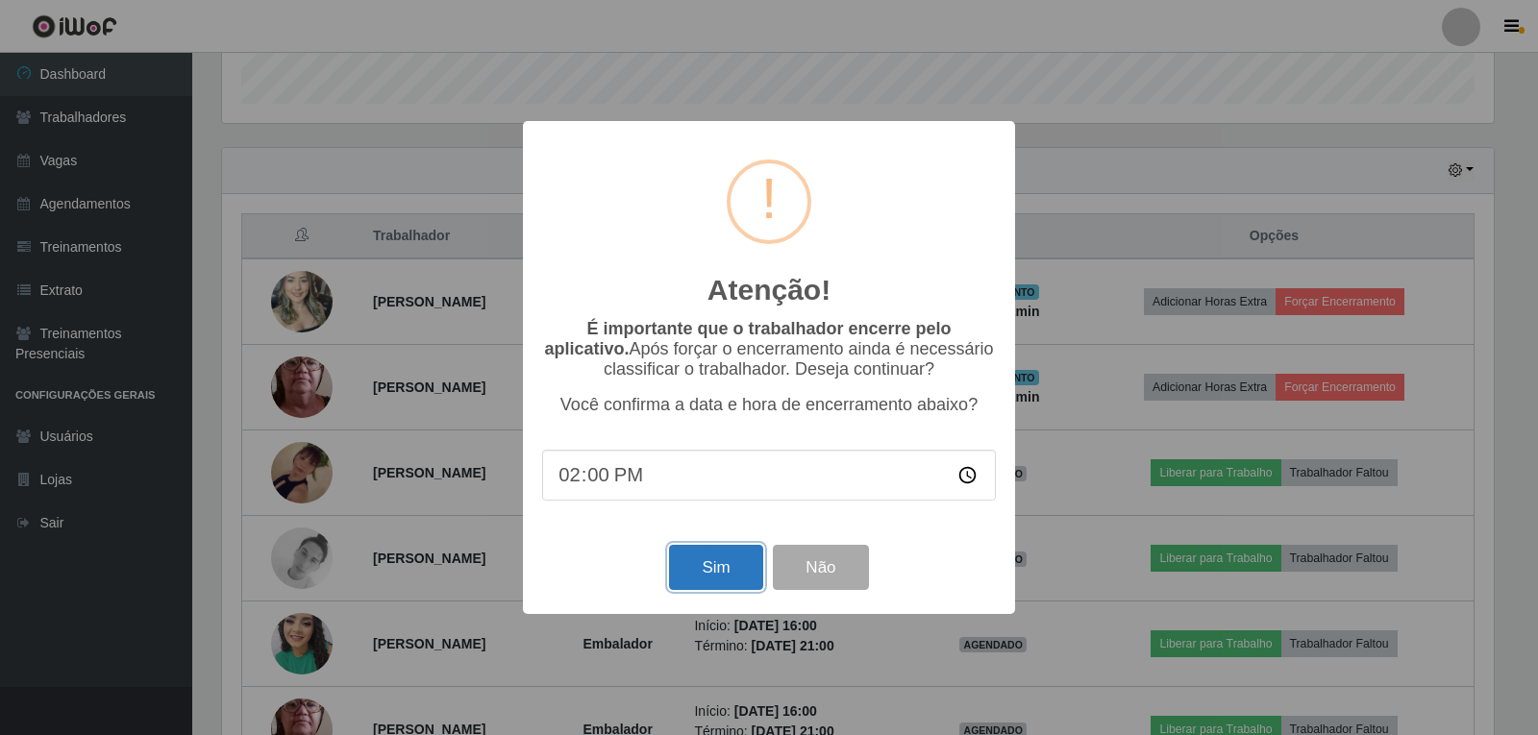
click at [708, 574] on button "Sim" at bounding box center [715, 567] width 93 height 45
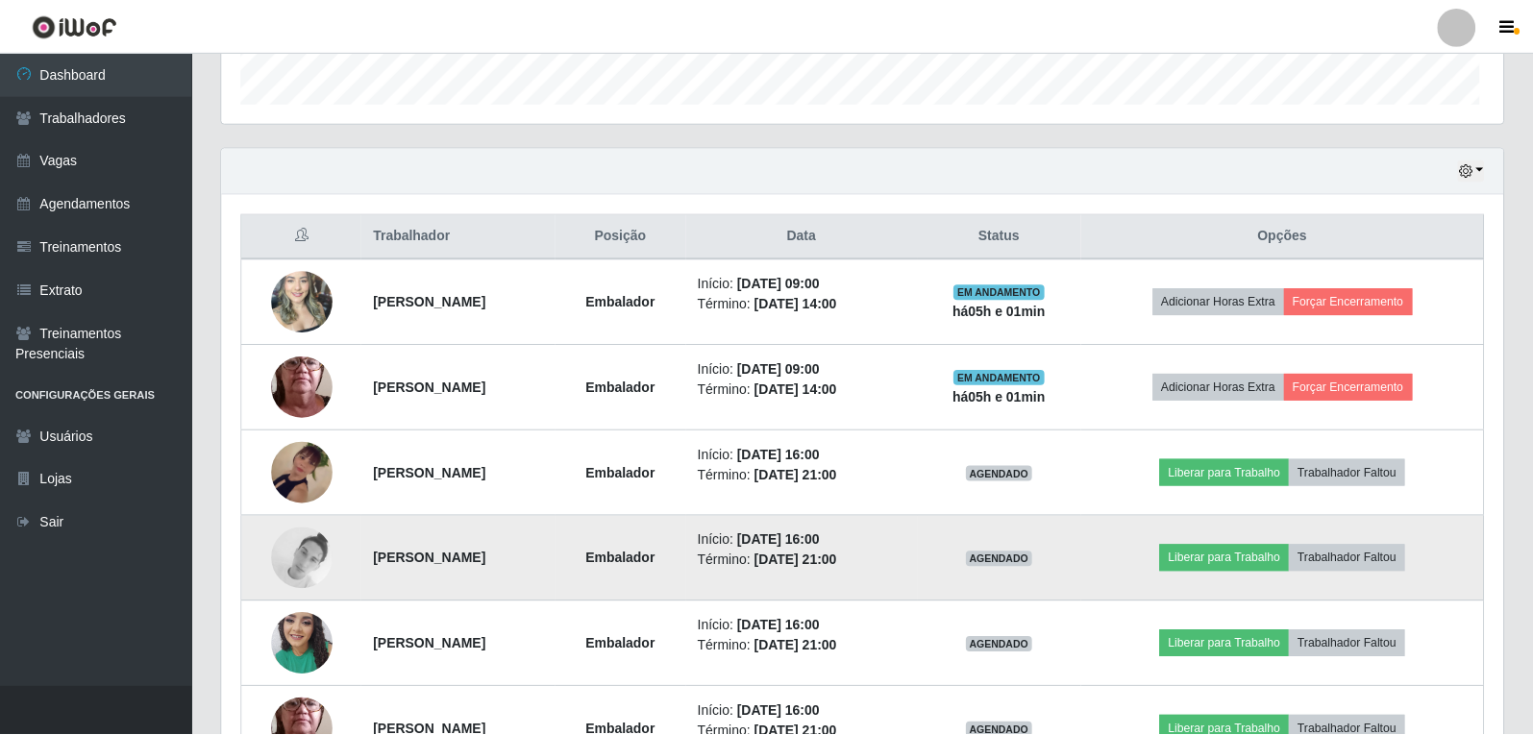
scroll to position [0, 0]
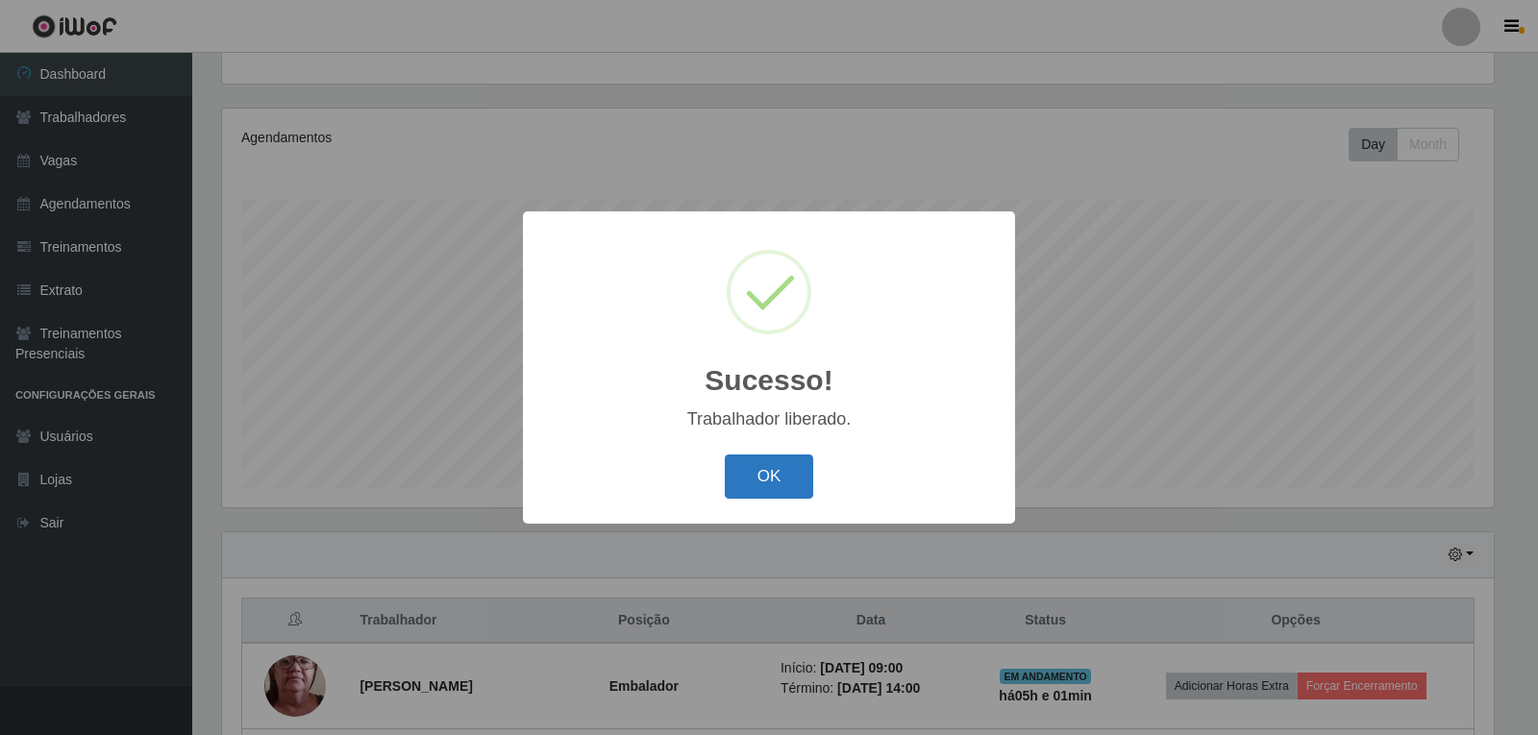
click at [749, 477] on button "OK" at bounding box center [769, 477] width 89 height 45
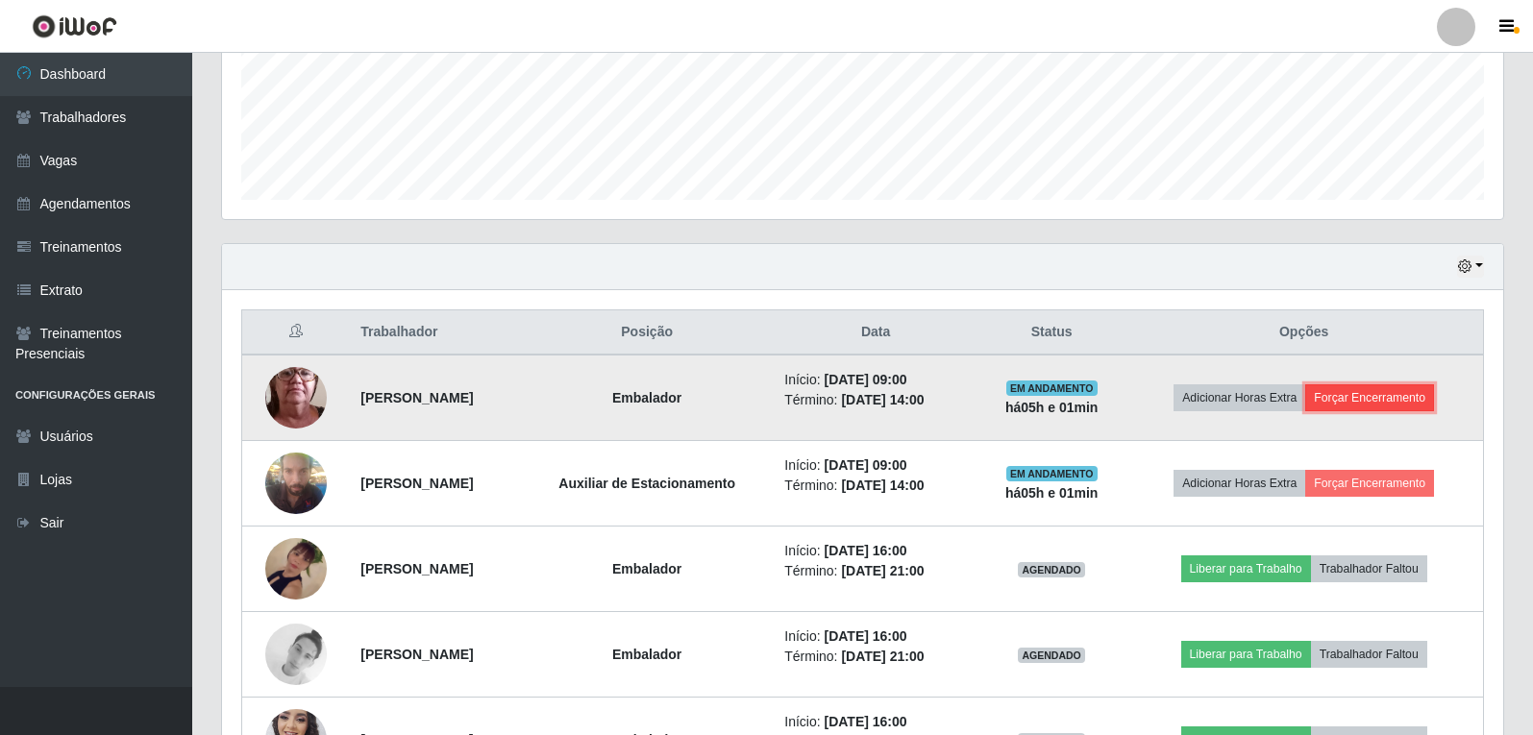
click at [1368, 406] on button "Forçar Encerramento" at bounding box center [1369, 397] width 129 height 27
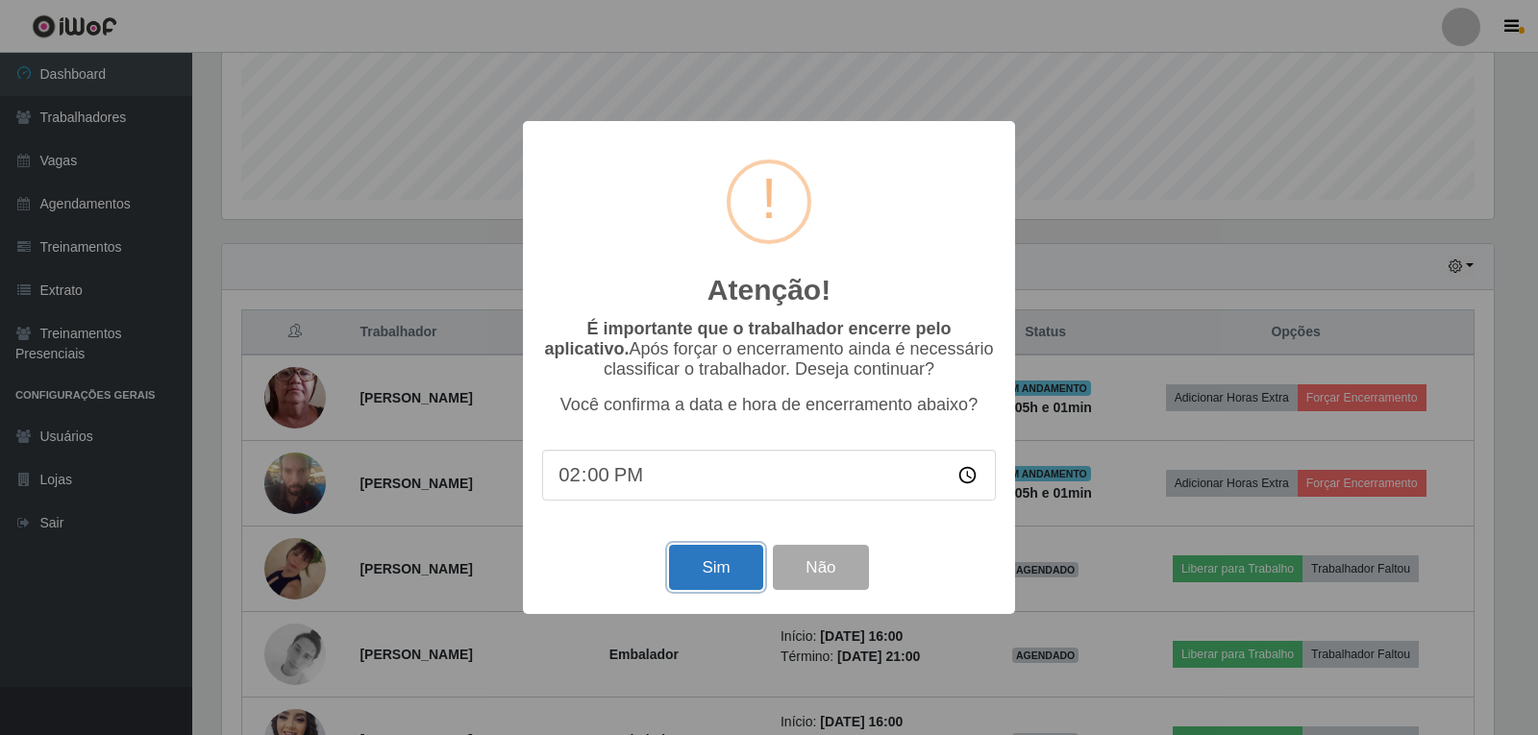
click at [693, 588] on button "Sim" at bounding box center [715, 567] width 93 height 45
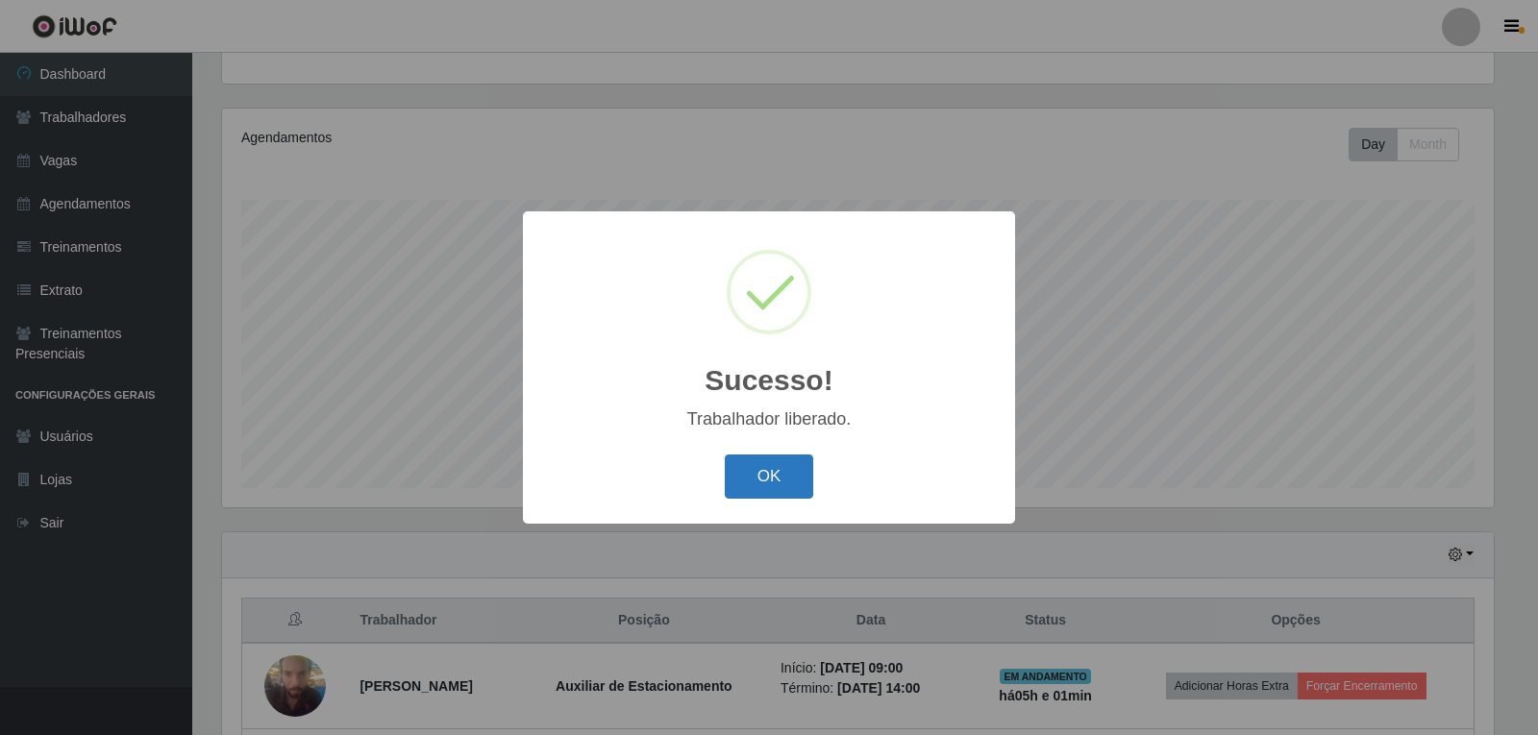
click at [779, 475] on button "OK" at bounding box center [769, 477] width 89 height 45
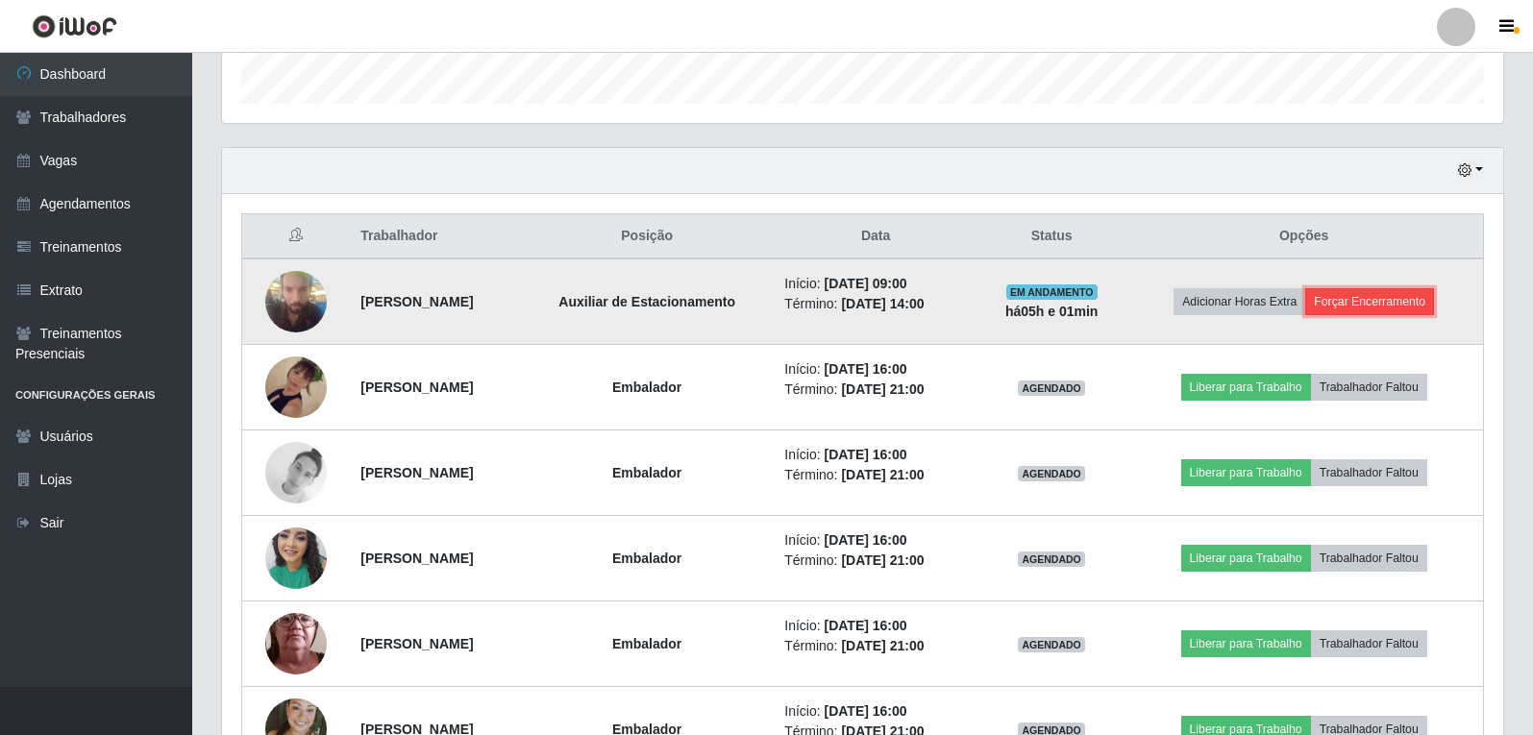
click at [1388, 308] on button "Forçar Encerramento" at bounding box center [1369, 301] width 129 height 27
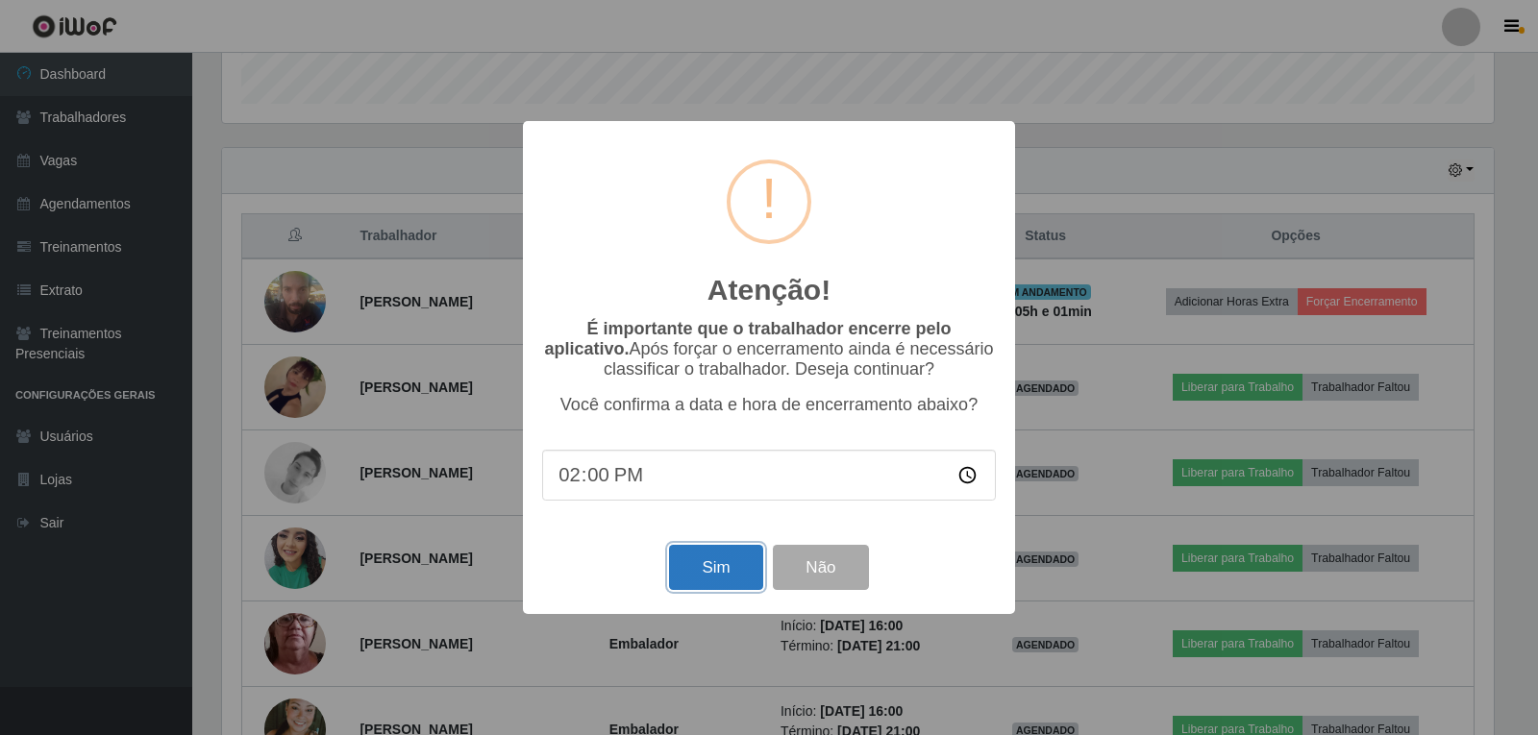
click at [709, 590] on button "Sim" at bounding box center [715, 567] width 93 height 45
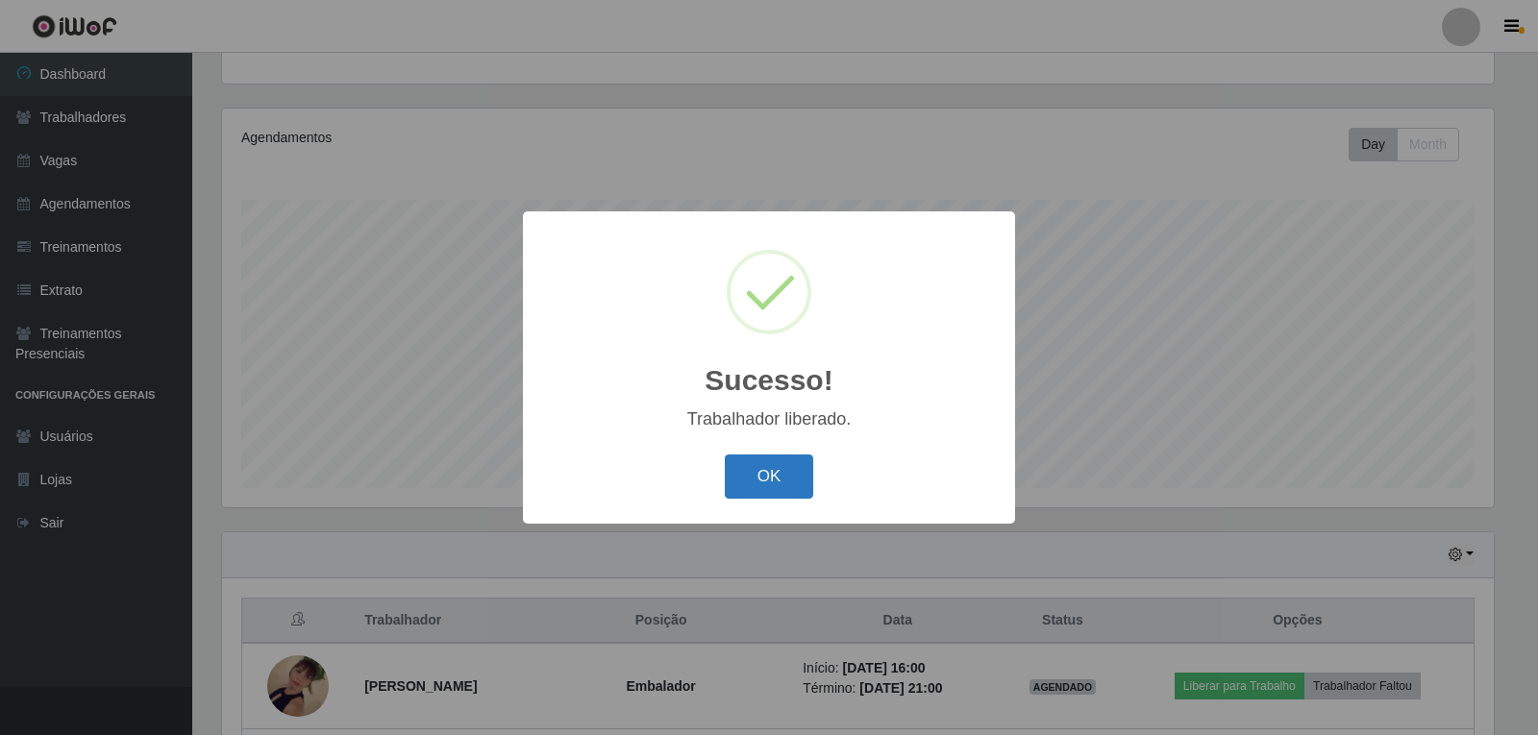
click at [774, 478] on button "OK" at bounding box center [769, 477] width 89 height 45
